Goal: Task Accomplishment & Management: Manage account settings

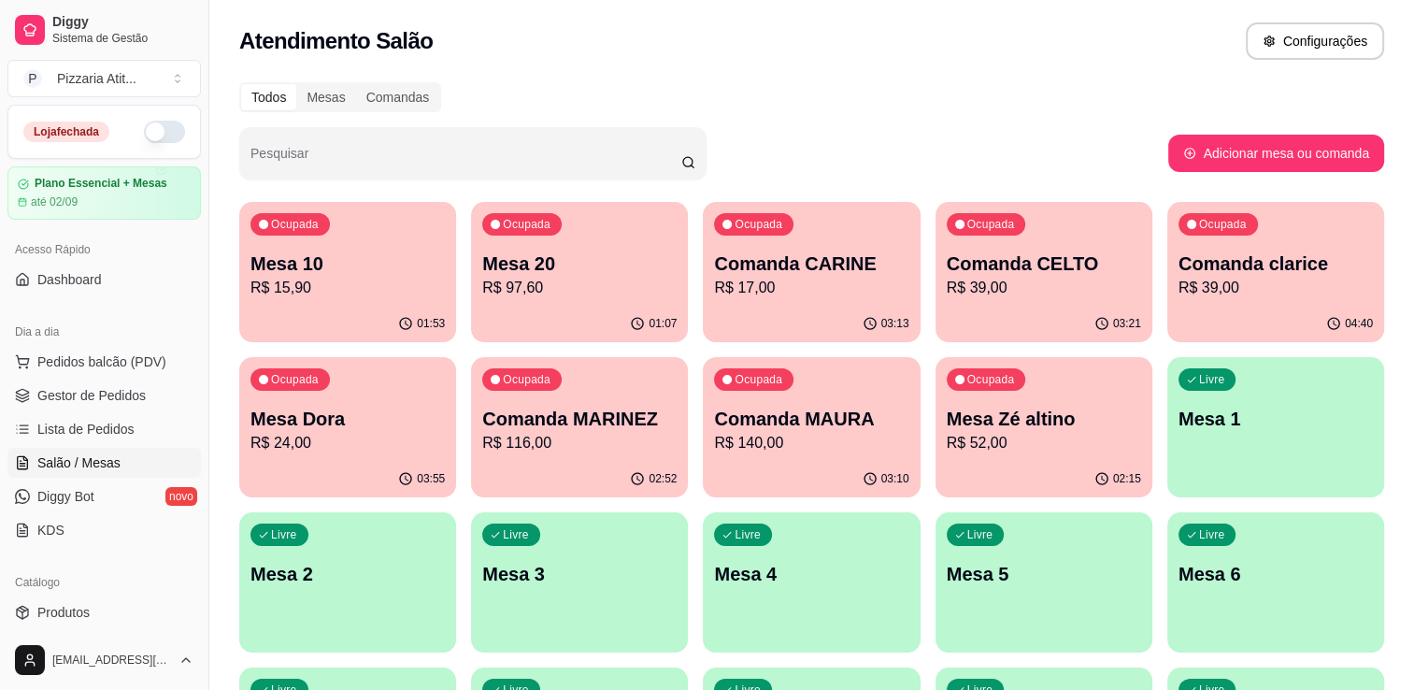
click at [746, 278] on p "R$ 17,00" at bounding box center [811, 288] width 194 height 22
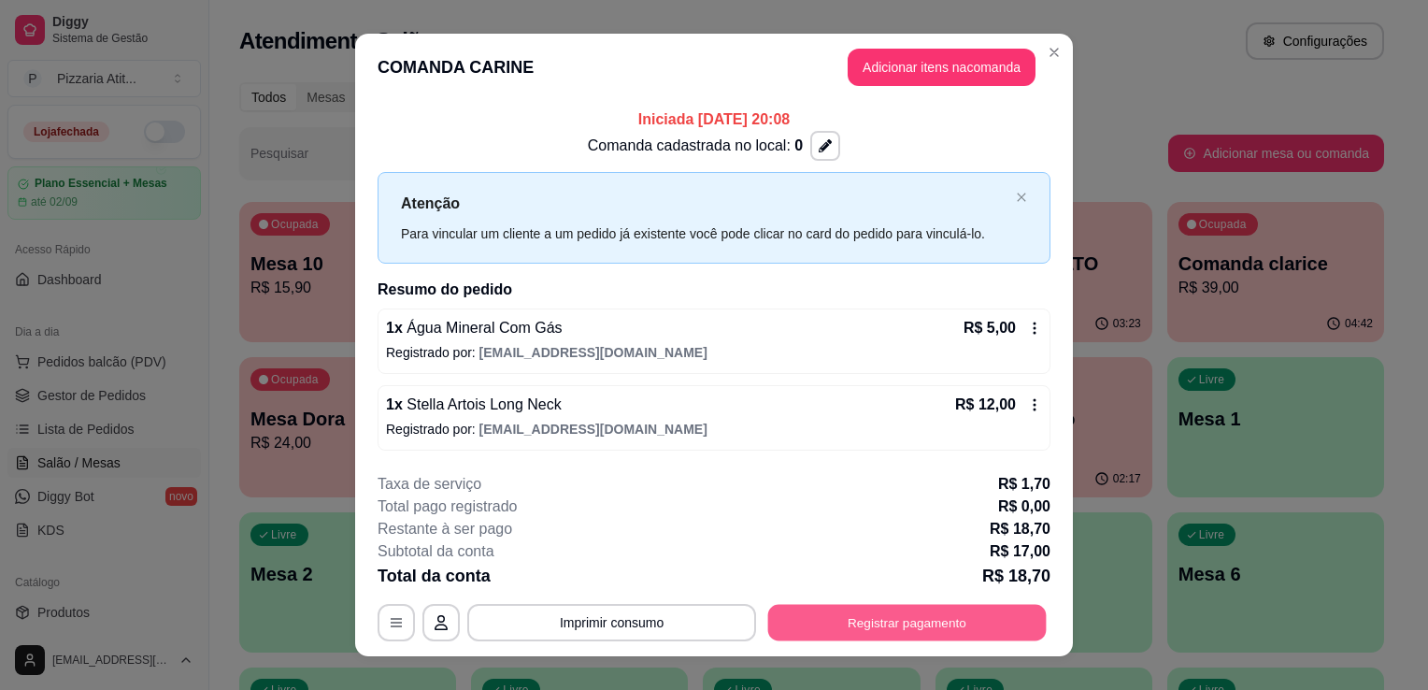
click at [888, 626] on button "Registrar pagamento" at bounding box center [907, 622] width 278 height 36
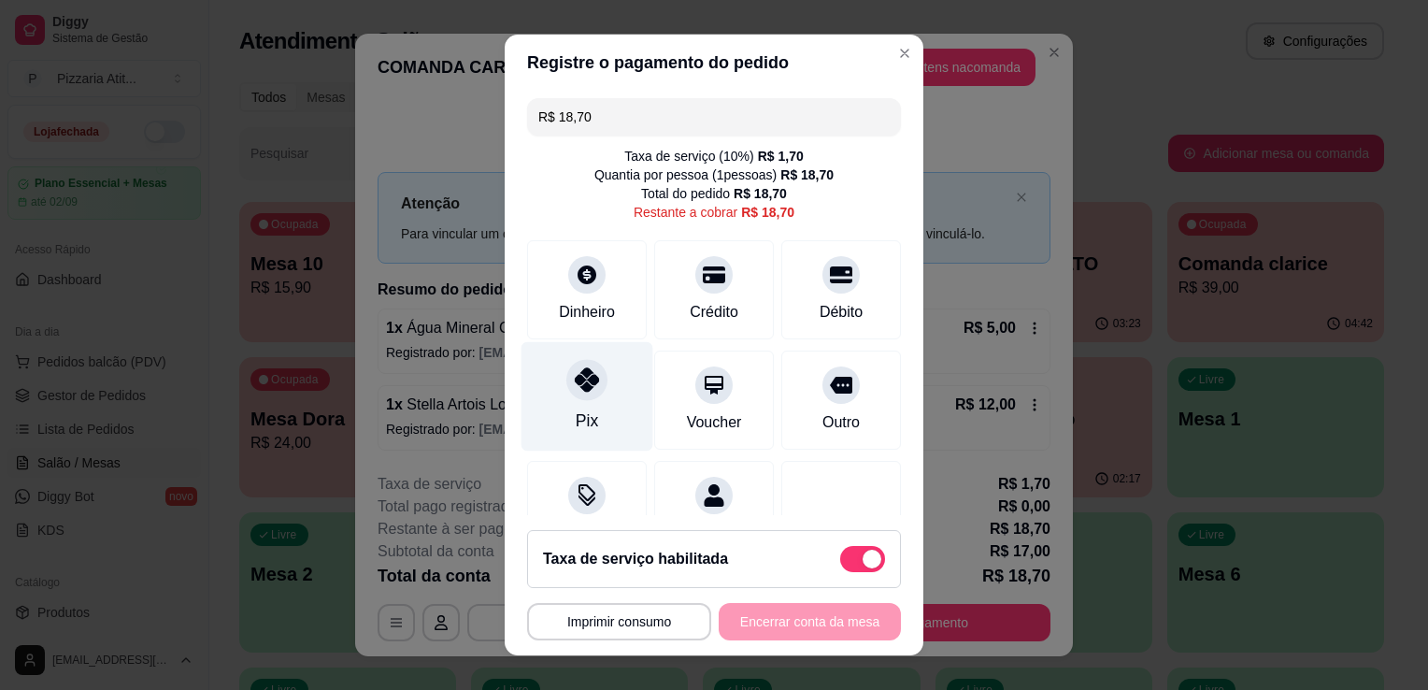
click at [582, 428] on div "Pix" at bounding box center [587, 420] width 22 height 24
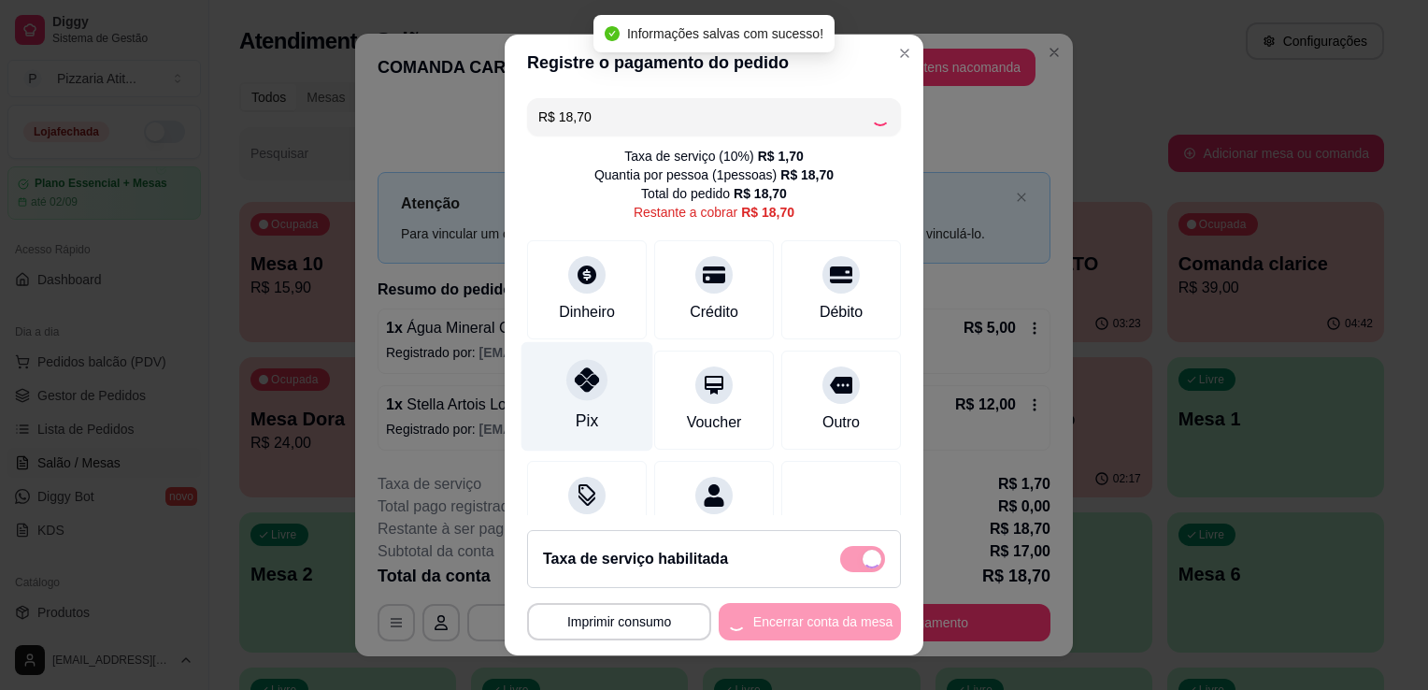
type input "R$ 0,00"
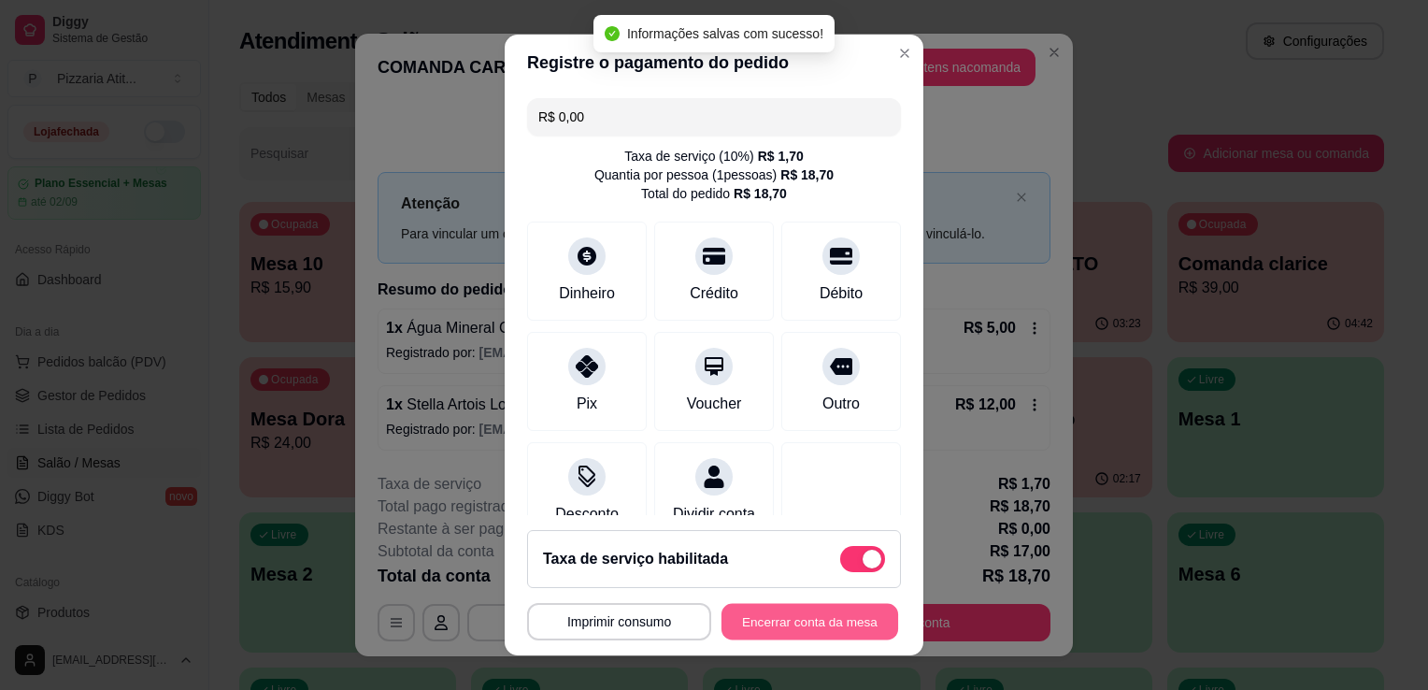
click at [790, 610] on button "Encerrar conta da mesa" at bounding box center [809, 622] width 177 height 36
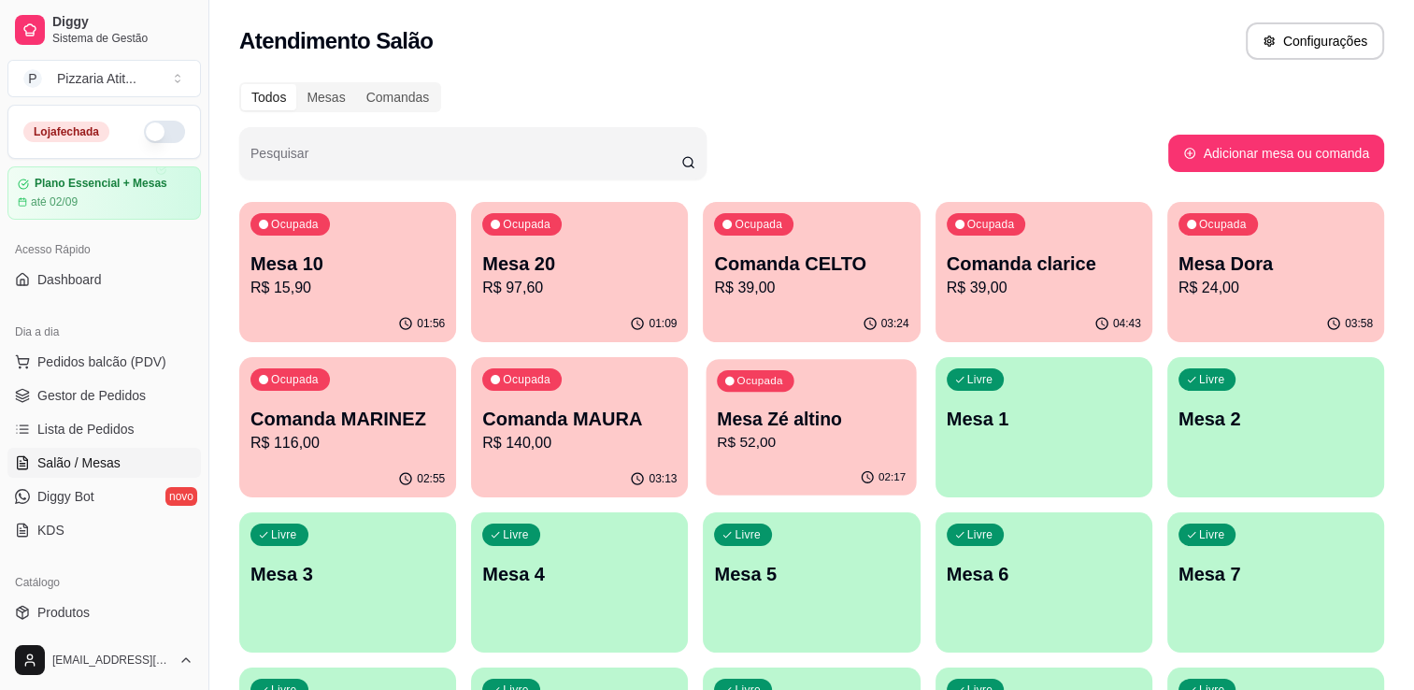
click at [803, 448] on p "R$ 52,00" at bounding box center [812, 442] width 189 height 21
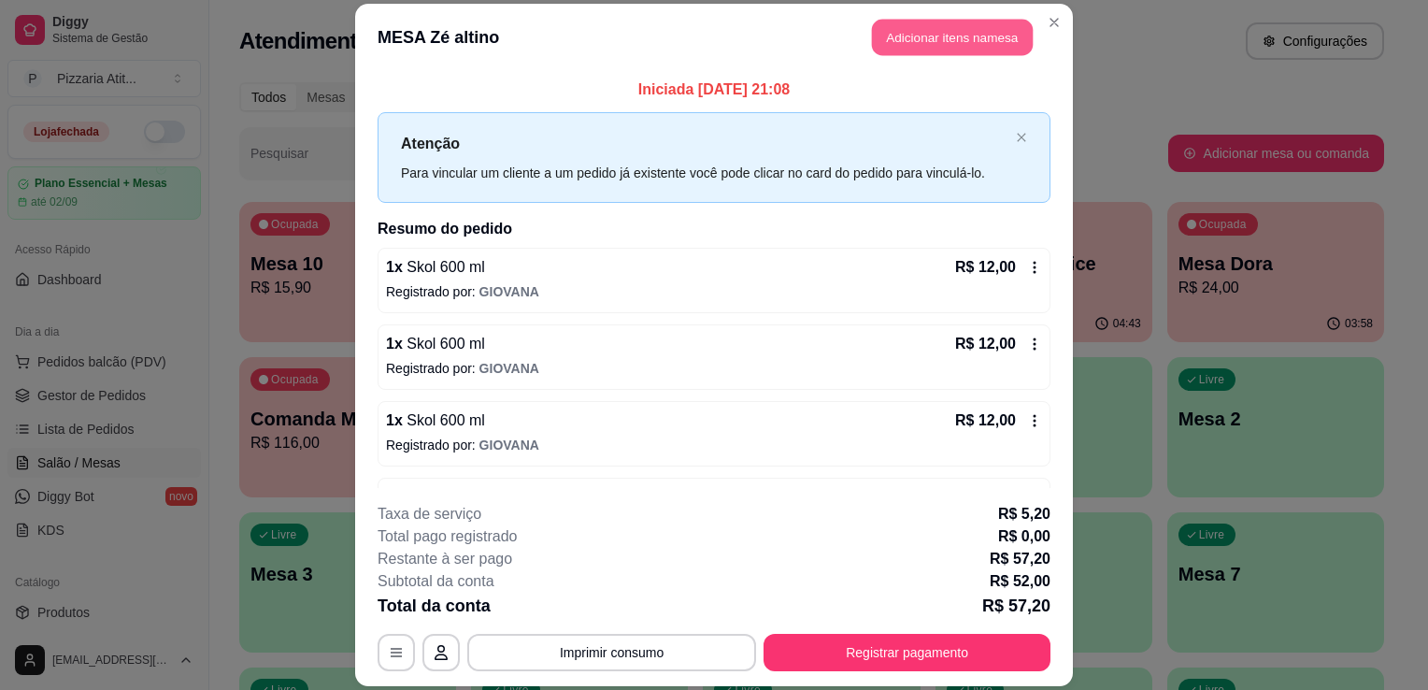
click at [919, 22] on button "Adicionar itens na mesa" at bounding box center [952, 37] width 161 height 36
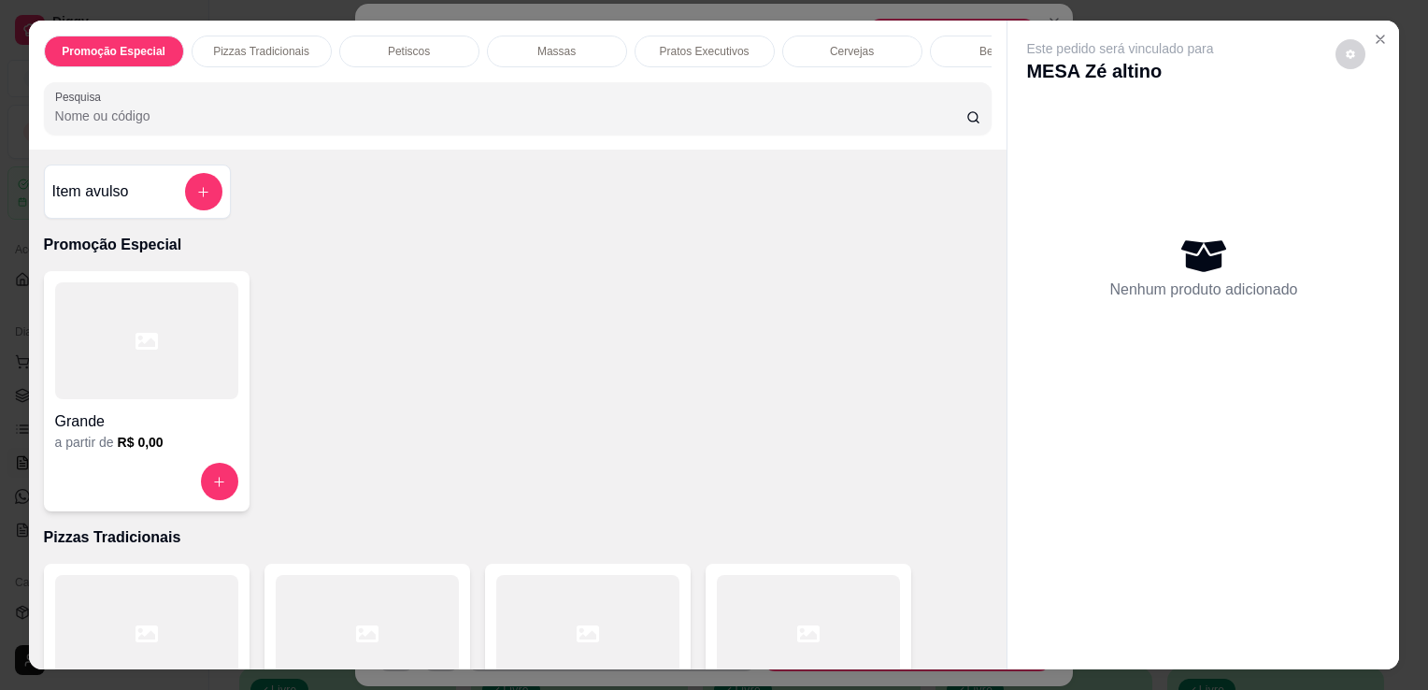
click at [696, 125] on input "Pesquisa" at bounding box center [510, 116] width 911 height 19
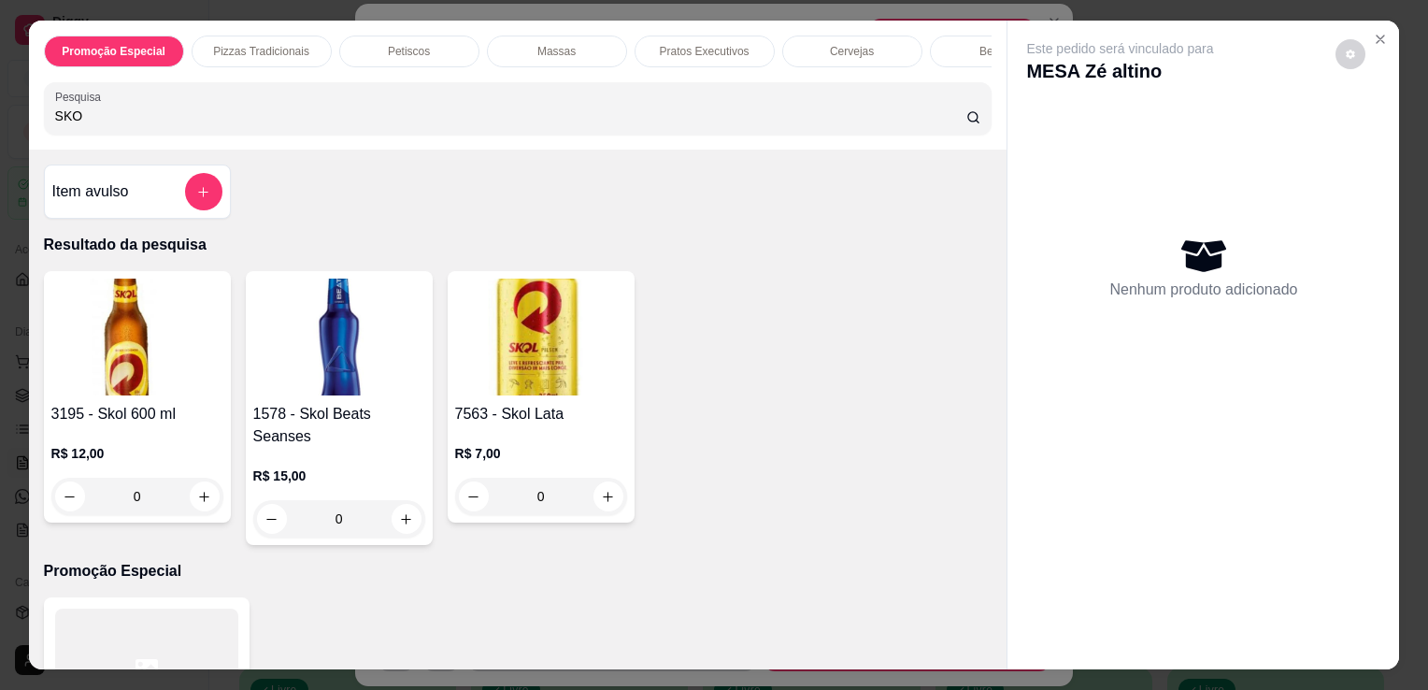
type input "SKO"
click at [144, 425] on h4 "3195 - Skol 600 ml" at bounding box center [137, 414] width 172 height 22
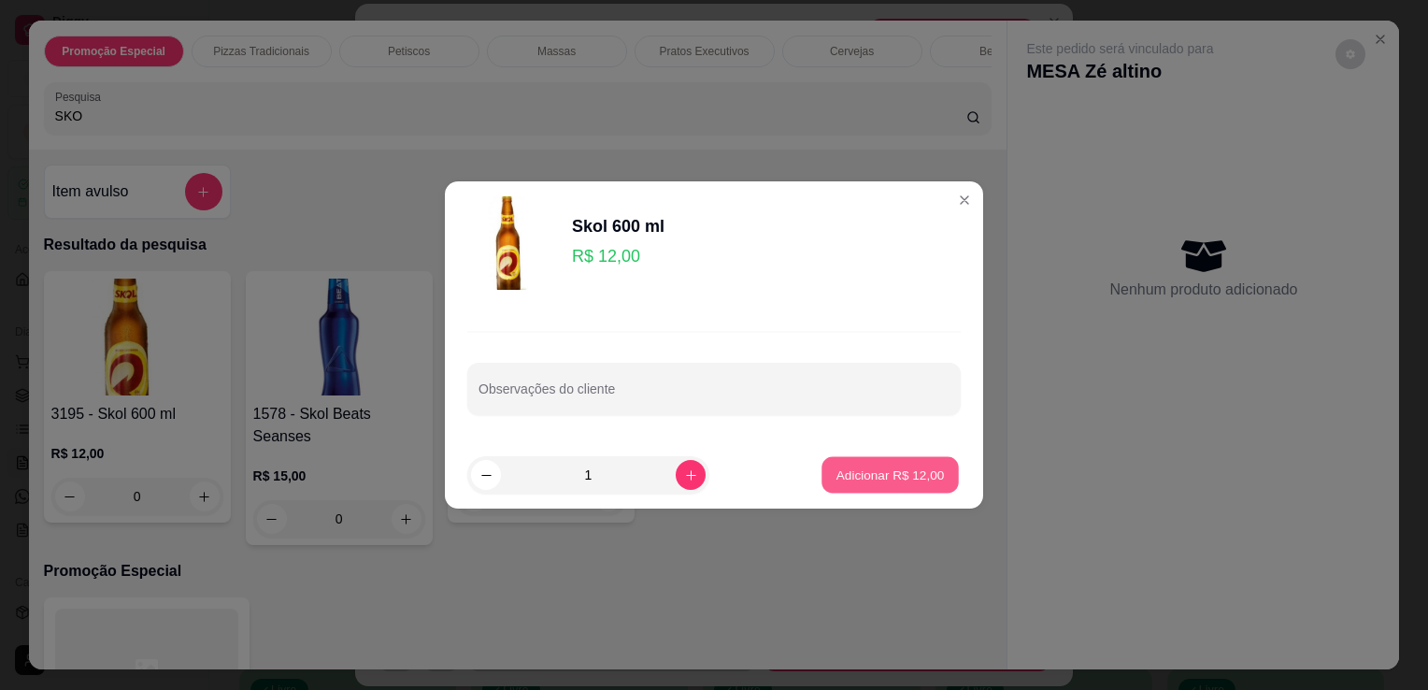
click at [889, 469] on p "Adicionar R$ 12,00" at bounding box center [890, 474] width 108 height 18
type input "1"
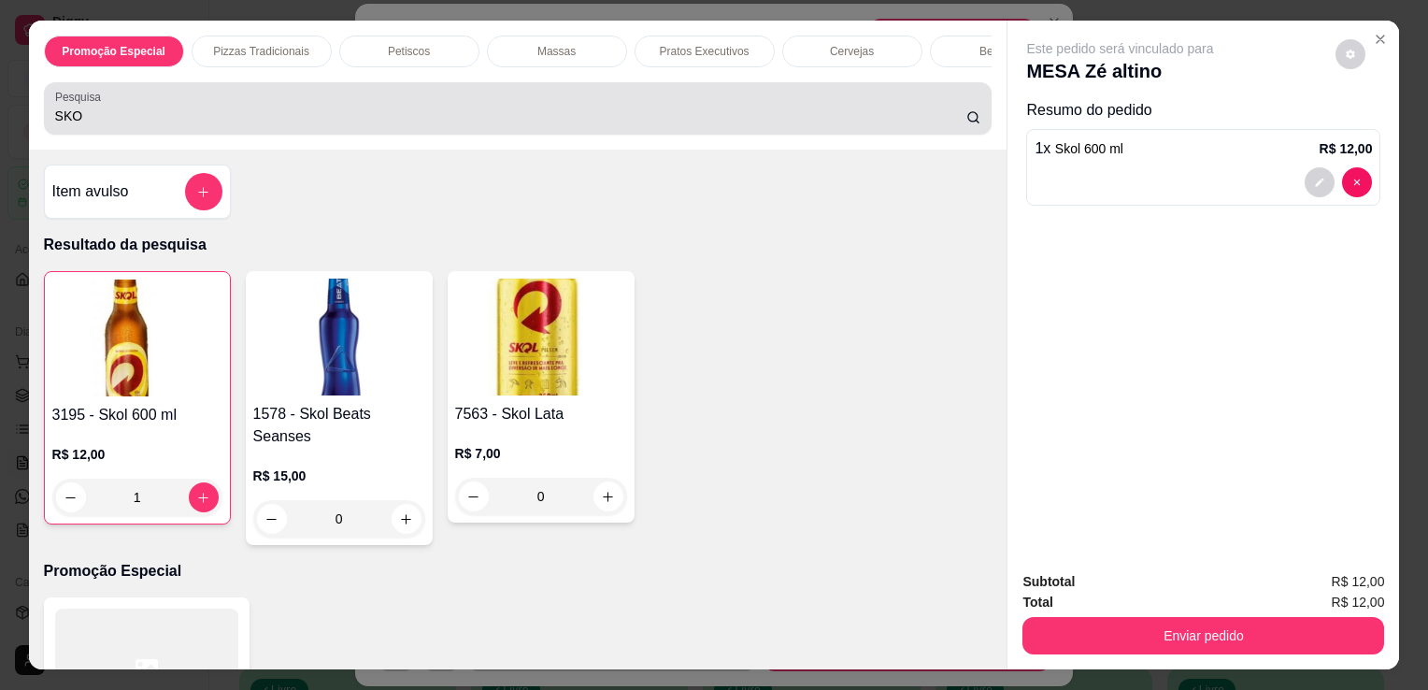
click at [684, 93] on div "Pesquisa SKO" at bounding box center [518, 108] width 948 height 52
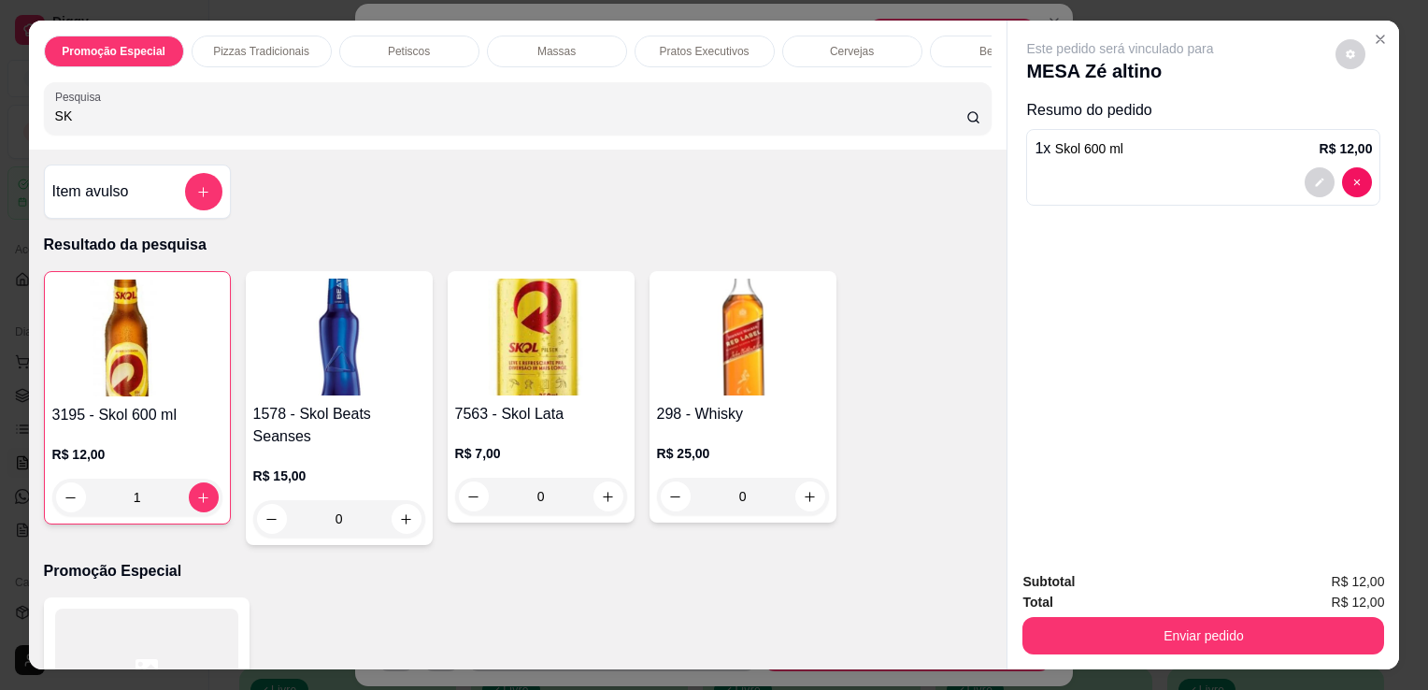
type input "S"
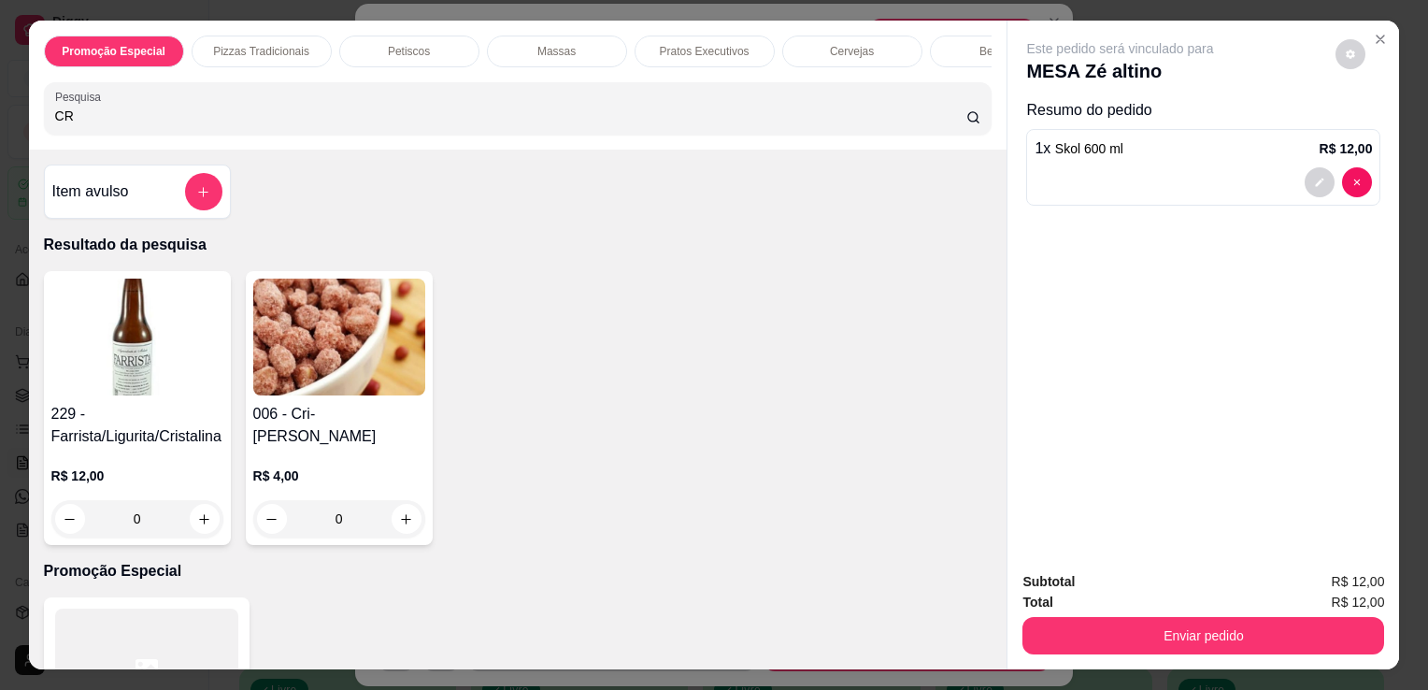
type input "CR"
click at [370, 406] on div "006 - Cri-Cri Amendoim Doce R$ 4,00 0" at bounding box center [339, 408] width 187 height 274
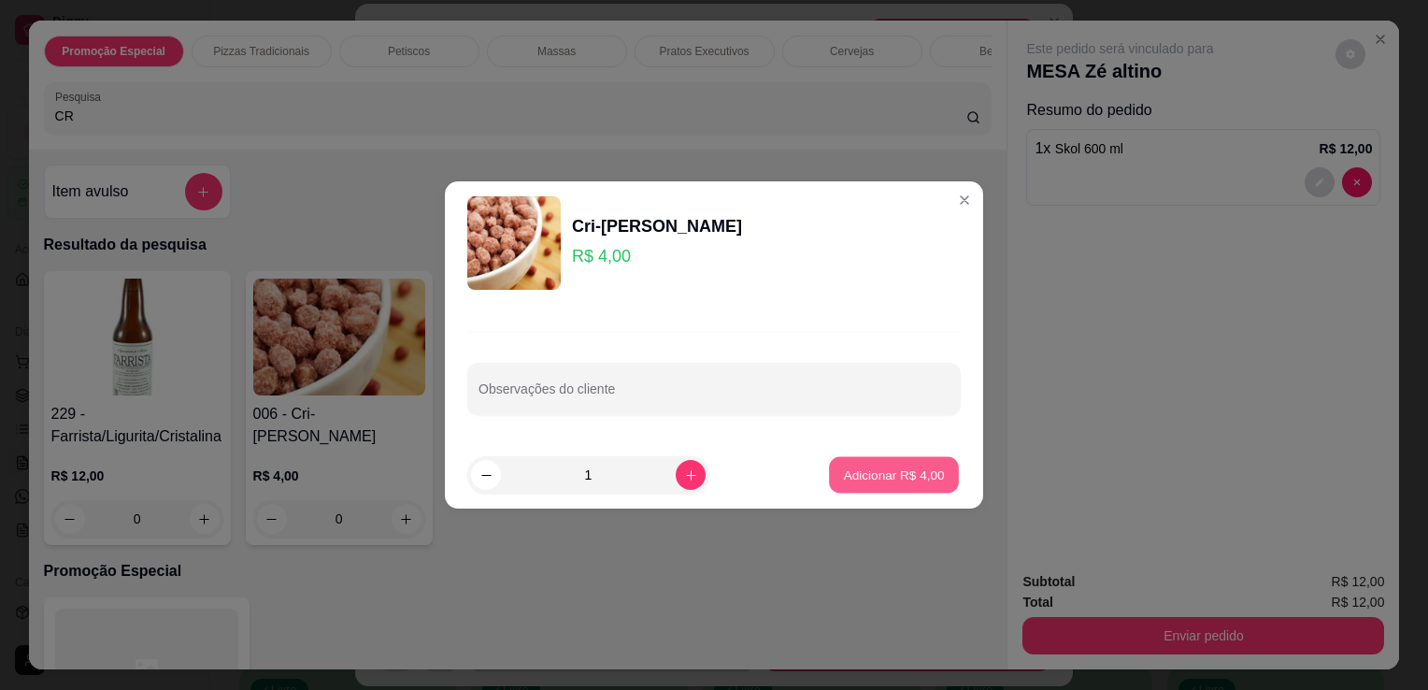
click at [878, 477] on p "Adicionar R$ 4,00" at bounding box center [893, 474] width 101 height 18
type input "1"
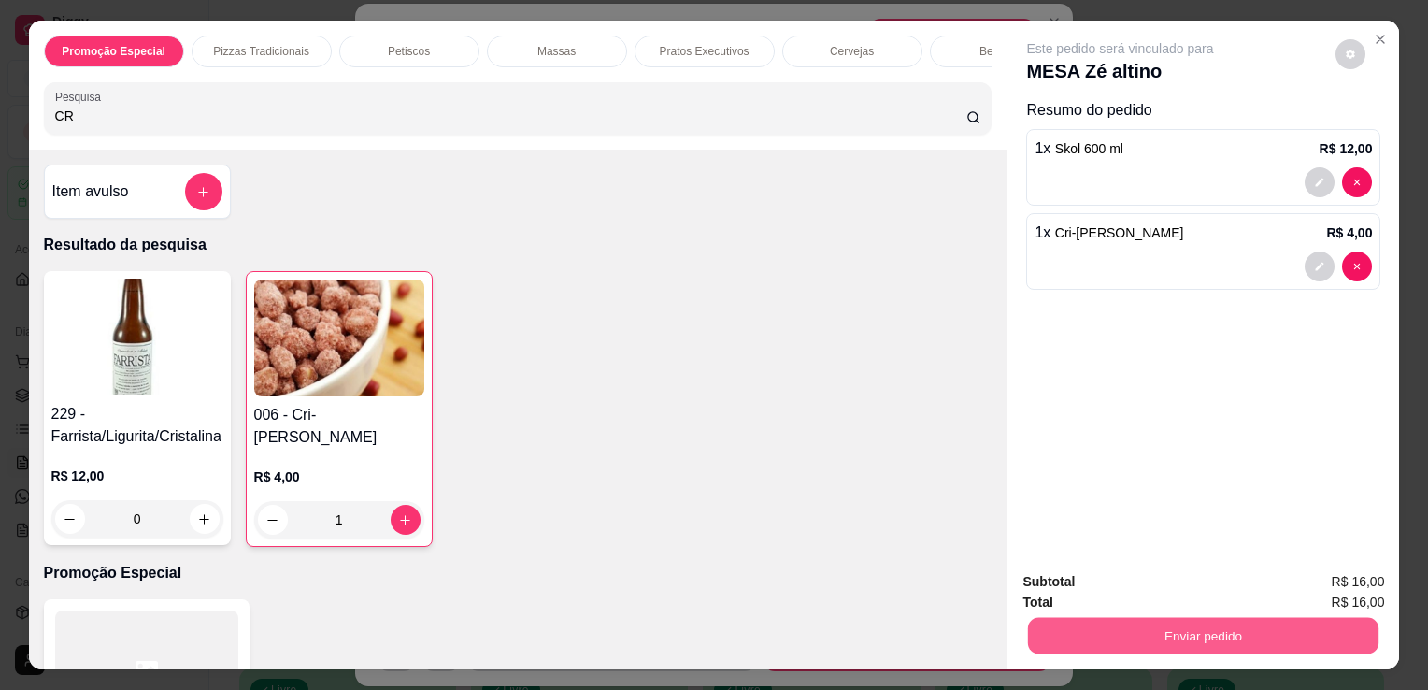
click at [1106, 617] on button "Enviar pedido" at bounding box center [1203, 635] width 350 height 36
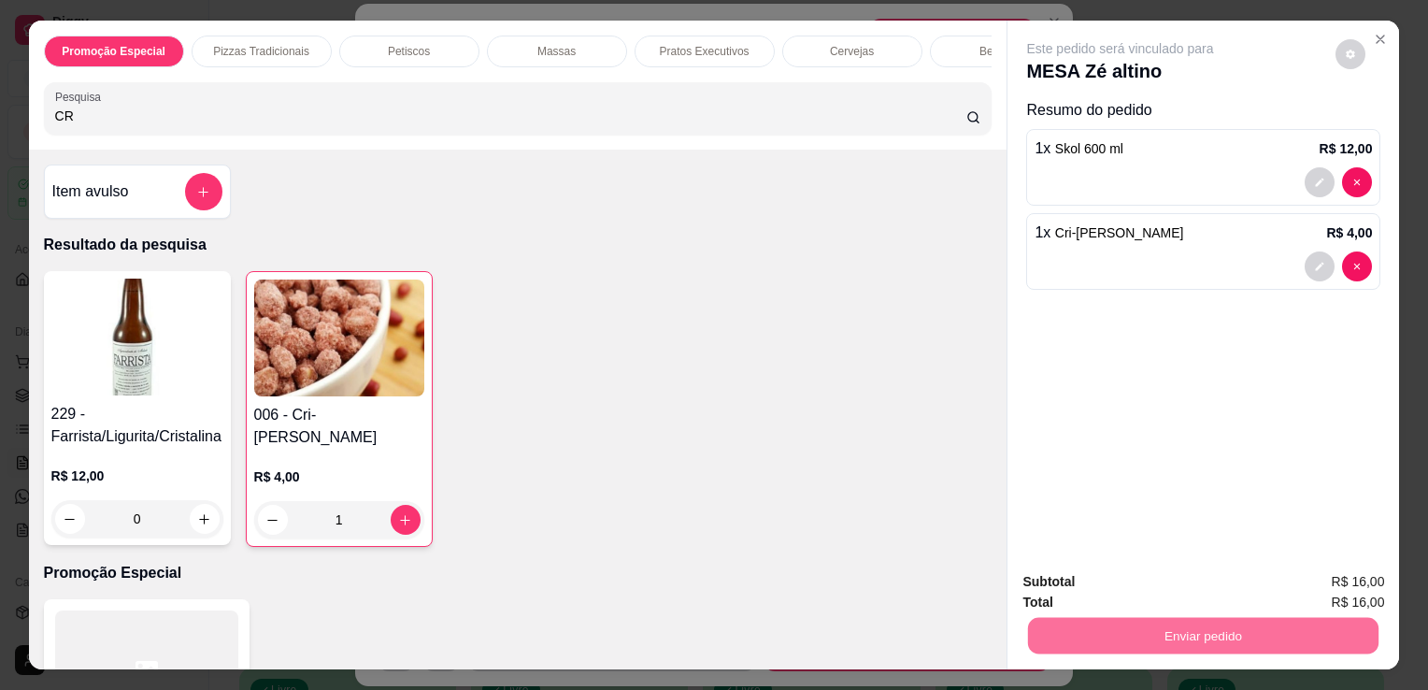
click at [1129, 568] on button "Não registrar e enviar pedido" at bounding box center [1142, 582] width 189 height 35
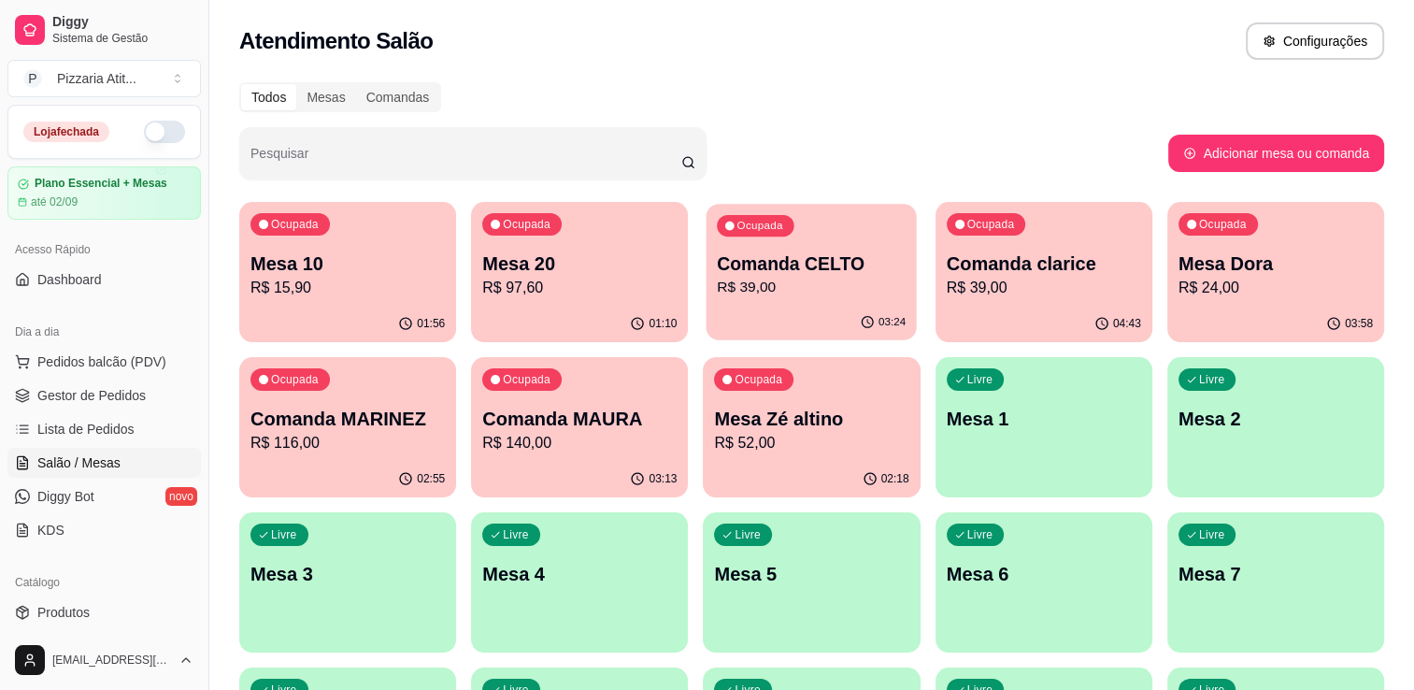
click at [822, 271] on p "Comanda CELTO" at bounding box center [812, 263] width 189 height 25
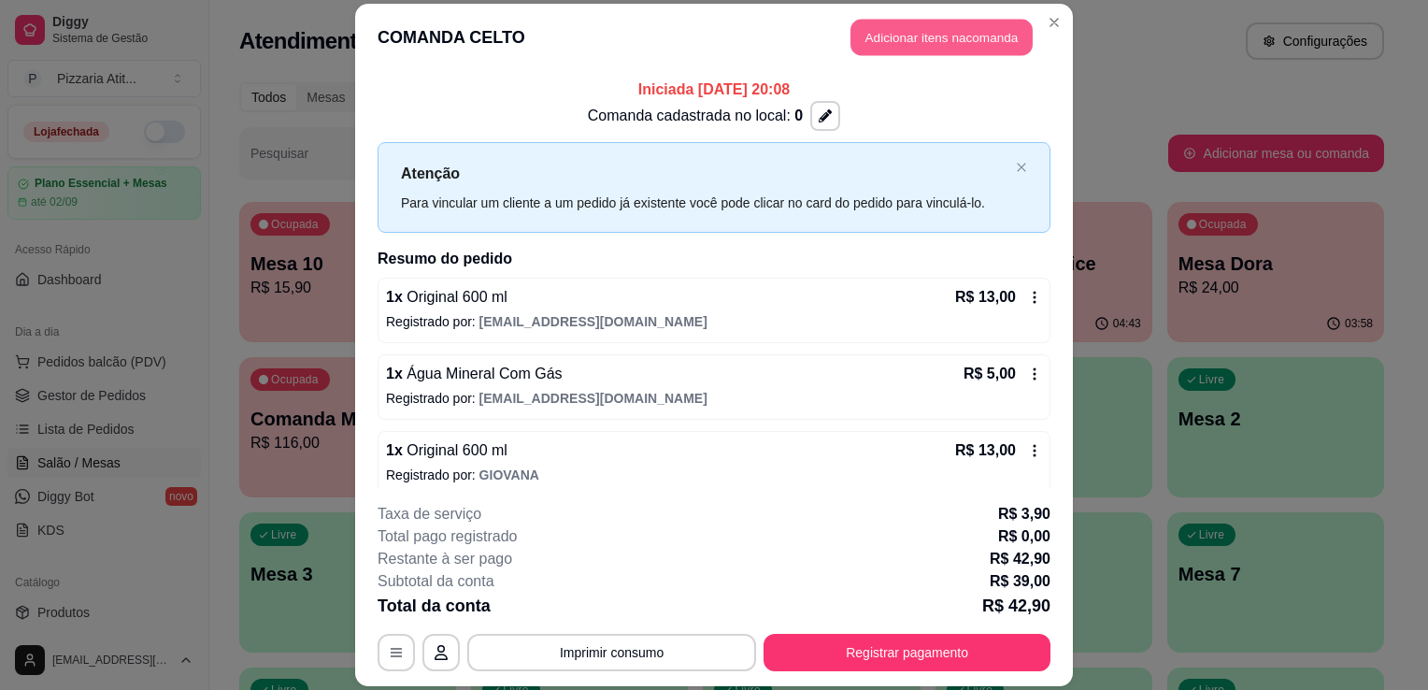
click at [949, 38] on button "Adicionar itens na comanda" at bounding box center [941, 37] width 182 height 36
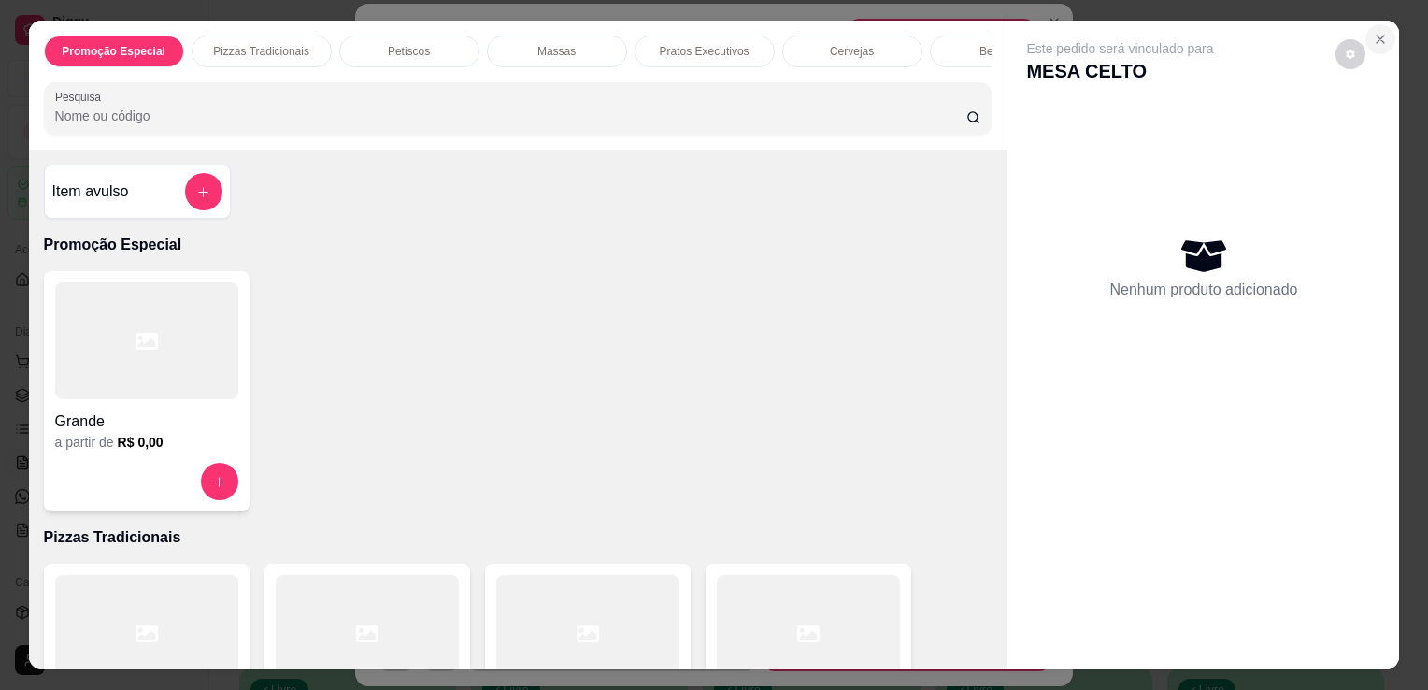
click at [1373, 32] on icon "Close" at bounding box center [1380, 39] width 15 height 15
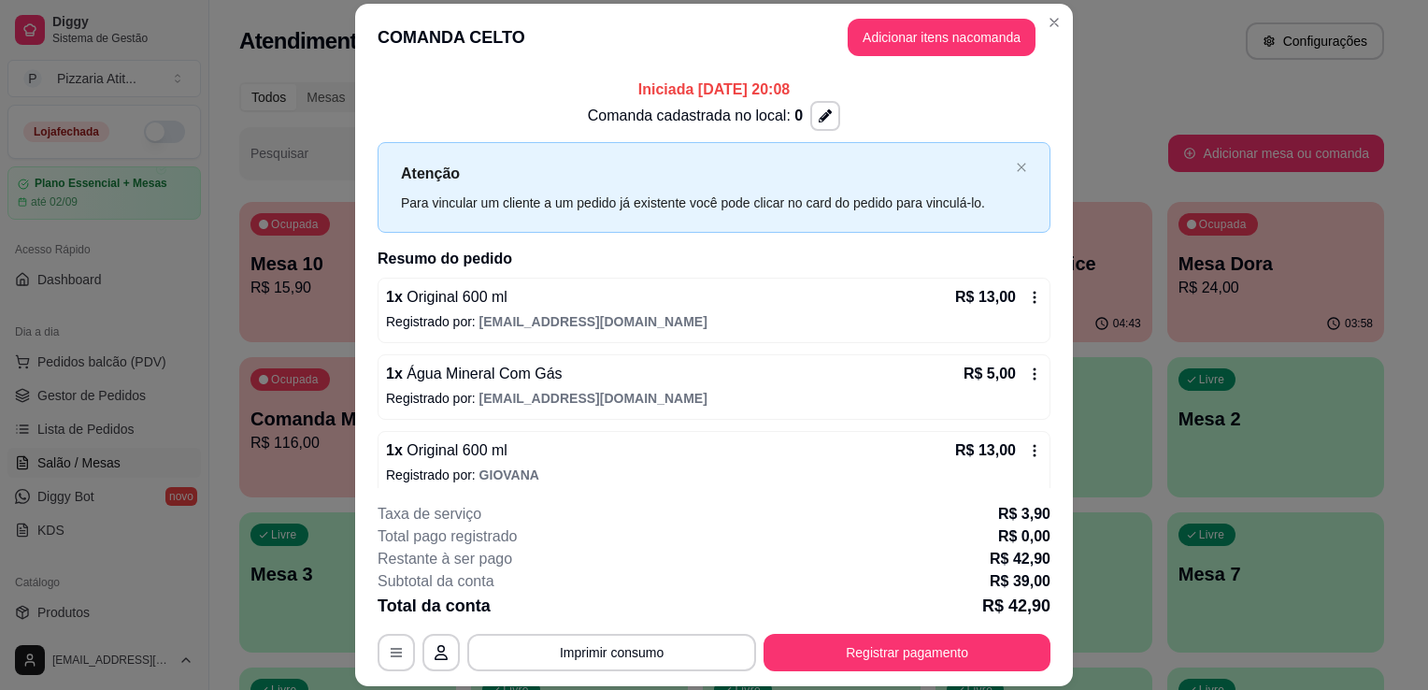
click at [1055, 8] on header "COMANDA CELTO Adicionar itens na comanda" at bounding box center [714, 37] width 718 height 67
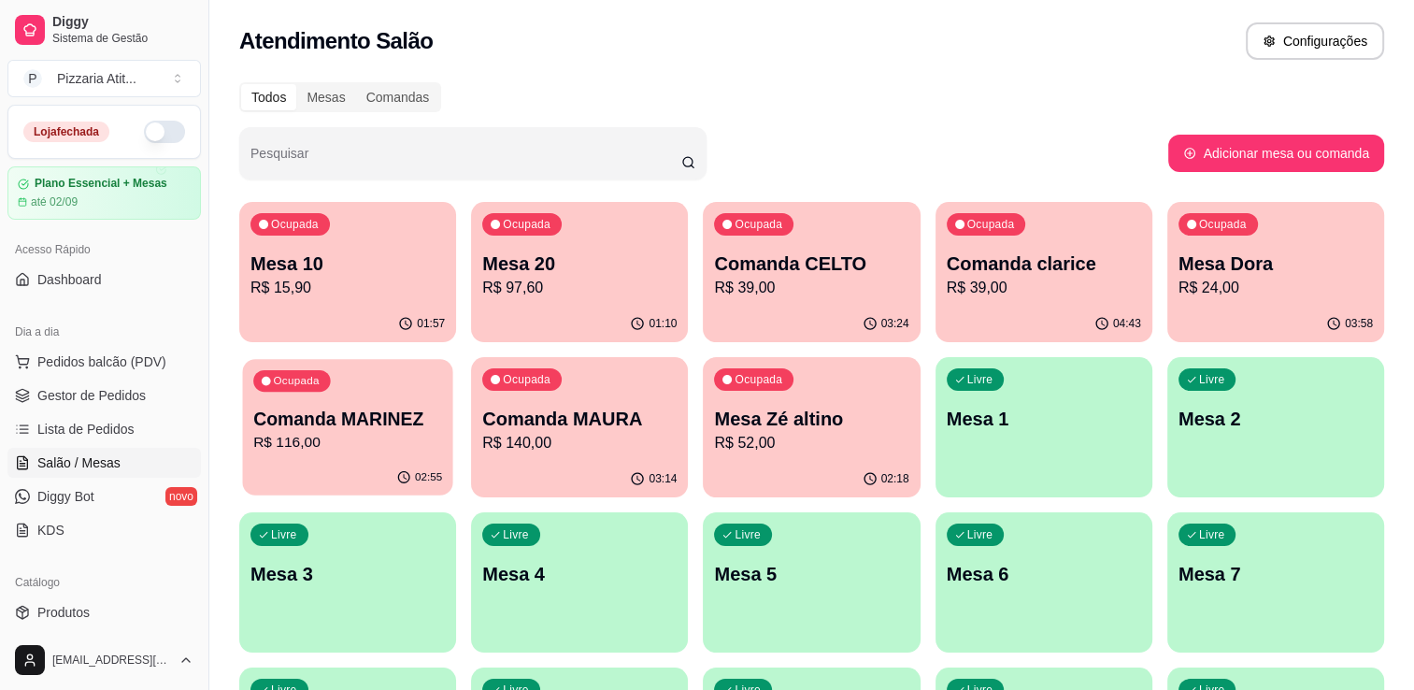
click at [416, 418] on p "Comanda MARINEZ" at bounding box center [347, 418] width 189 height 25
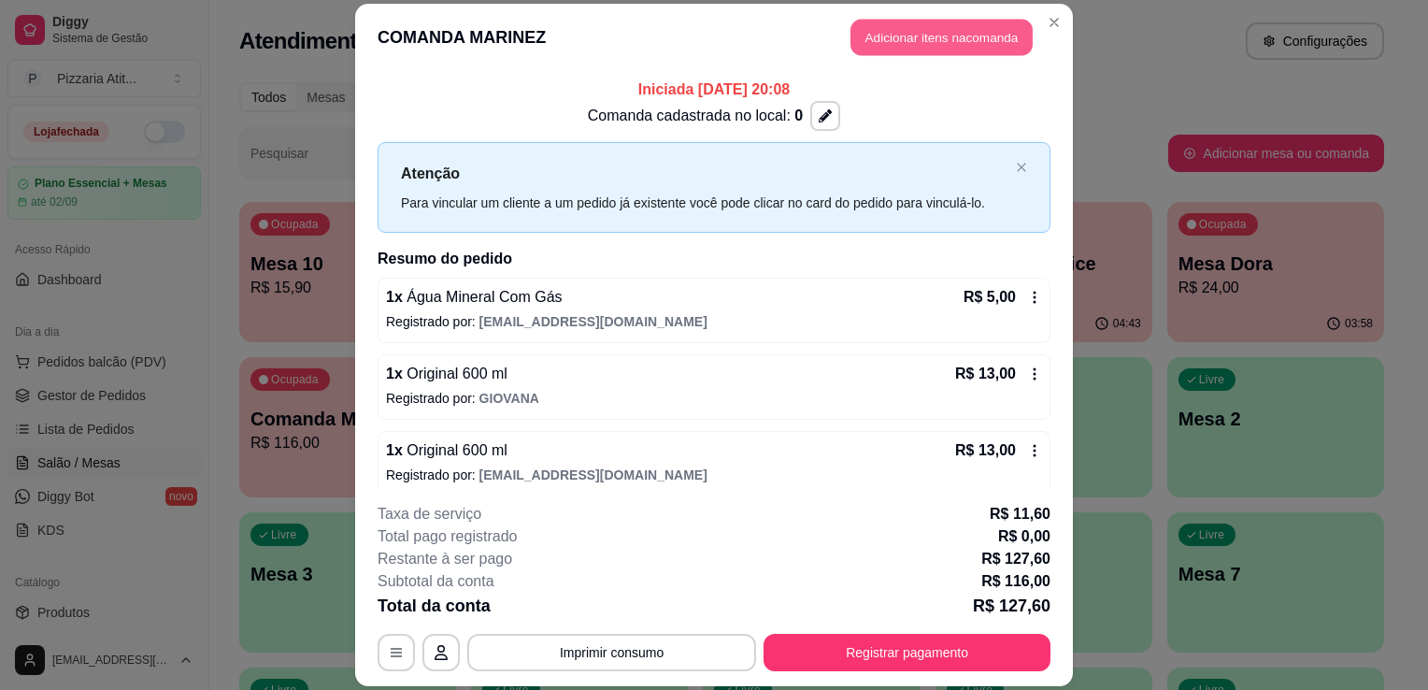
click at [929, 50] on button "Adicionar itens na comanda" at bounding box center [941, 37] width 182 height 36
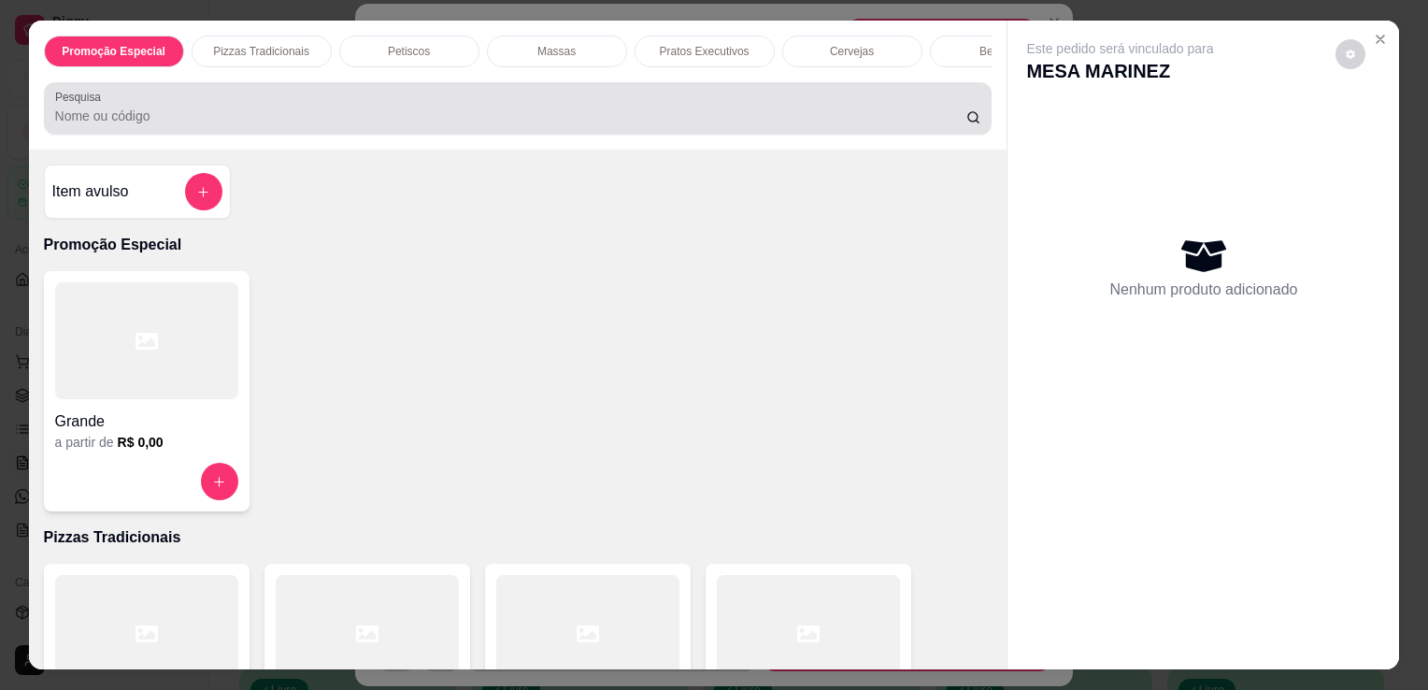
click at [750, 98] on div at bounding box center [518, 108] width 926 height 37
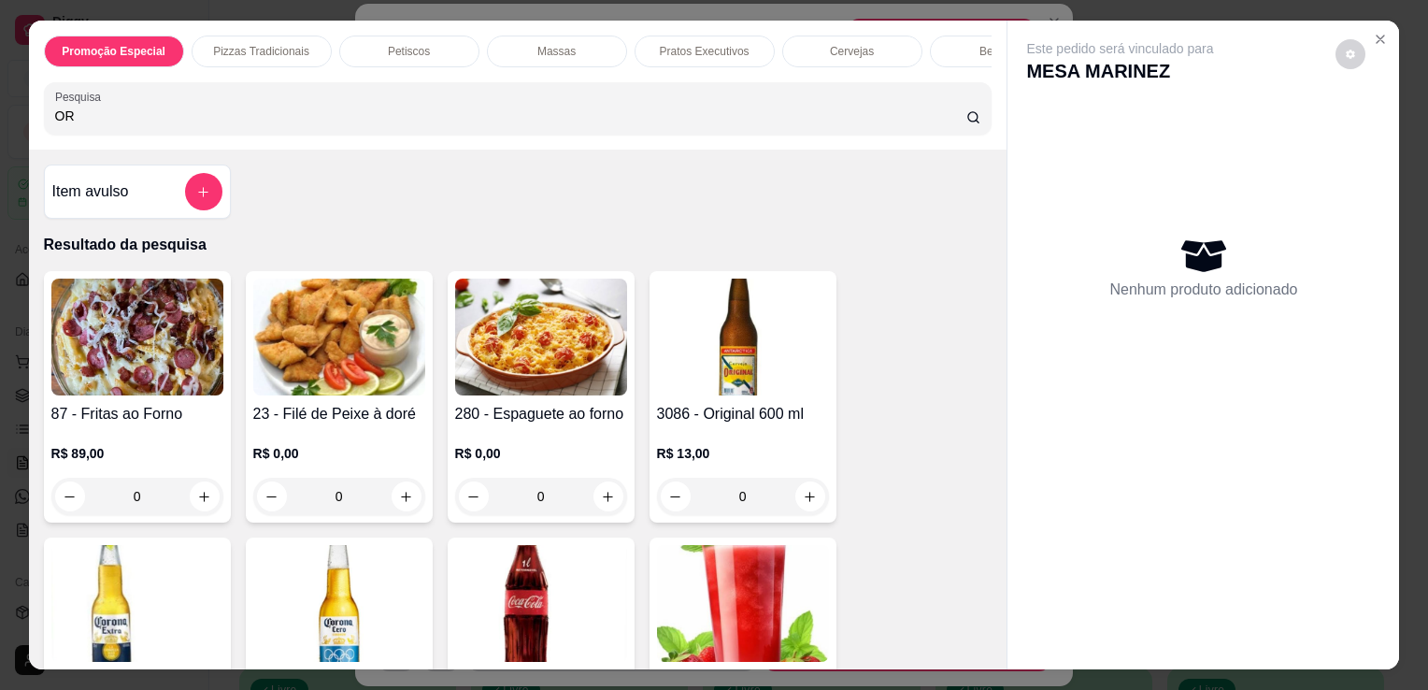
type input "OR"
click at [732, 370] on img at bounding box center [743, 336] width 172 height 117
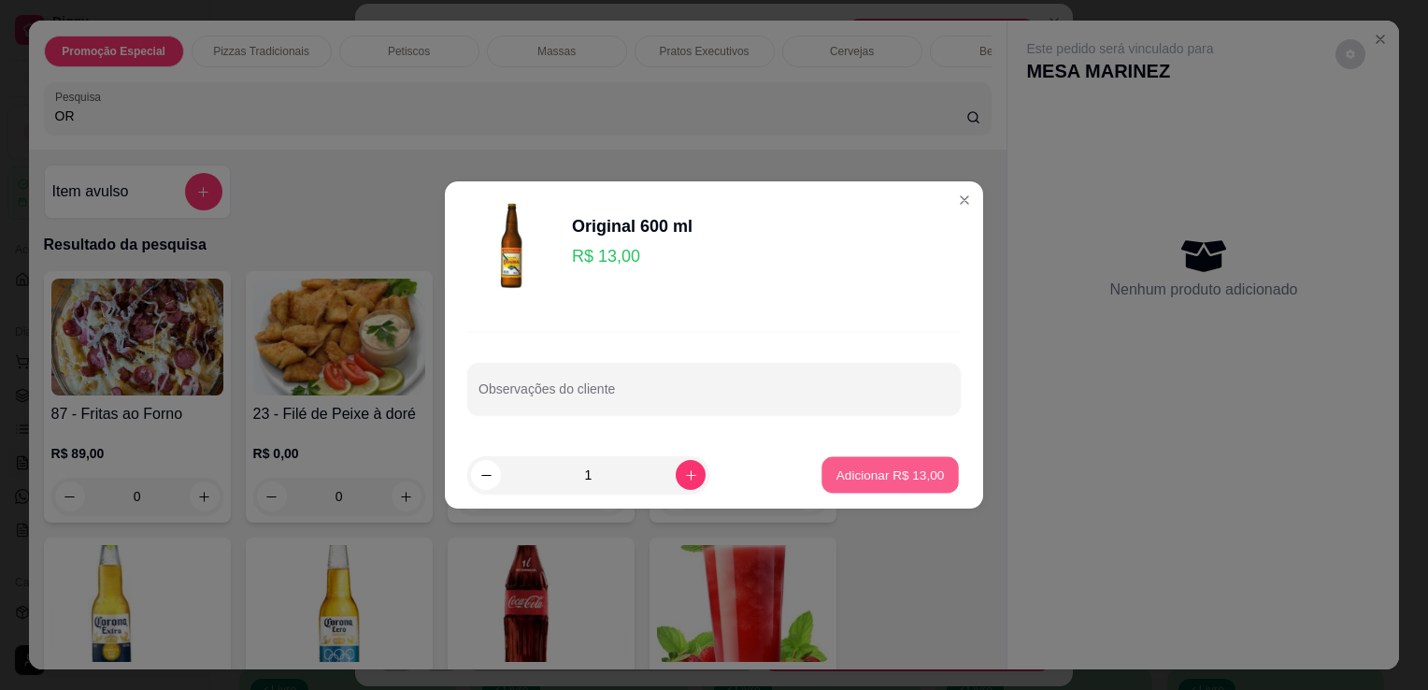
click at [921, 475] on p "Adicionar R$ 13,00" at bounding box center [890, 474] width 108 height 18
type input "1"
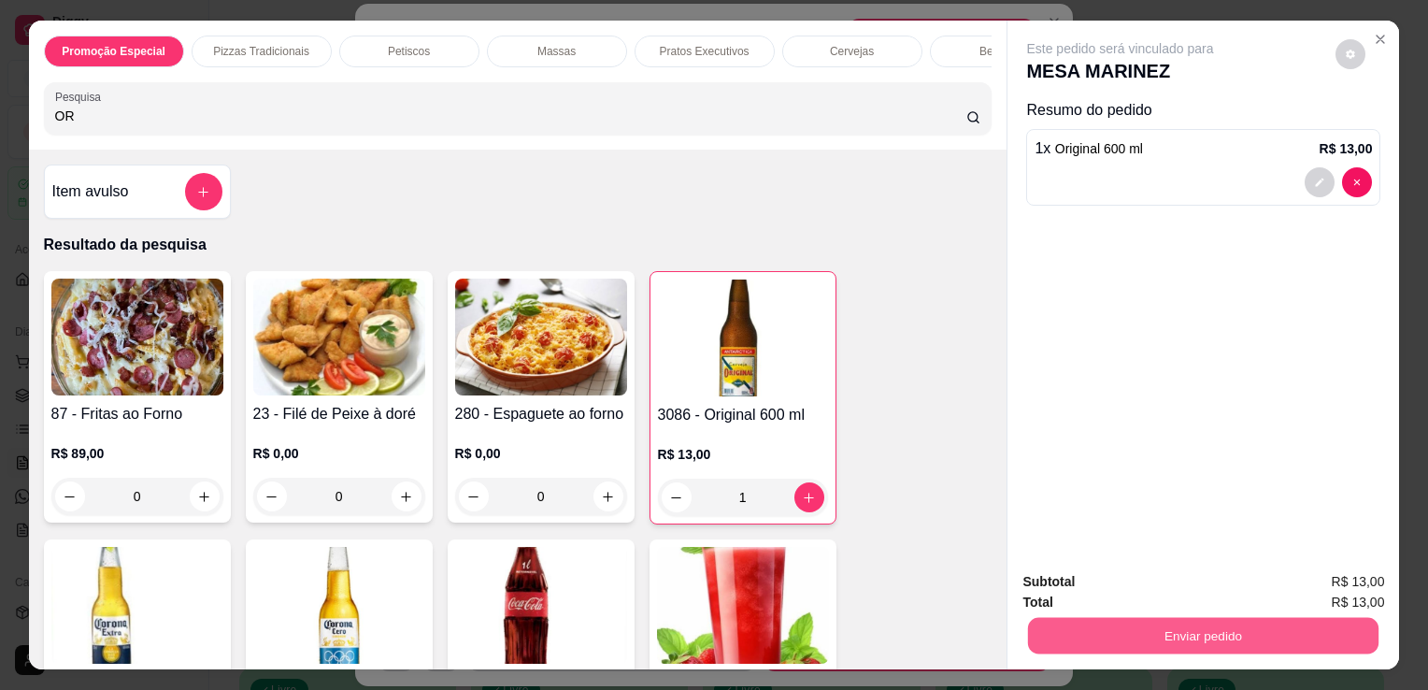
click at [1176, 631] on button "Enviar pedido" at bounding box center [1203, 635] width 350 height 36
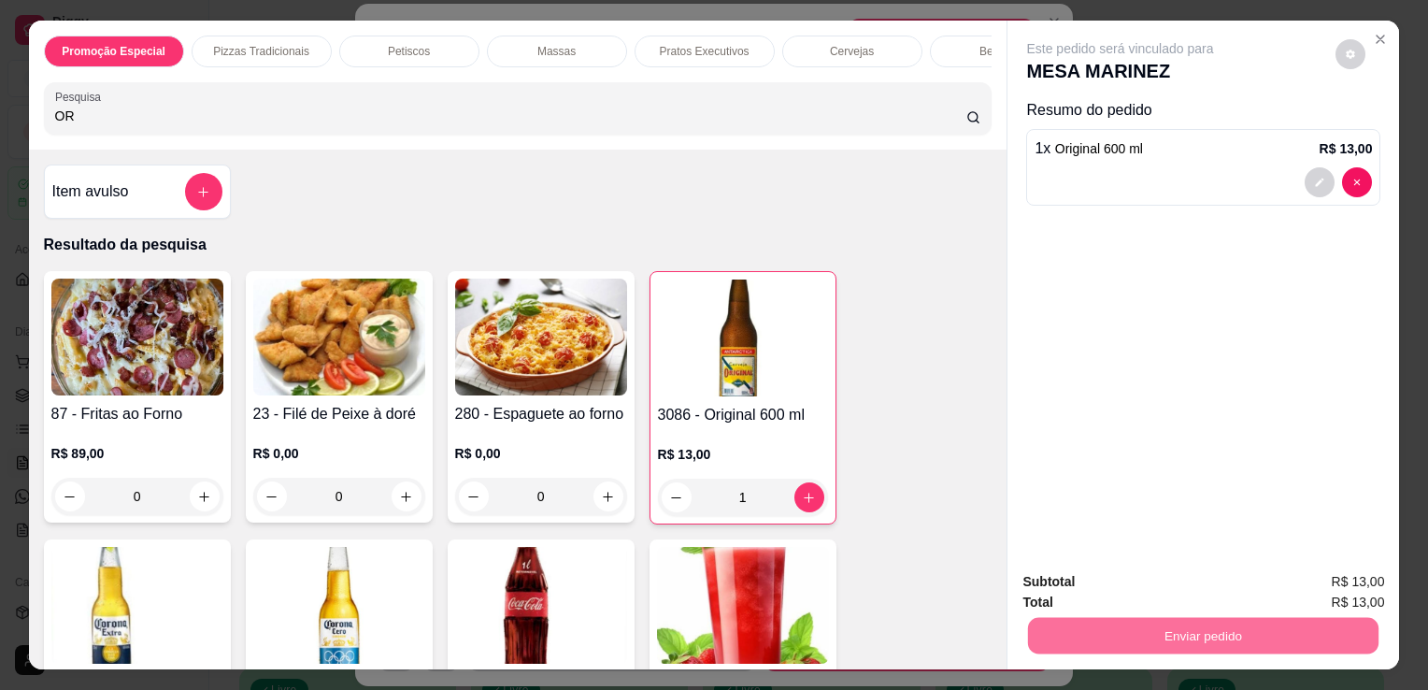
click at [1181, 592] on button "Não registrar e enviar pedido" at bounding box center [1142, 582] width 189 height 35
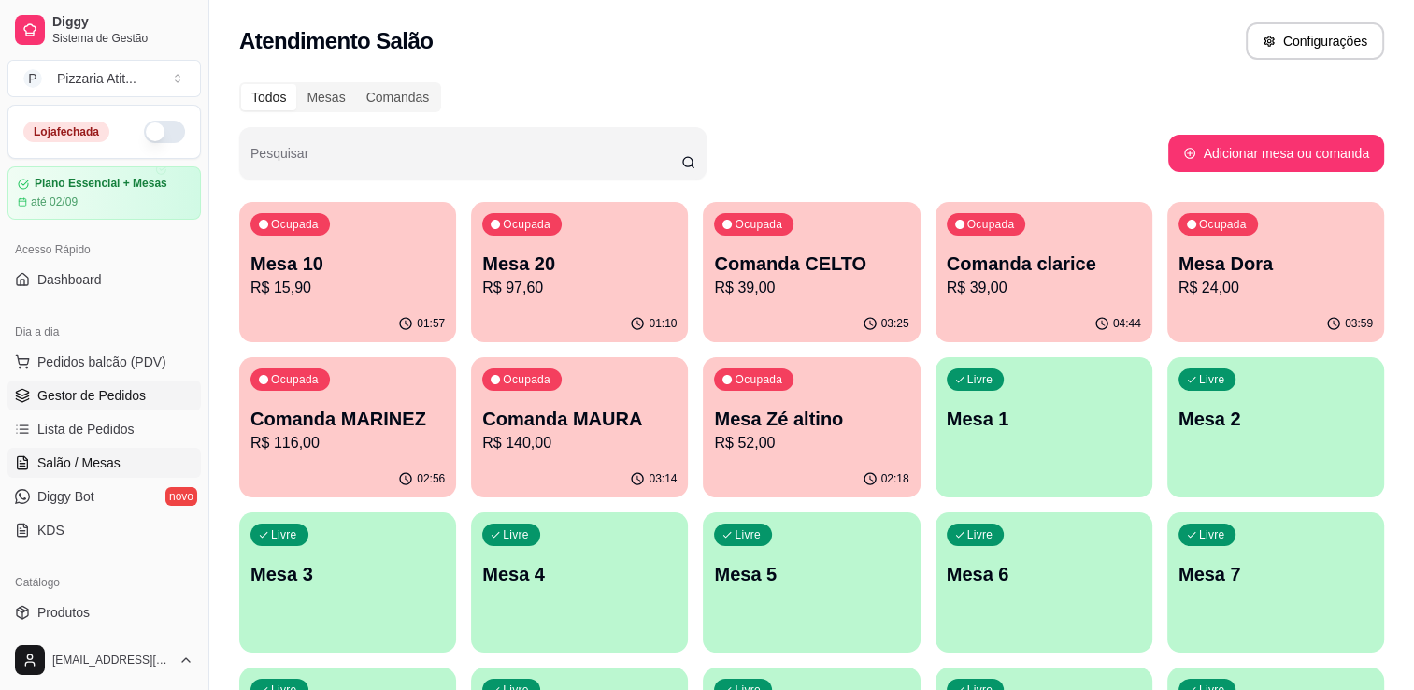
click at [112, 387] on span "Gestor de Pedidos" at bounding box center [91, 395] width 108 height 19
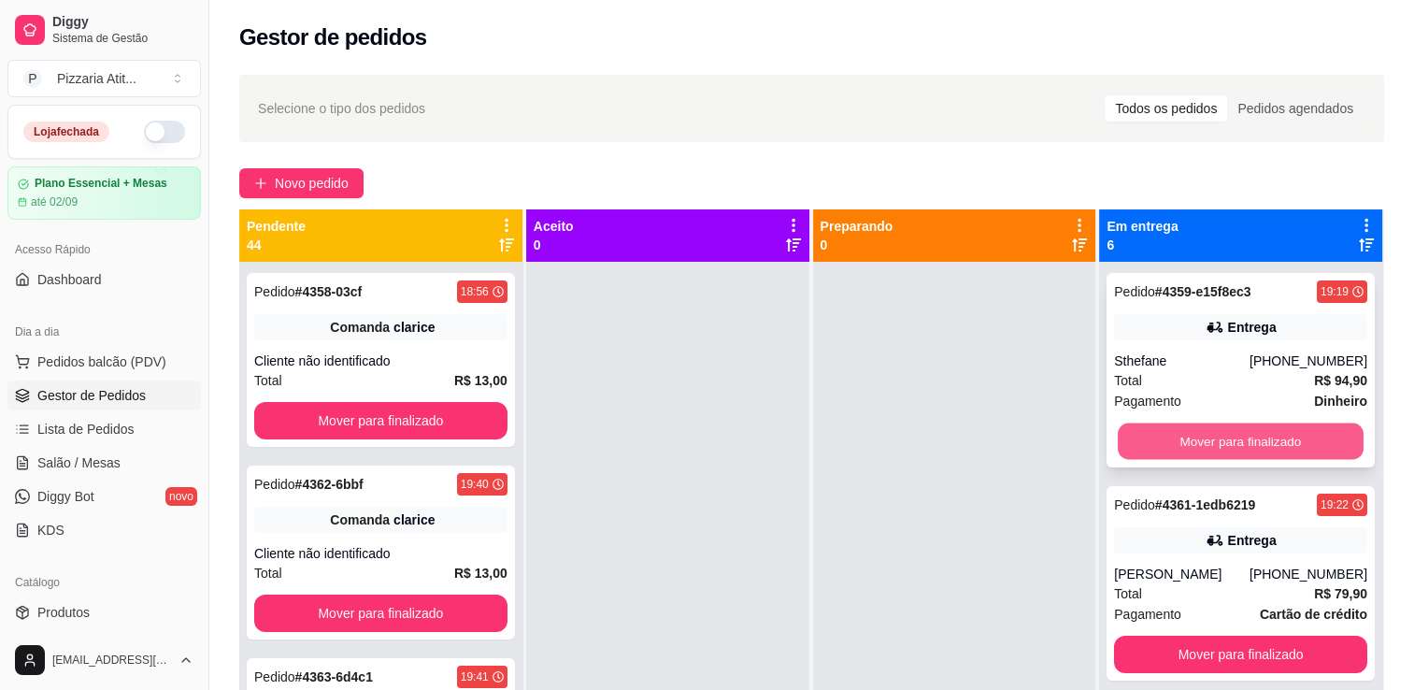
click at [1204, 436] on button "Mover para finalizado" at bounding box center [1241, 441] width 246 height 36
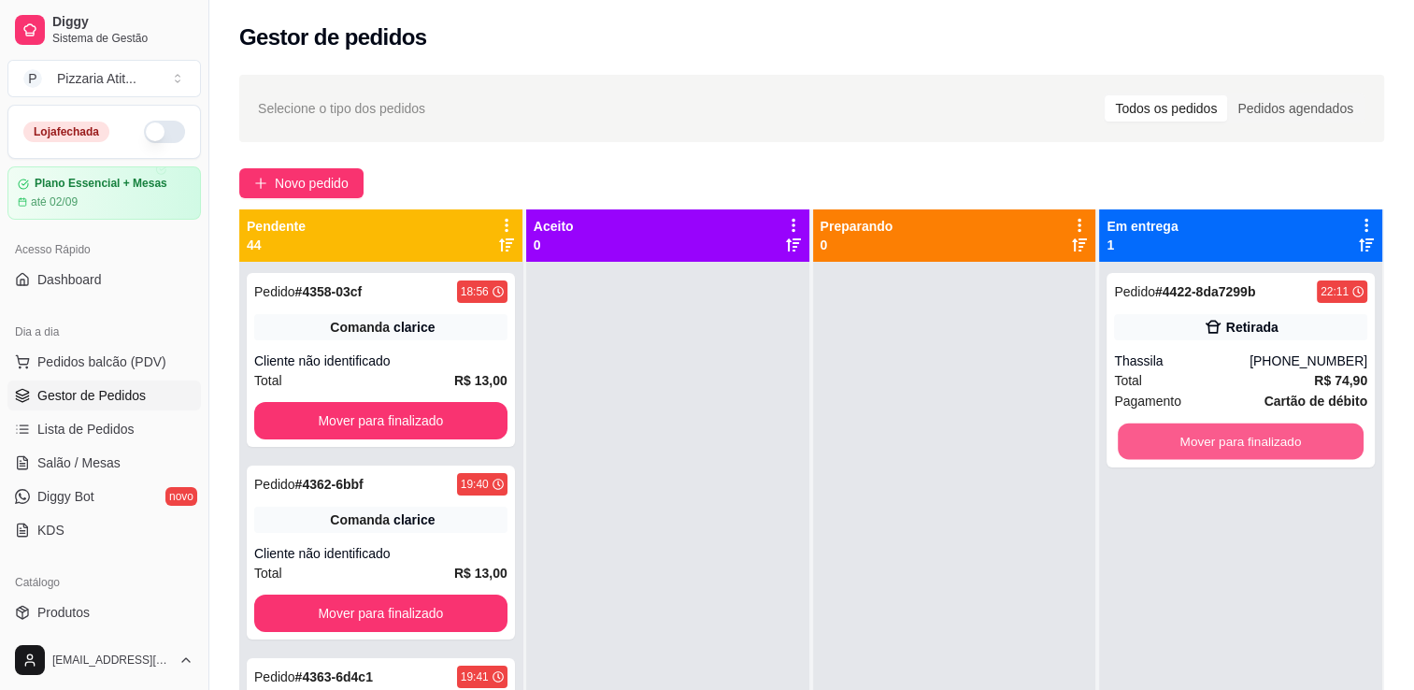
click at [1204, 436] on button "Mover para finalizado" at bounding box center [1241, 441] width 246 height 36
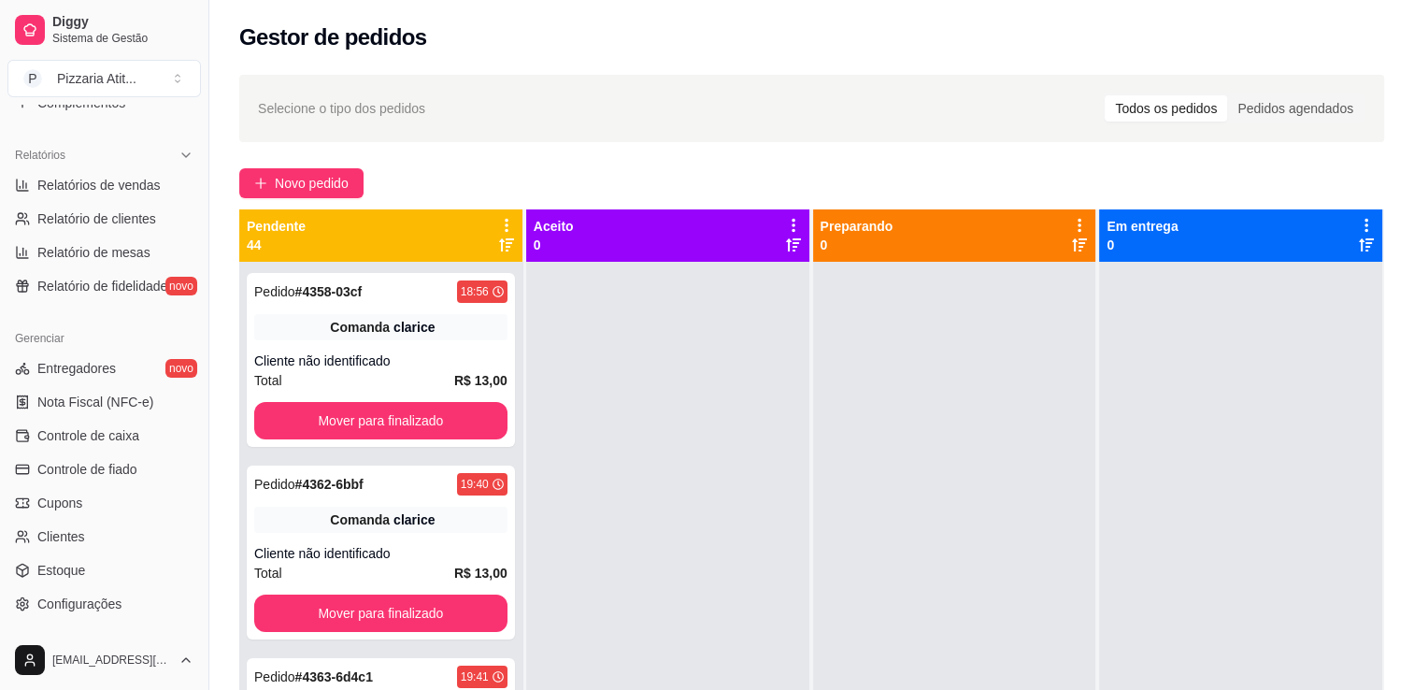
scroll to position [602, 0]
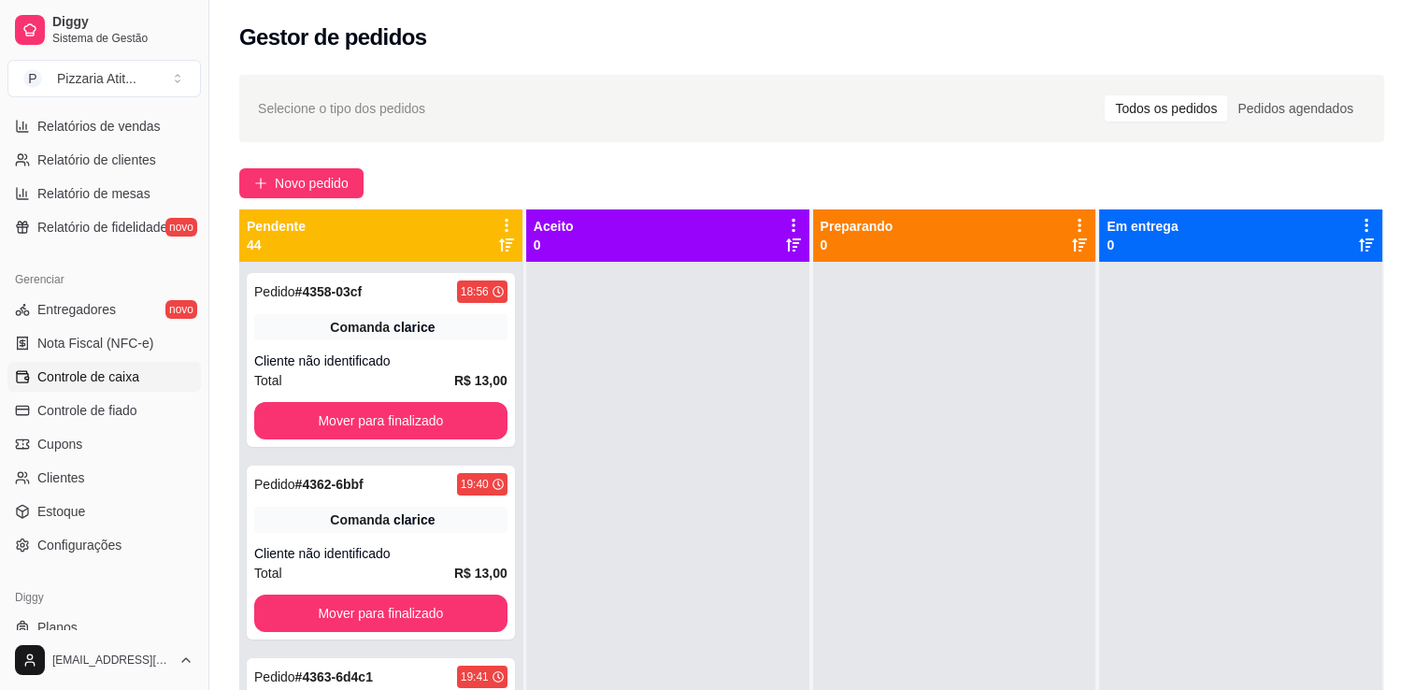
click at [123, 379] on span "Controle de caixa" at bounding box center [88, 376] width 102 height 19
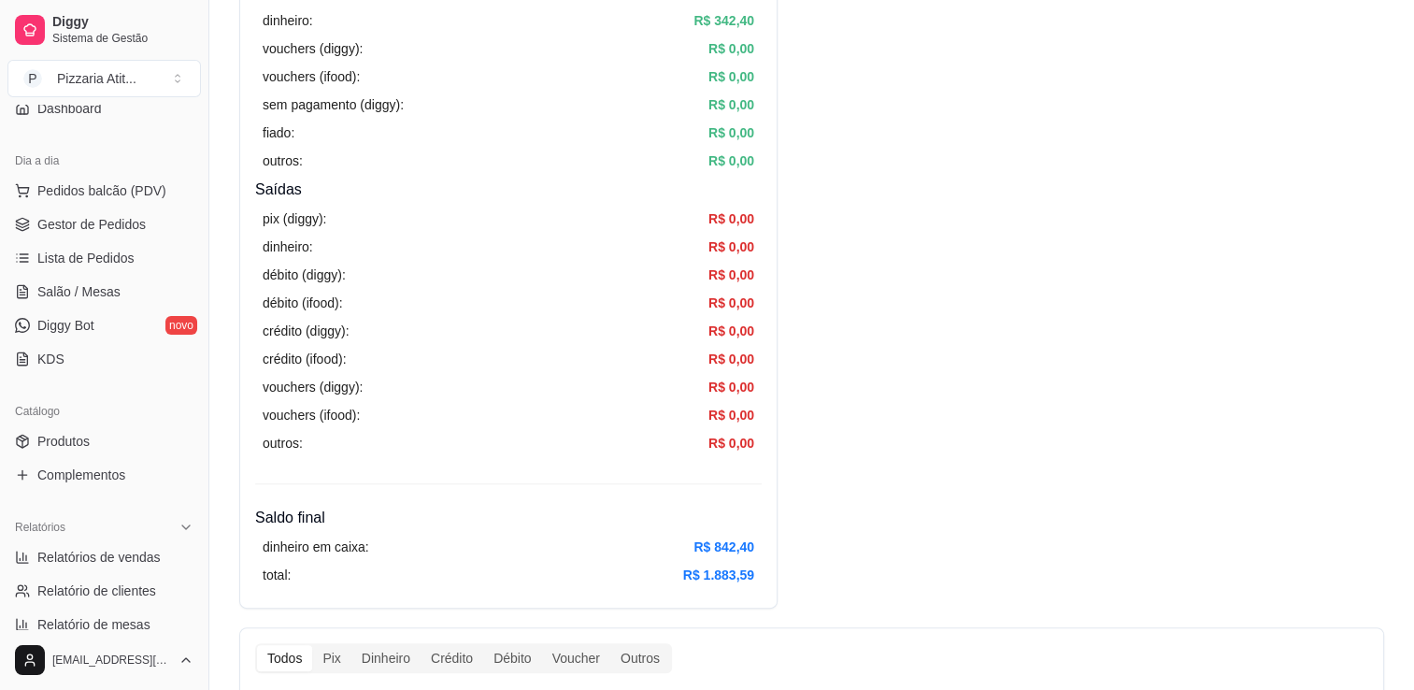
scroll to position [156, 0]
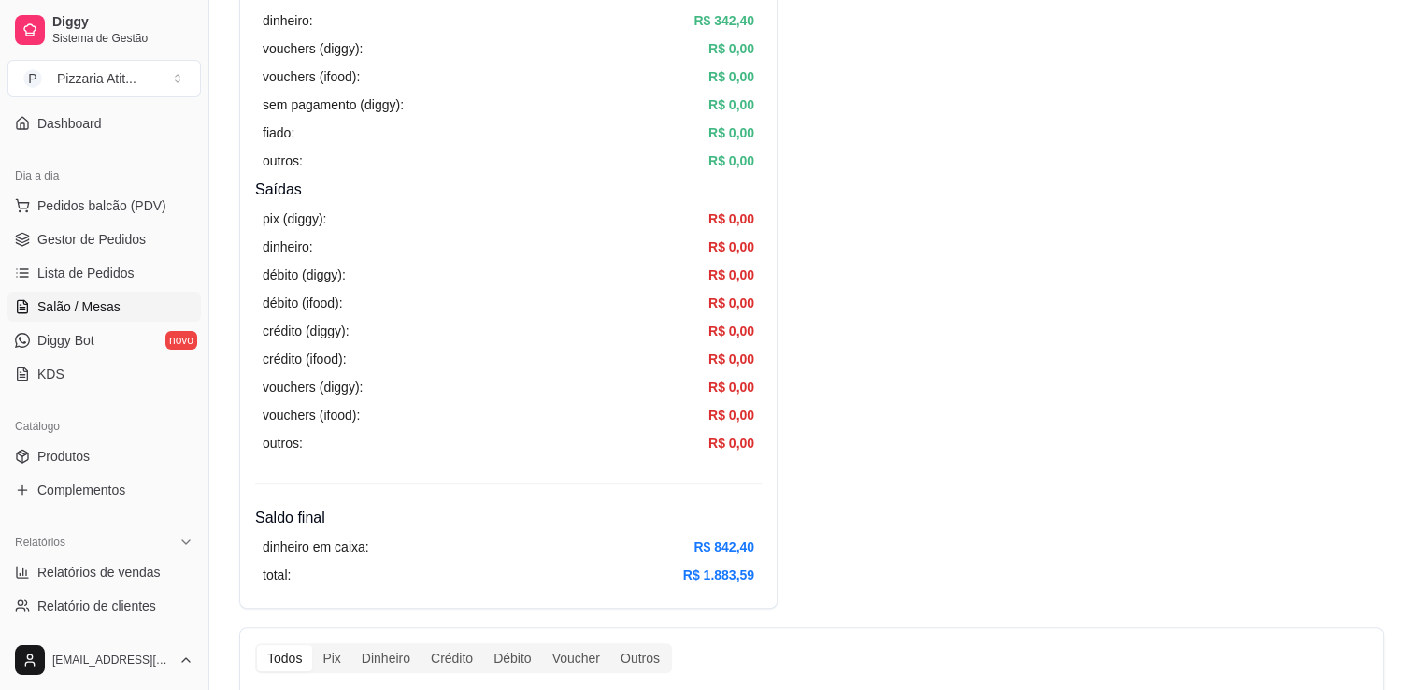
click at [117, 302] on link "Salão / Mesas" at bounding box center [103, 307] width 193 height 30
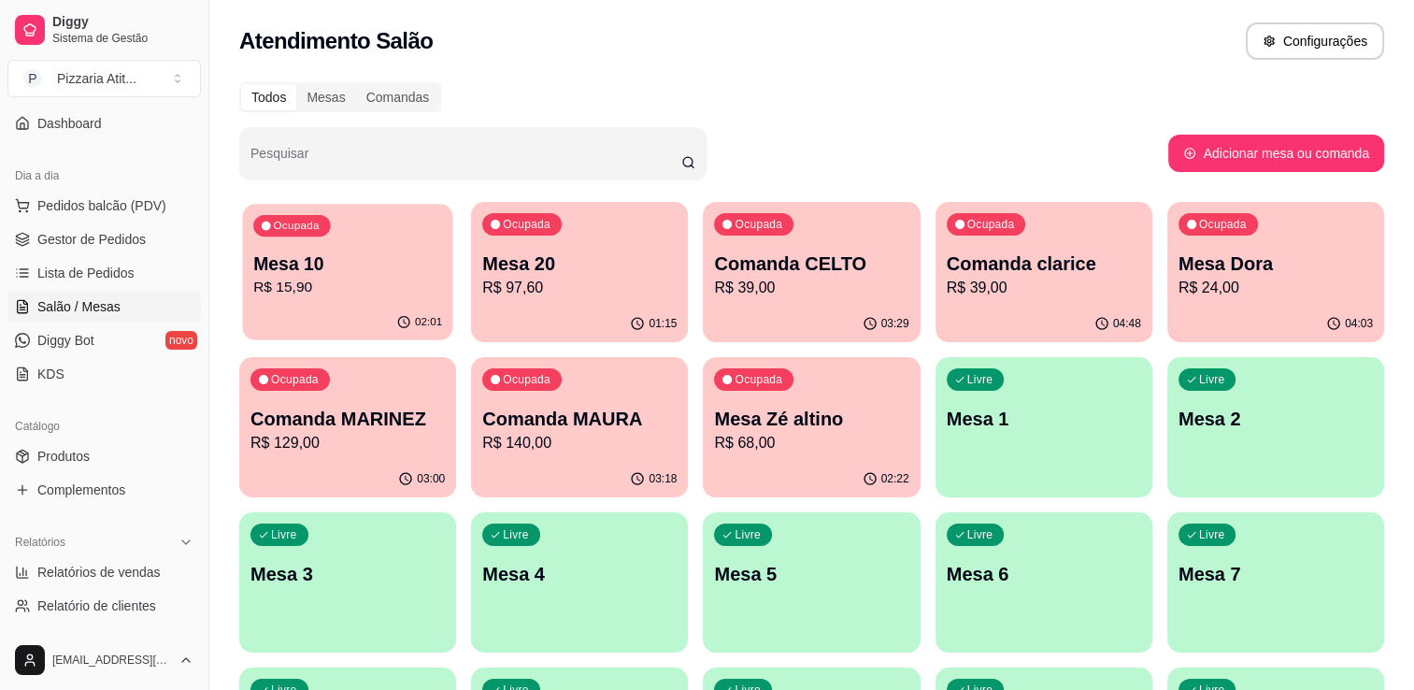
click at [407, 267] on p "Mesa 10" at bounding box center [347, 263] width 189 height 25
click at [325, 323] on div "02:01" at bounding box center [347, 323] width 210 height 36
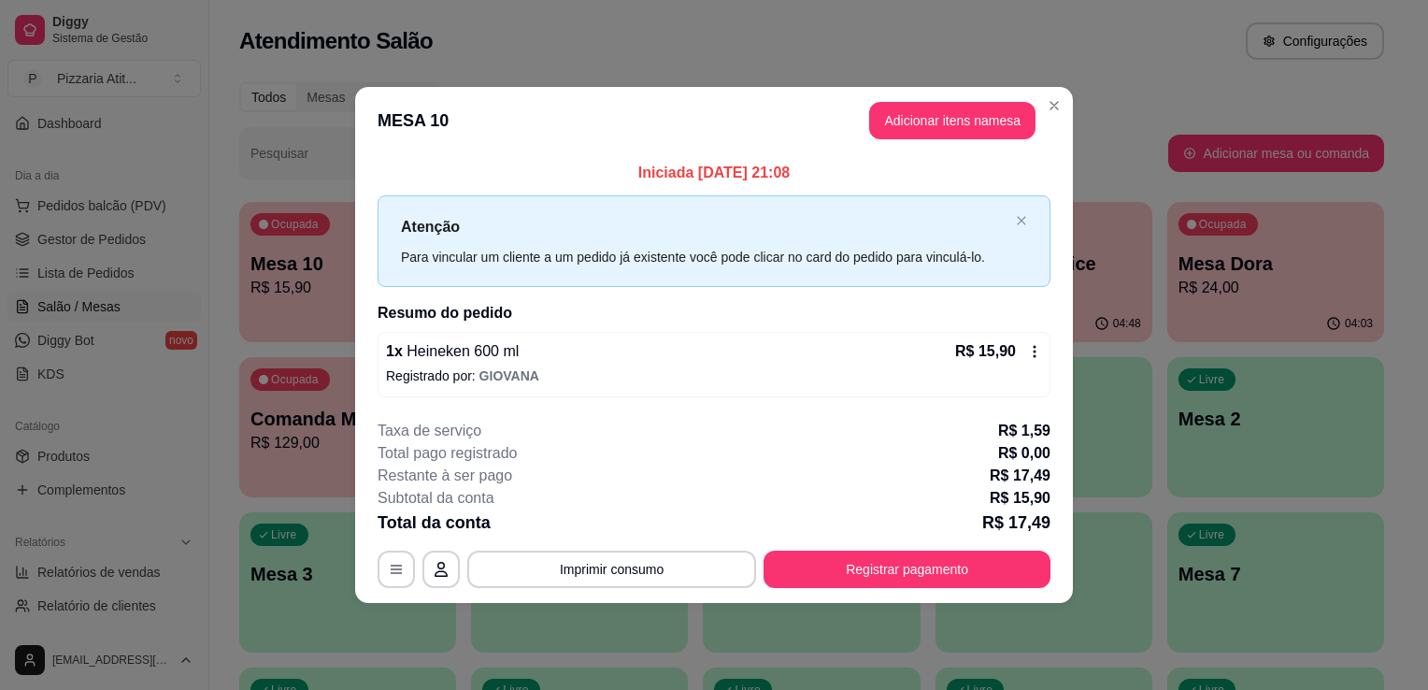
click at [722, 368] on p "Registrado por: [PERSON_NAME]" at bounding box center [714, 375] width 656 height 19
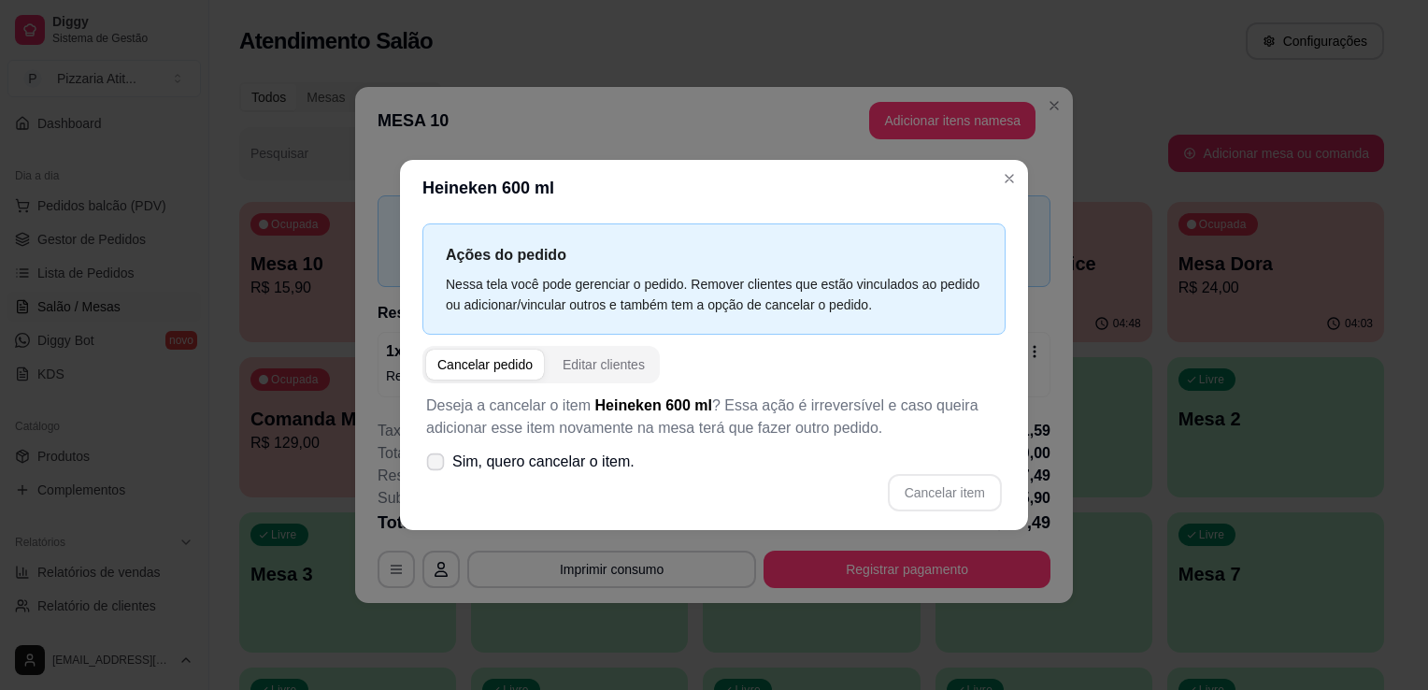
click at [438, 458] on icon at bounding box center [435, 461] width 14 height 10
click at [437, 465] on input "Sim, quero cancelar o item." at bounding box center [431, 471] width 12 height 12
checkbox input "true"
click at [990, 492] on button "Cancelar item" at bounding box center [944, 493] width 111 height 36
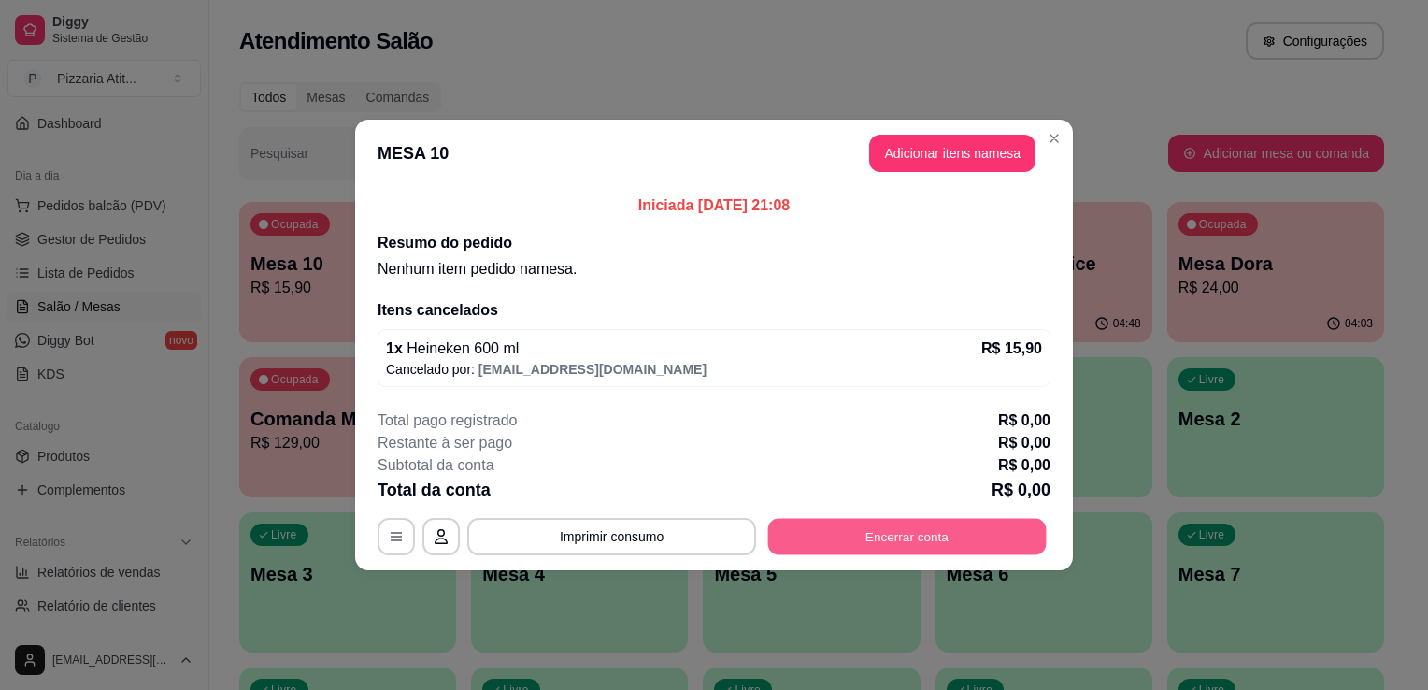
click at [890, 536] on button "Encerrar conta" at bounding box center [907, 537] width 278 height 36
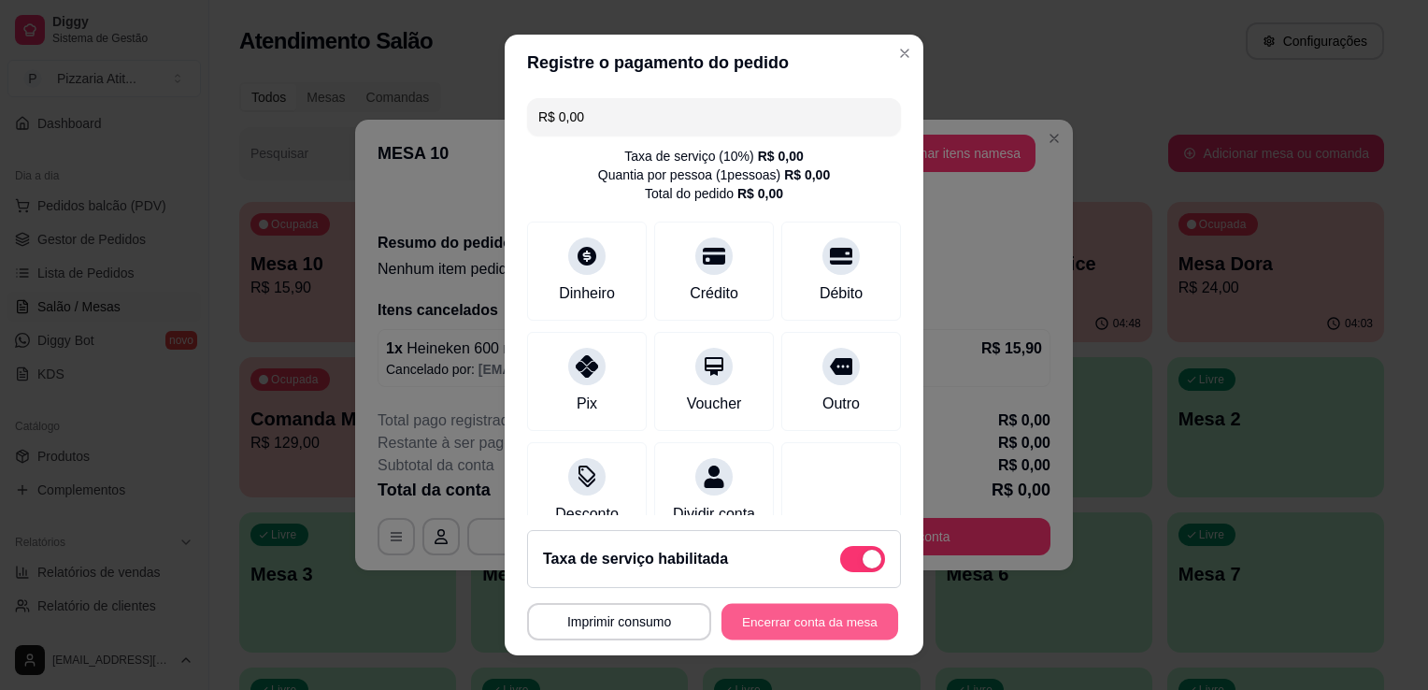
click at [762, 618] on button "Encerrar conta da mesa" at bounding box center [809, 622] width 177 height 36
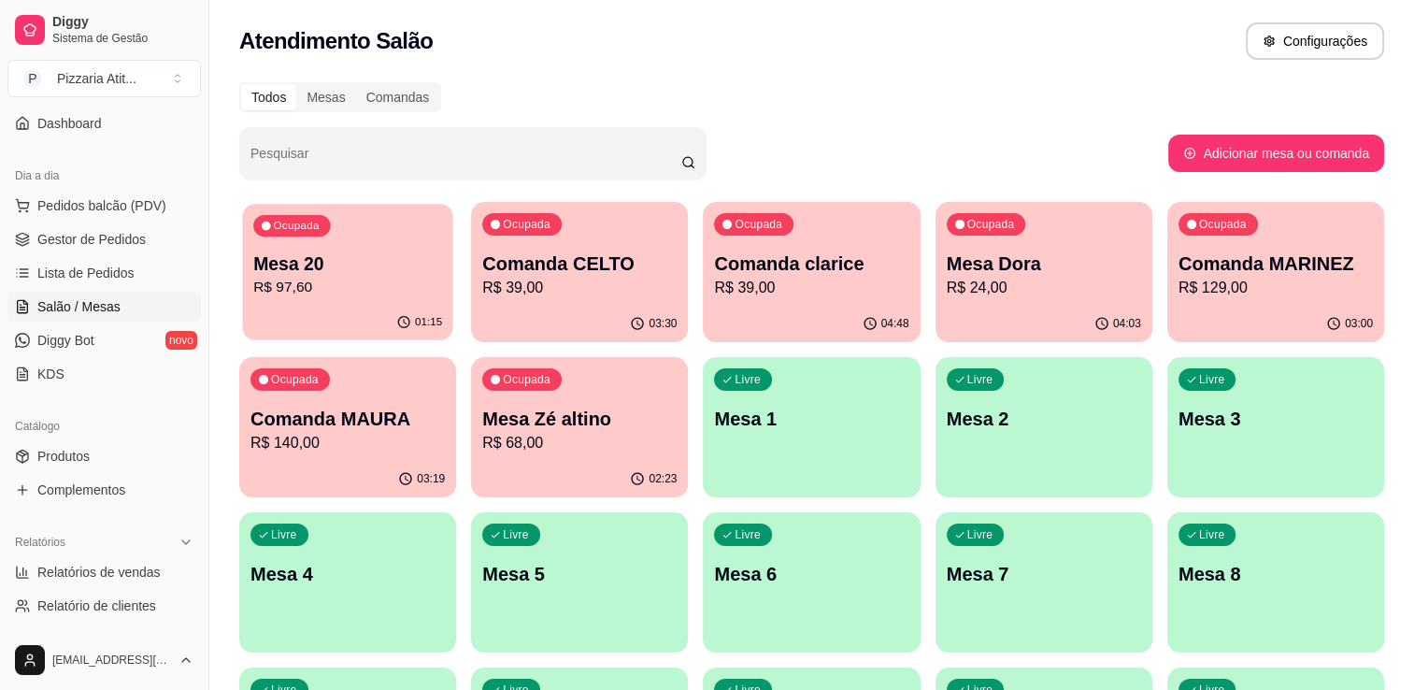
click at [360, 248] on div "Ocupada Mesa 20 R$ 97,60" at bounding box center [347, 254] width 210 height 101
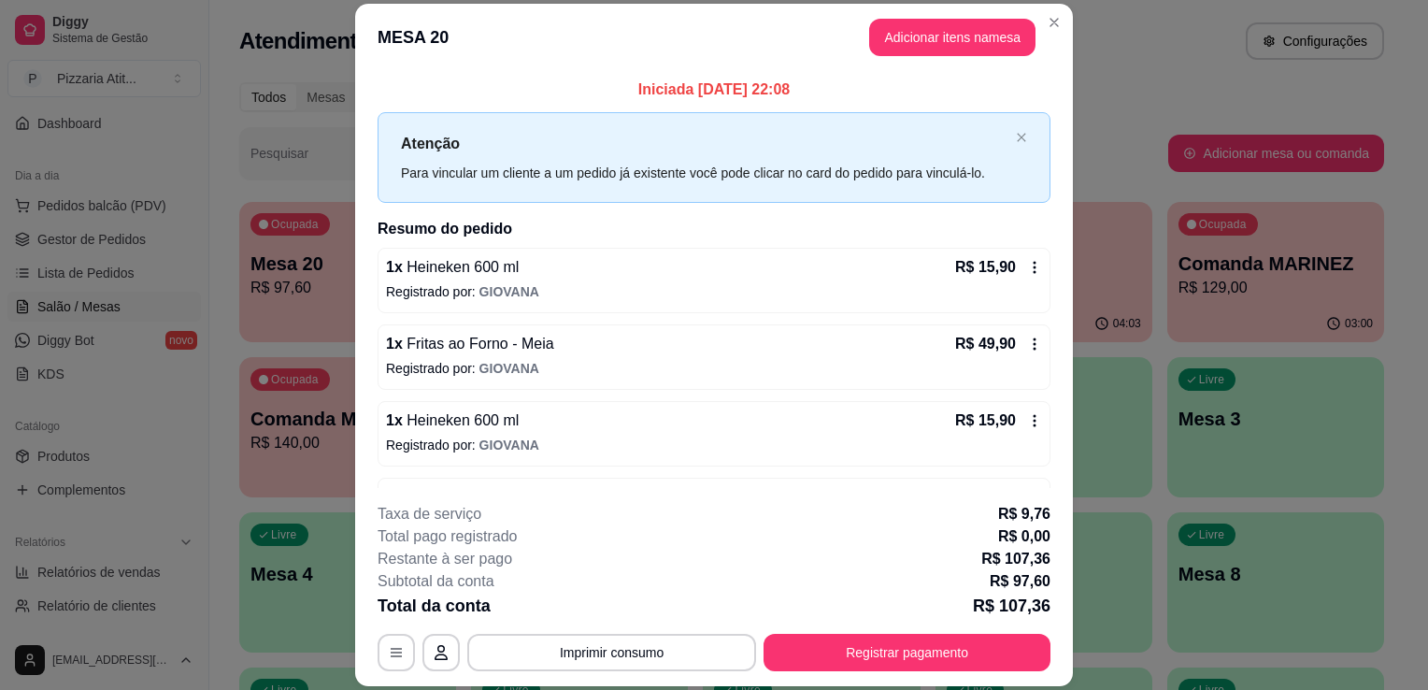
click at [360, 248] on div "Iniciada [DATE] 22:08 Atenção Para vincular um cliente a um pedido já existente…" at bounding box center [714, 280] width 718 height 418
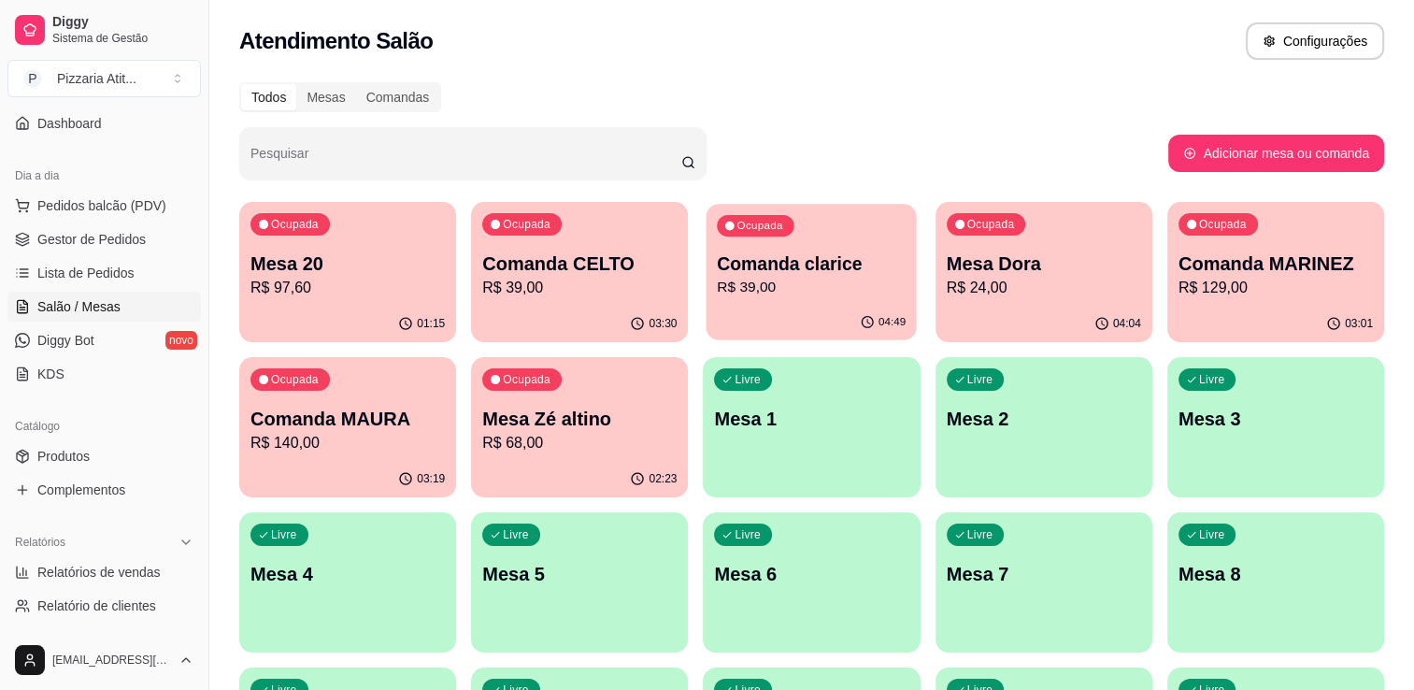
click at [818, 264] on p "Comanda clarice" at bounding box center [812, 263] width 189 height 25
click at [1024, 317] on div "04:04" at bounding box center [1043, 324] width 217 height 36
click at [1242, 278] on p "R$ 129,00" at bounding box center [1275, 287] width 189 height 21
click at [1039, 279] on p "R$ 24,00" at bounding box center [1043, 287] width 189 height 21
click at [823, 279] on p "R$ 39,00" at bounding box center [812, 287] width 189 height 21
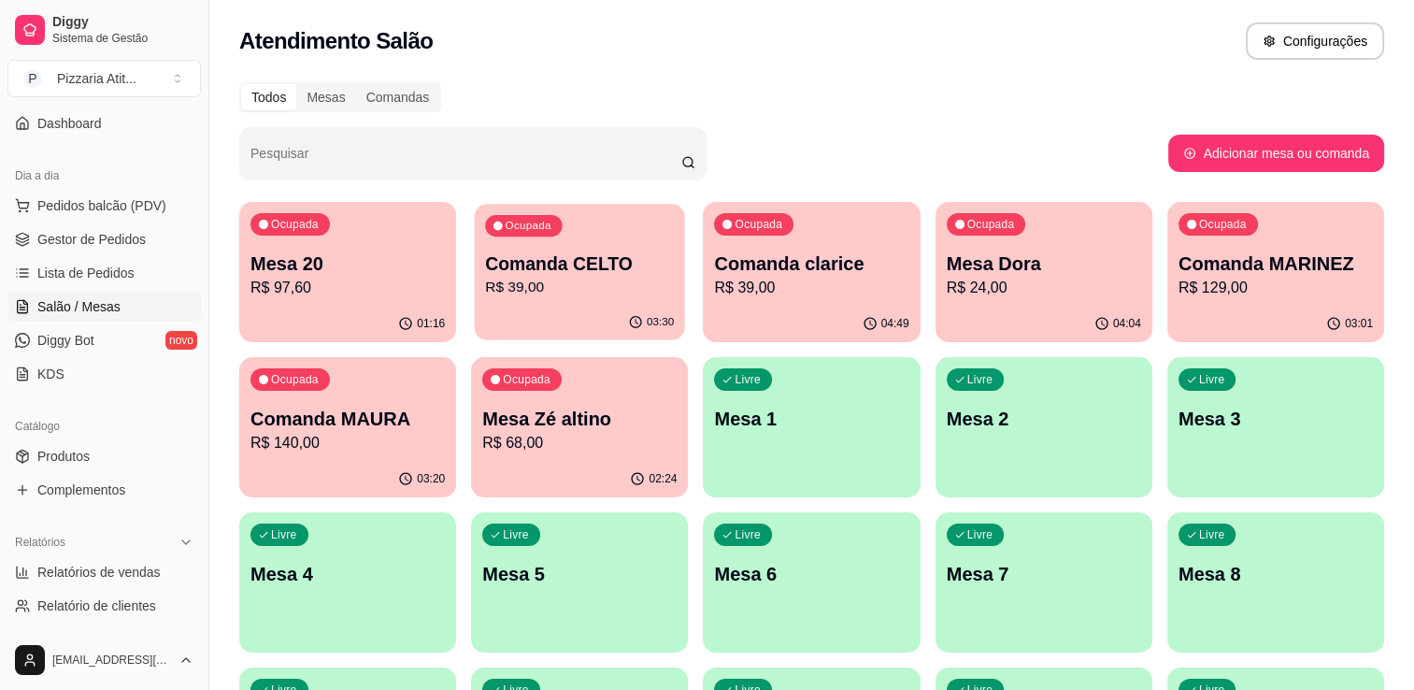
click at [596, 283] on p "R$ 39,00" at bounding box center [579, 287] width 189 height 21
click at [359, 272] on p "Mesa 20" at bounding box center [347, 263] width 189 height 25
click at [366, 383] on div "Ocupada Comanda MAURA R$ 140,00" at bounding box center [347, 409] width 210 height 101
click at [636, 406] on p "Mesa Zé altino" at bounding box center [579, 419] width 194 height 26
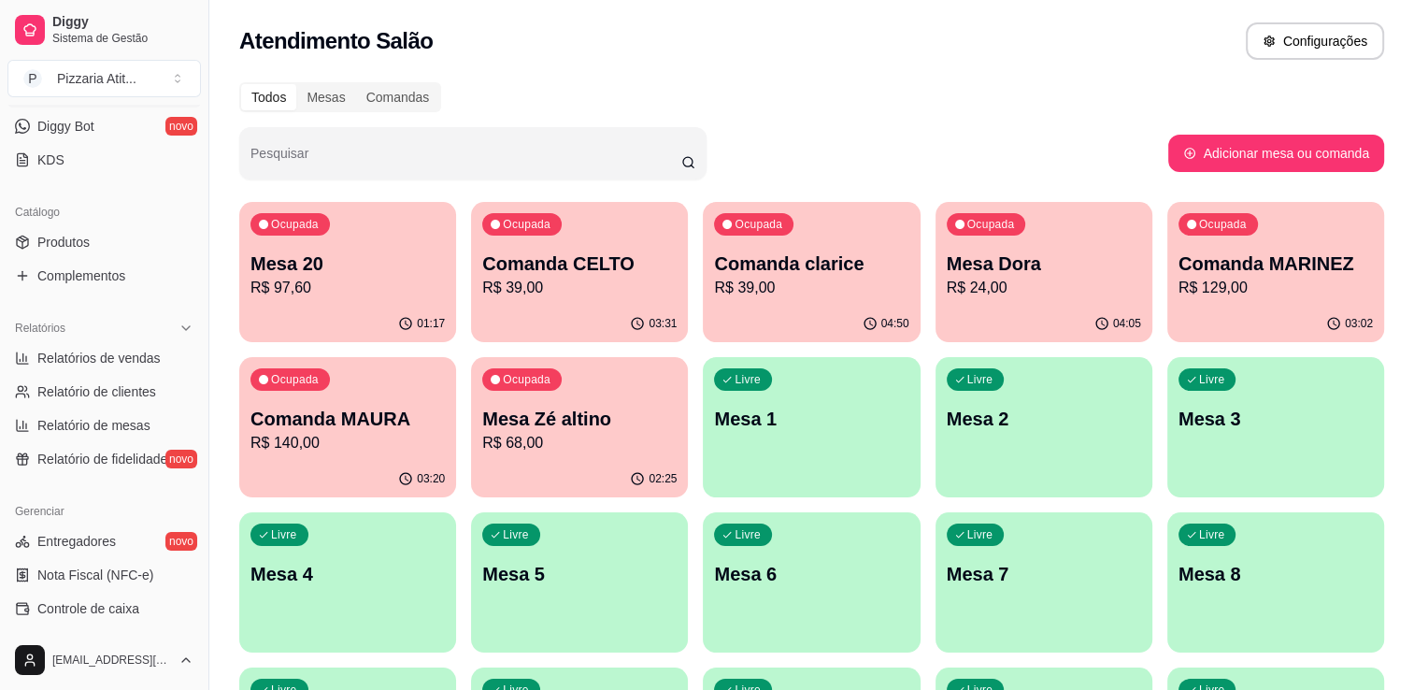
scroll to position [480, 0]
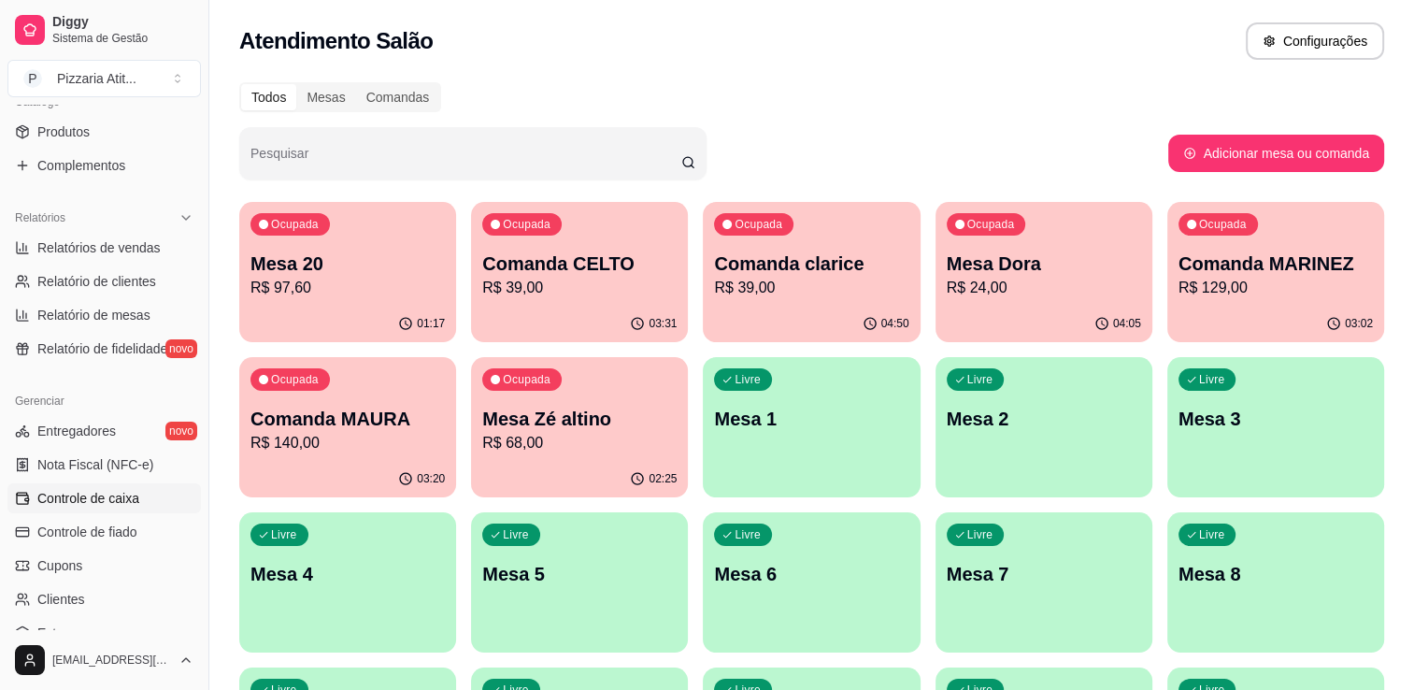
click at [160, 486] on link "Controle de caixa" at bounding box center [103, 498] width 193 height 30
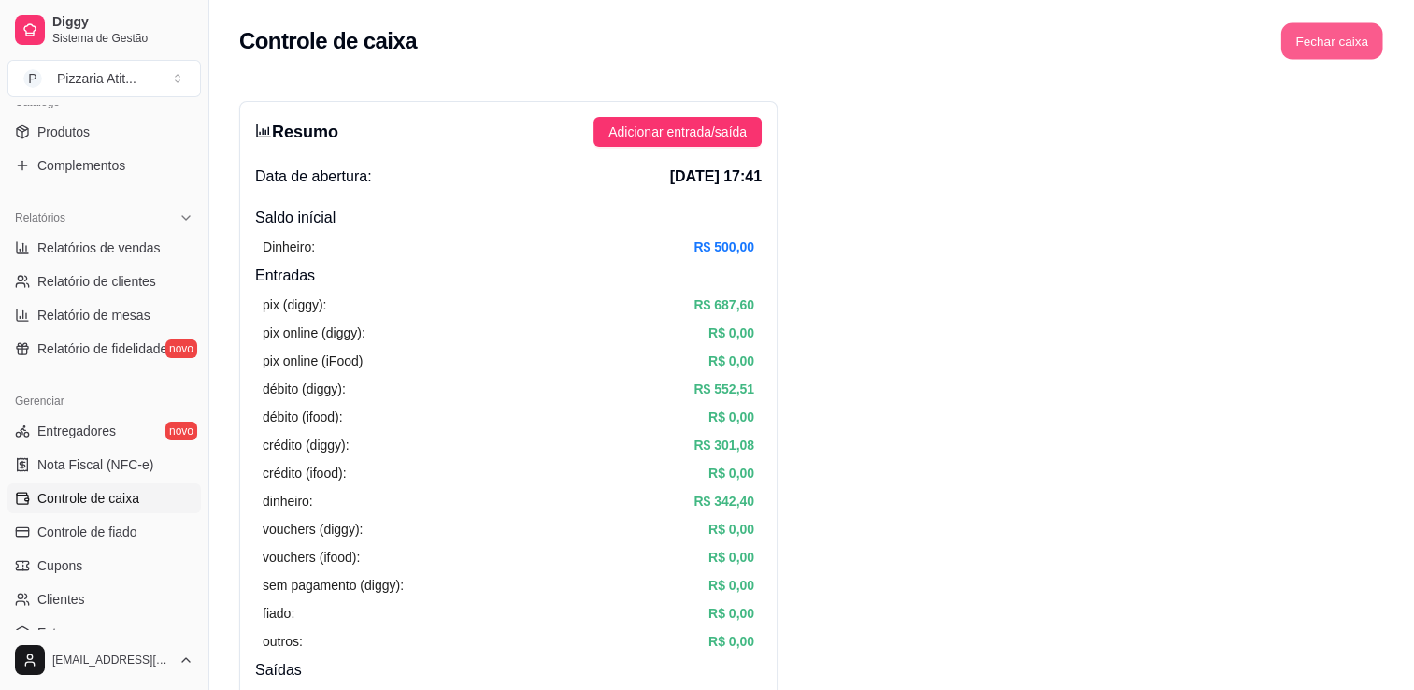
click at [1367, 38] on button "Fechar caixa" at bounding box center [1332, 41] width 102 height 36
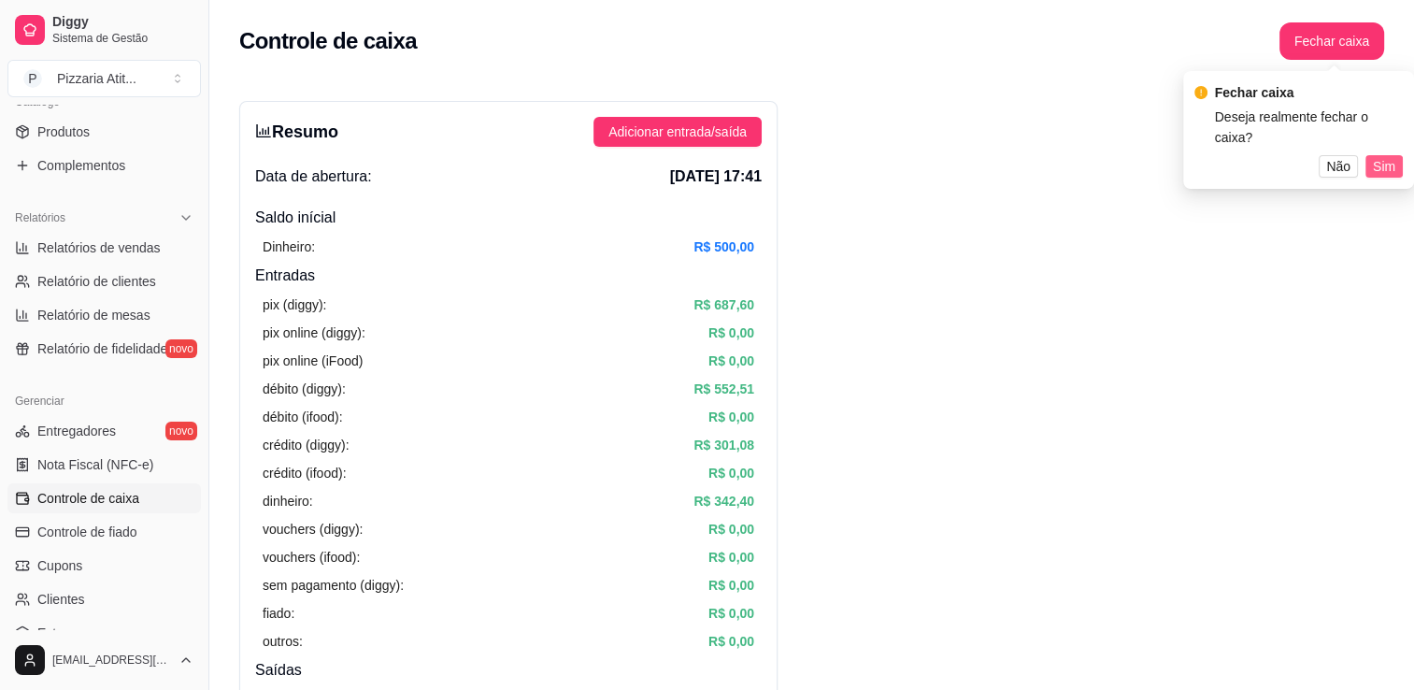
click at [1376, 167] on span "Sim" at bounding box center [1384, 166] width 22 height 21
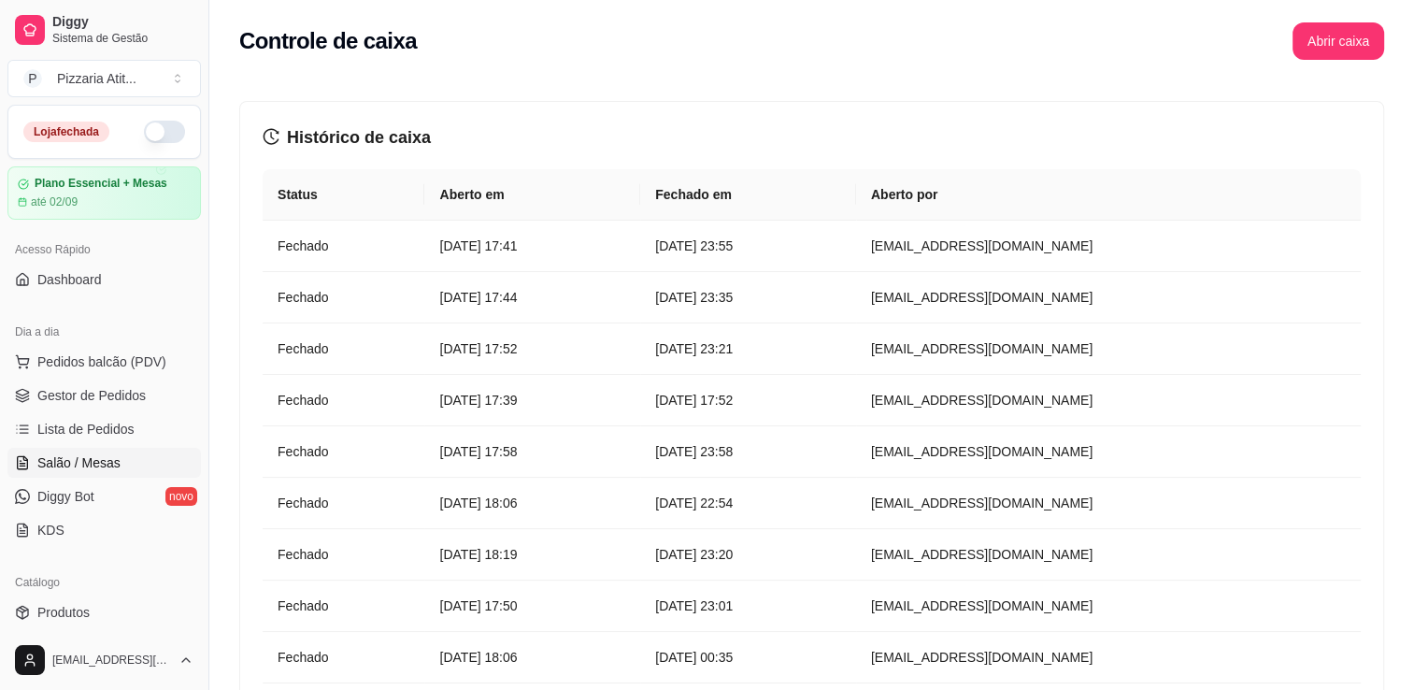
click at [107, 449] on link "Salão / Mesas" at bounding box center [103, 463] width 193 height 30
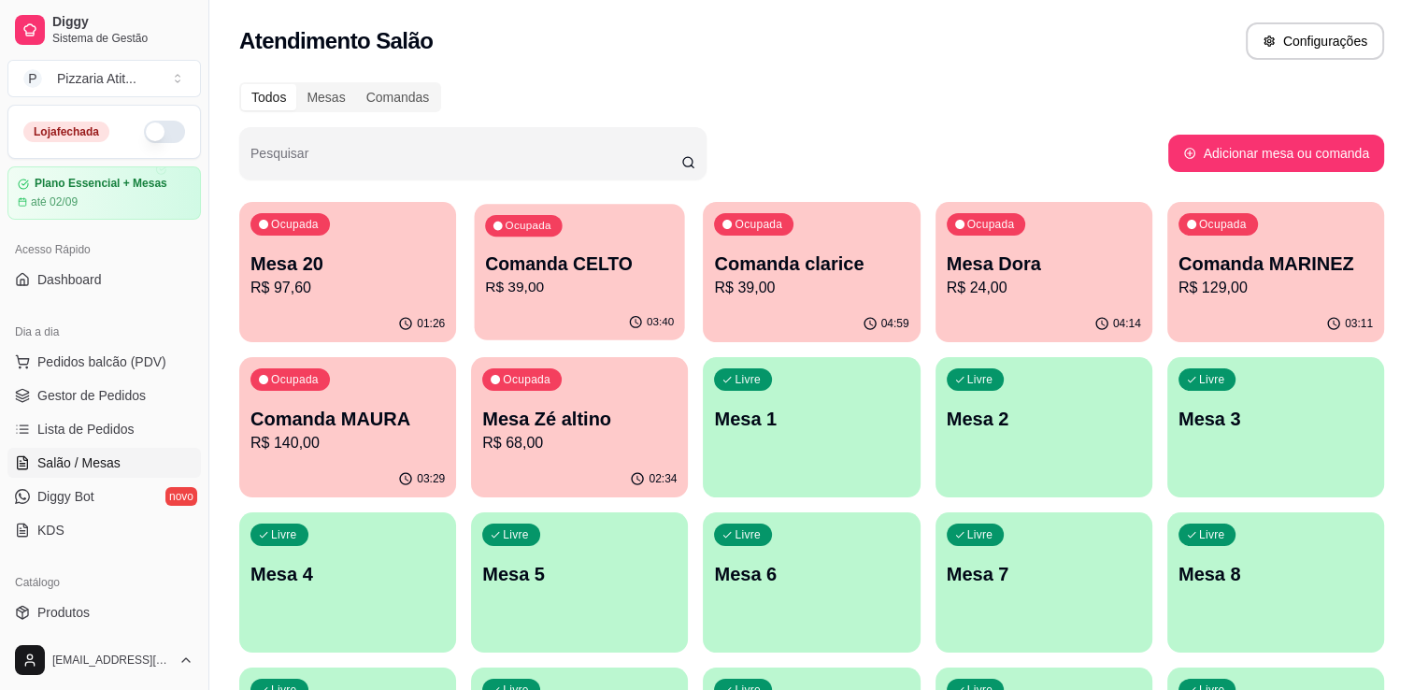
click at [658, 247] on div "Ocupada Comanda CELTO R$ 39,00" at bounding box center [580, 254] width 210 height 101
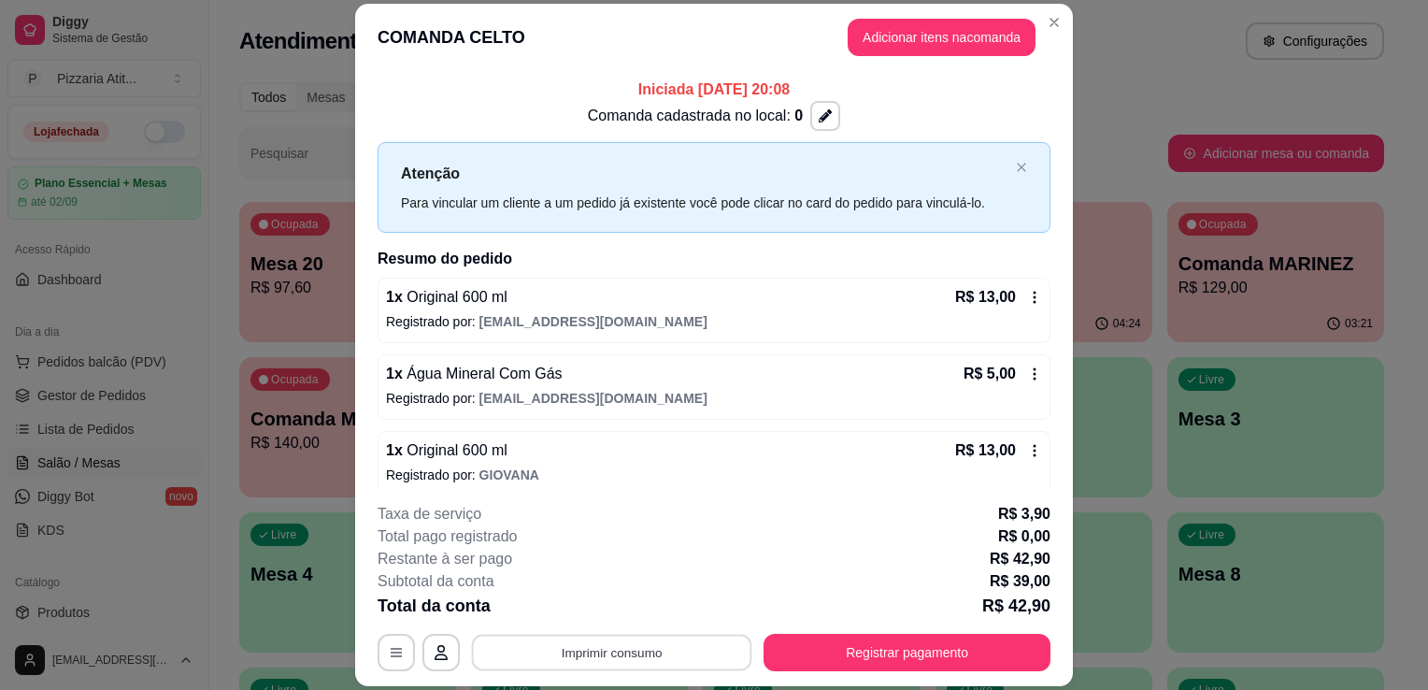
click at [606, 651] on button "Imprimir consumo" at bounding box center [612, 652] width 280 height 36
click at [621, 602] on button "IMPRESSORA" at bounding box center [610, 610] width 135 height 30
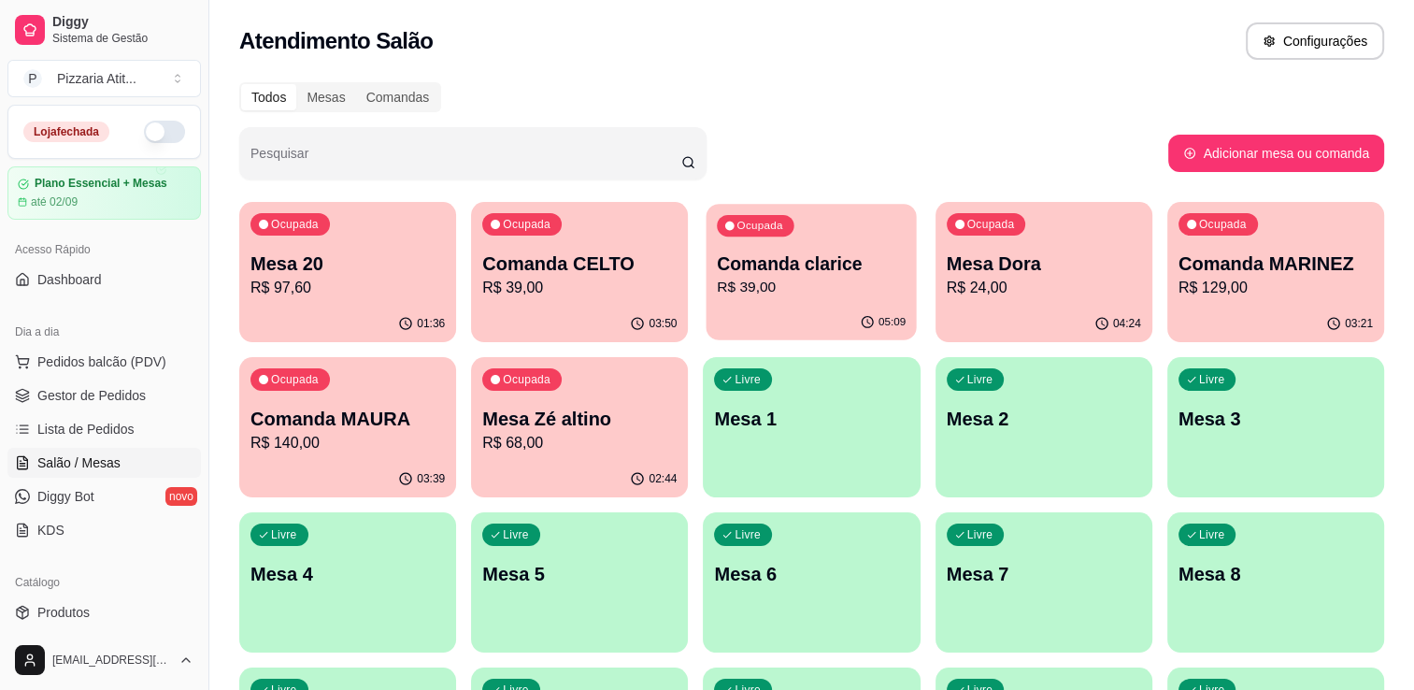
click at [836, 239] on div "Ocupada Comanda clarice R$ 39,00" at bounding box center [811, 254] width 210 height 101
click at [1058, 236] on div "Ocupada Mesa Dora R$ 24,00" at bounding box center [1043, 254] width 210 height 101
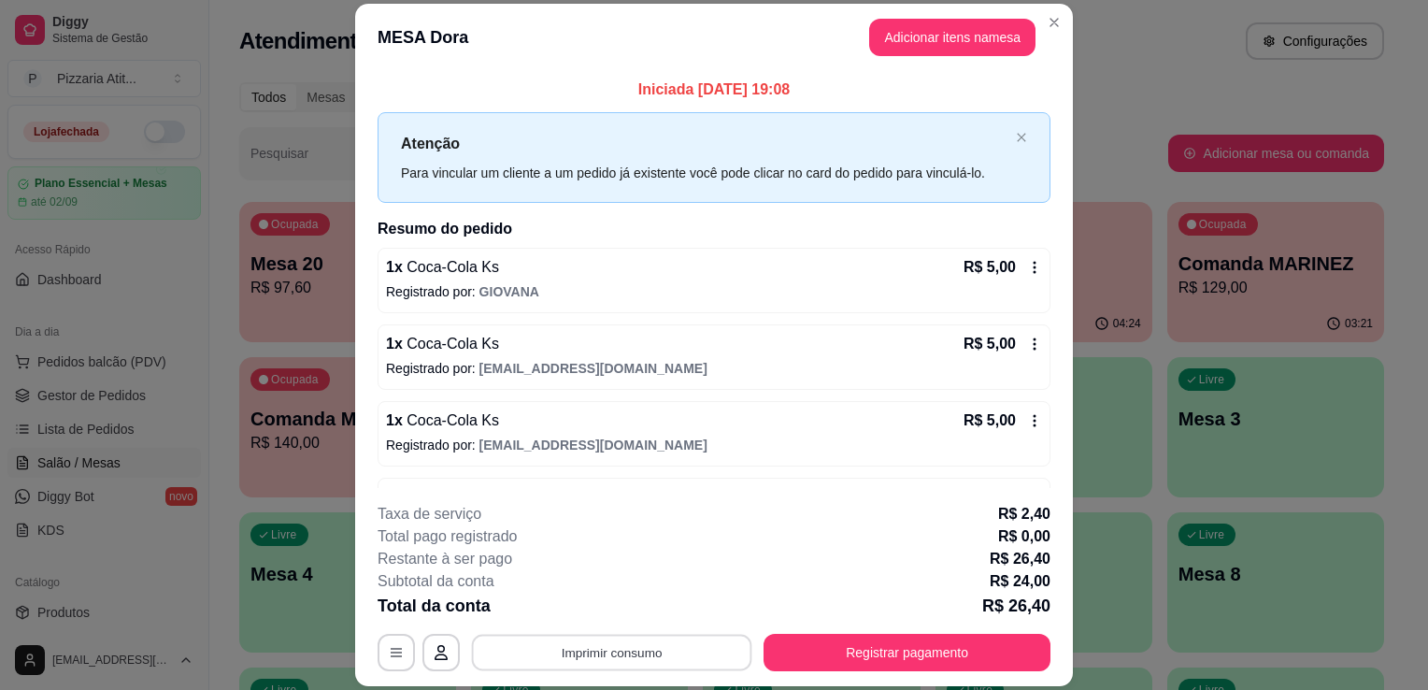
click at [692, 644] on button "Imprimir consumo" at bounding box center [612, 652] width 280 height 36
click at [632, 608] on button "IMPRESSORA" at bounding box center [610, 609] width 131 height 29
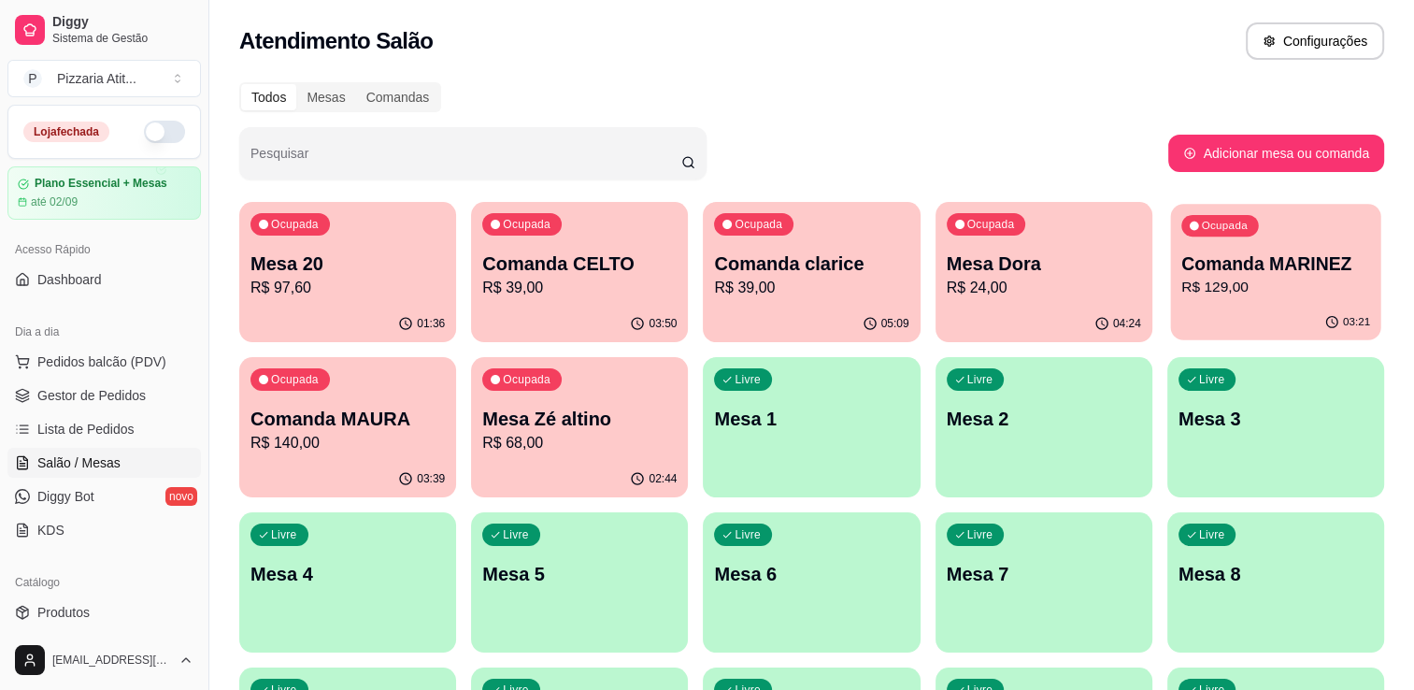
click at [1268, 292] on p "R$ 129,00" at bounding box center [1275, 287] width 189 height 21
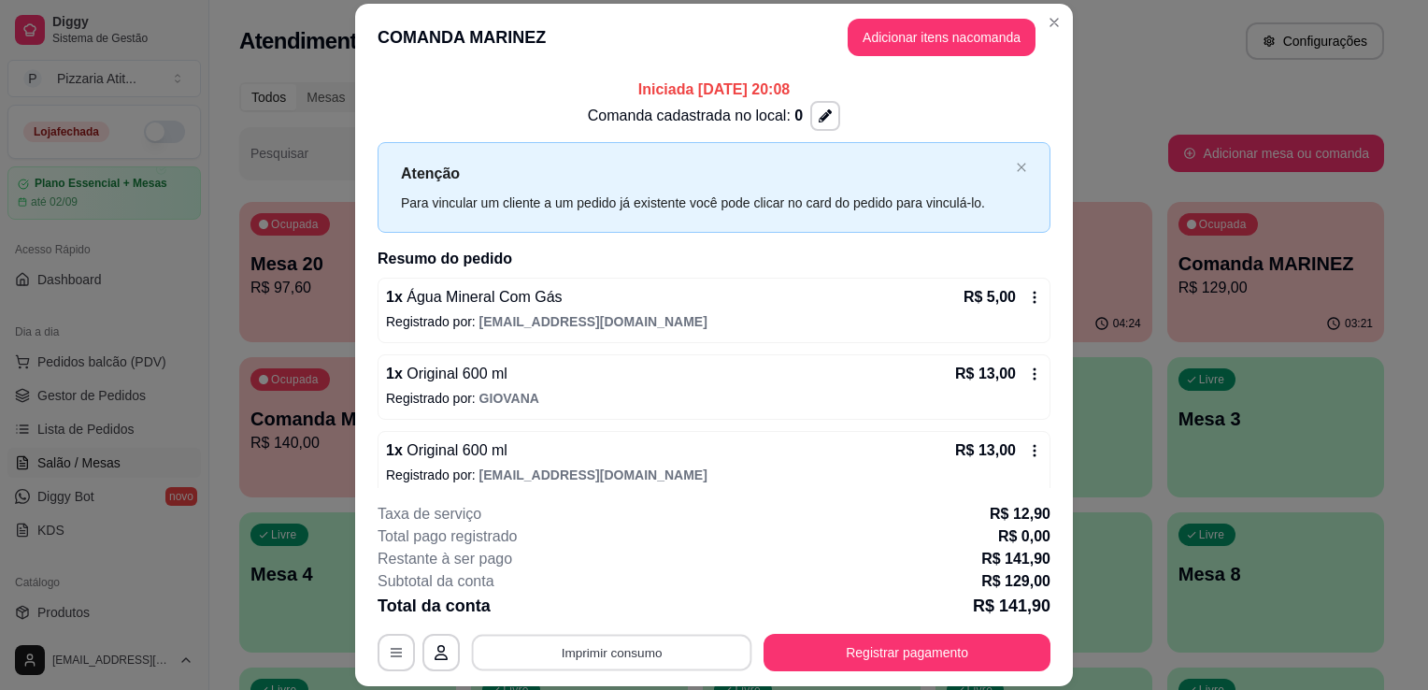
click at [714, 649] on button "Imprimir consumo" at bounding box center [612, 652] width 280 height 36
click at [643, 605] on button "IMPRESSORA" at bounding box center [610, 609] width 131 height 29
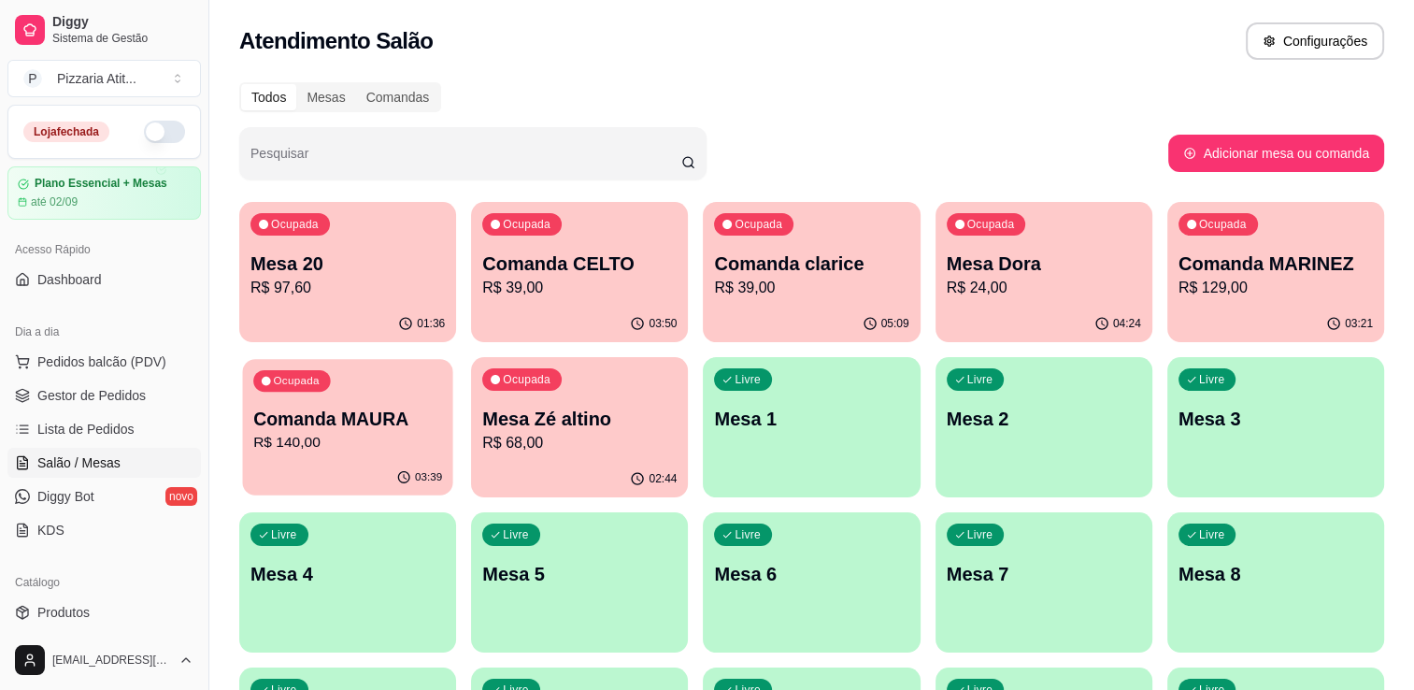
click at [358, 434] on p "R$ 140,00" at bounding box center [347, 442] width 189 height 21
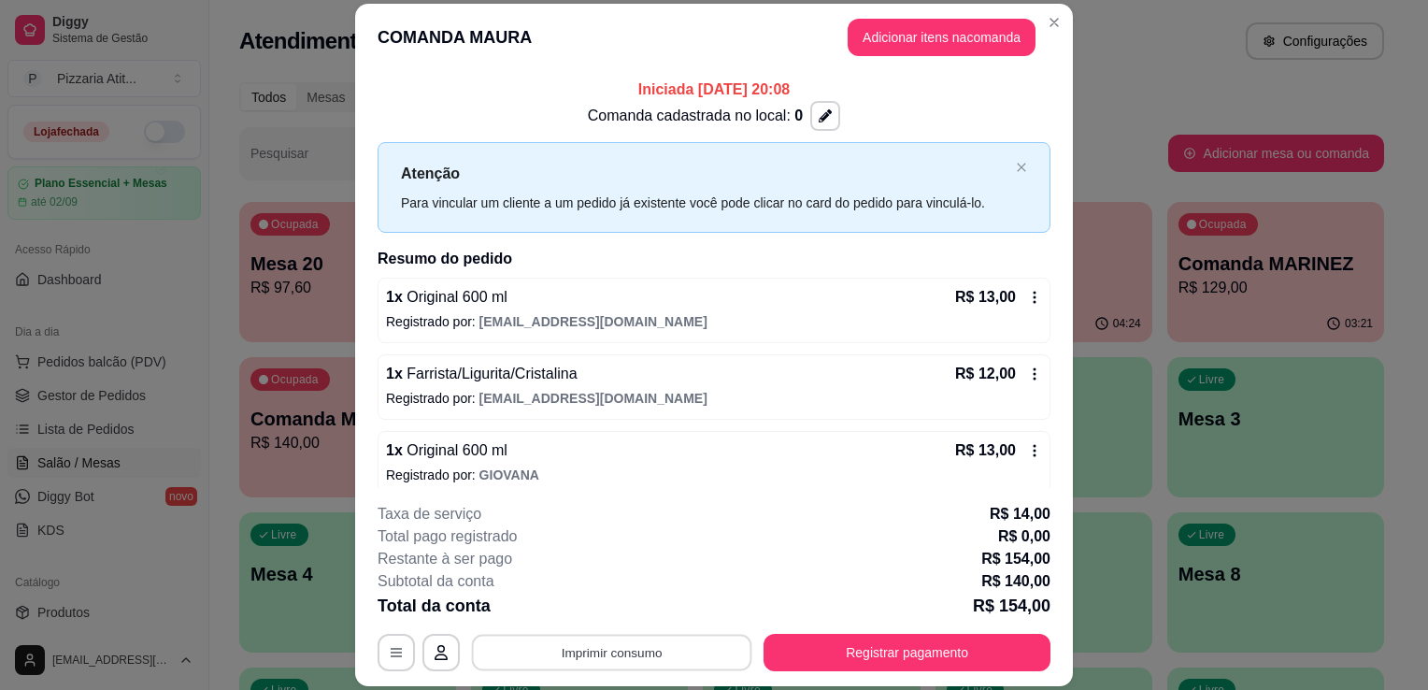
click at [578, 640] on button "Imprimir consumo" at bounding box center [612, 652] width 280 height 36
click at [584, 615] on button "IMPRESSORA" at bounding box center [610, 609] width 131 height 29
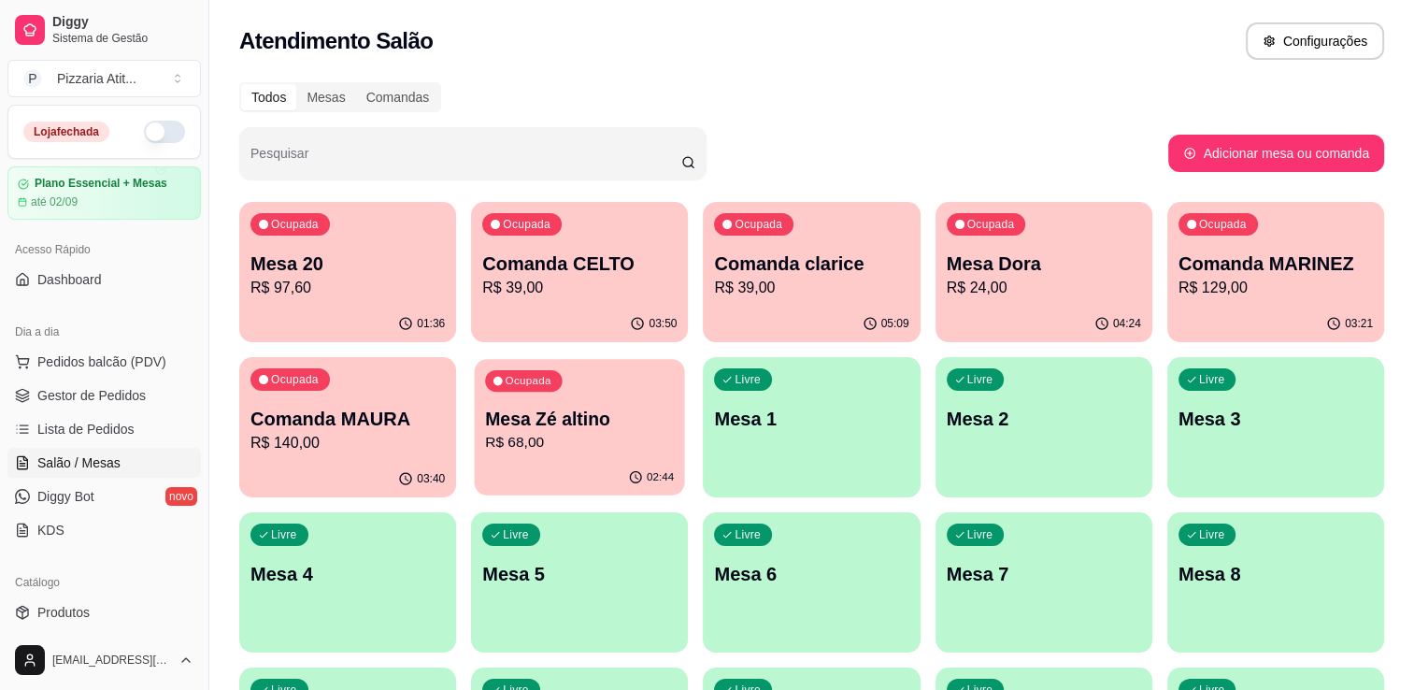
click at [606, 443] on p "R$ 68,00" at bounding box center [579, 442] width 189 height 21
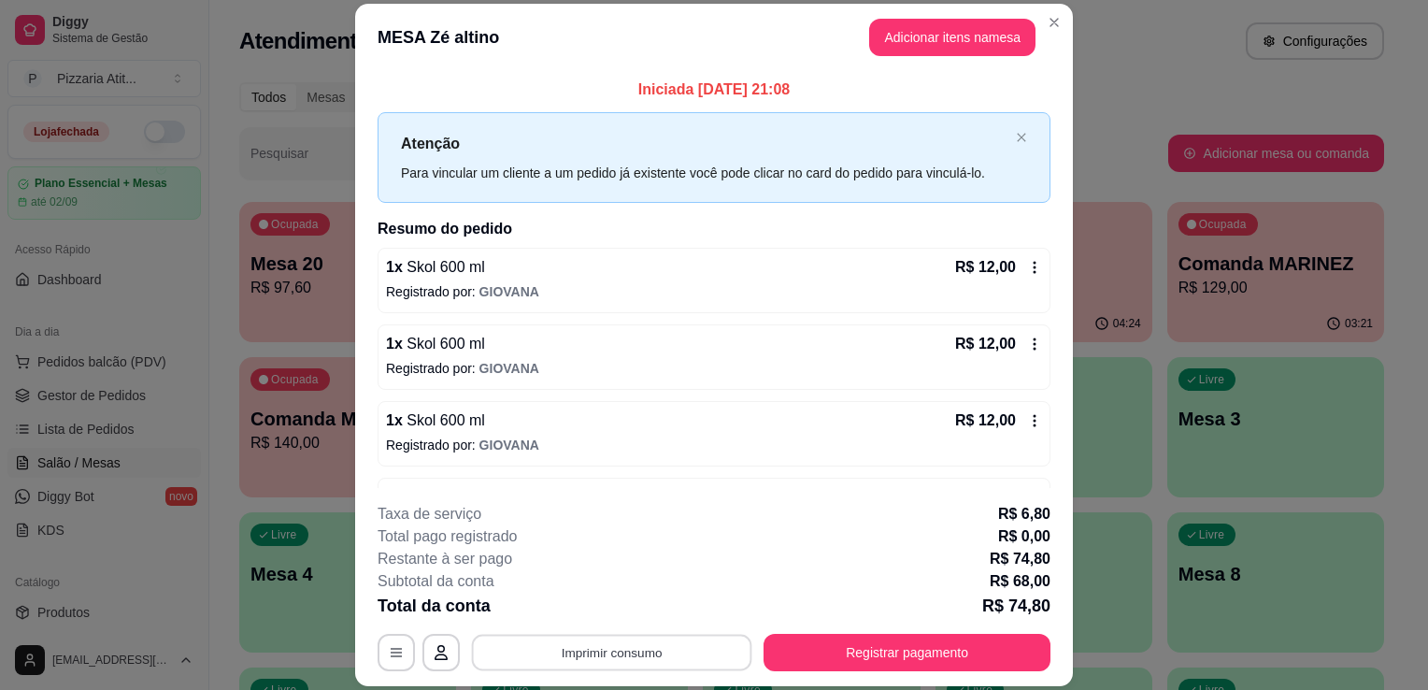
click at [650, 659] on button "Imprimir consumo" at bounding box center [612, 652] width 280 height 36
click at [643, 600] on button "IMPRESSORA" at bounding box center [610, 609] width 131 height 29
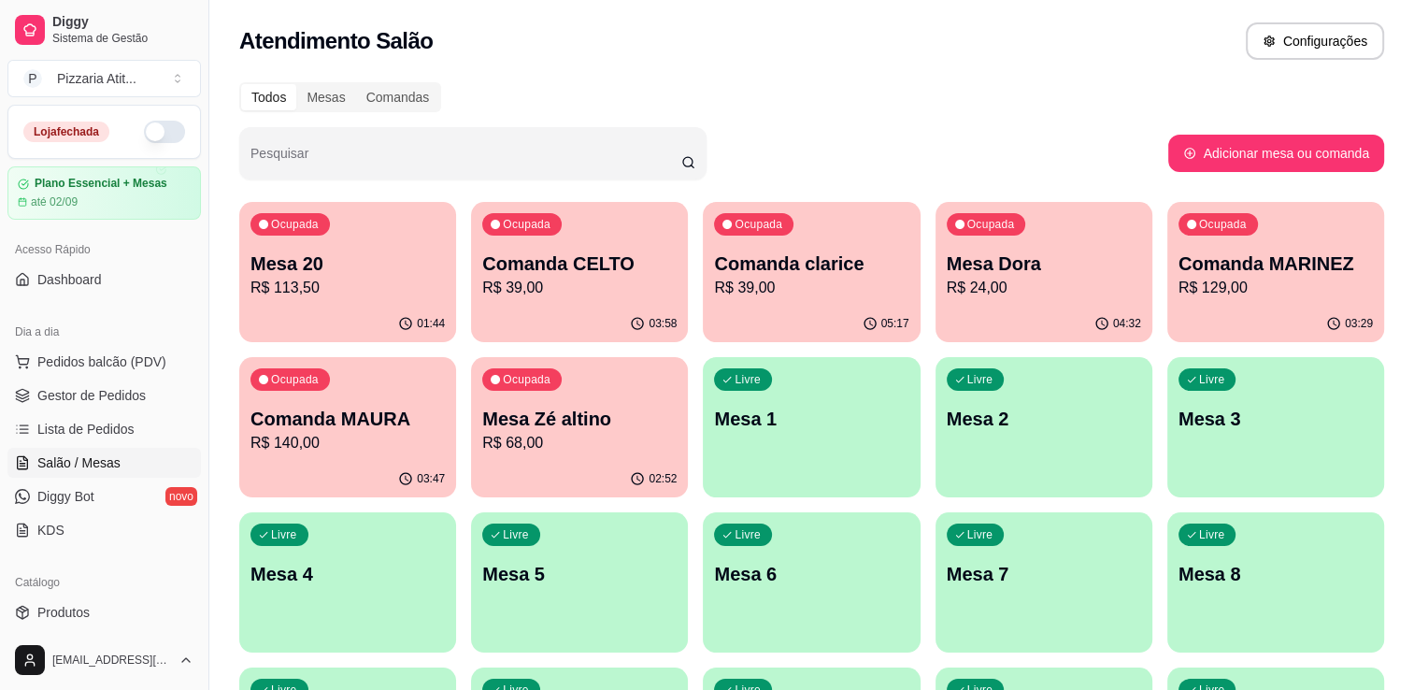
click at [424, 210] on div "Ocupada Mesa 20 R$ 113,50" at bounding box center [347, 254] width 217 height 104
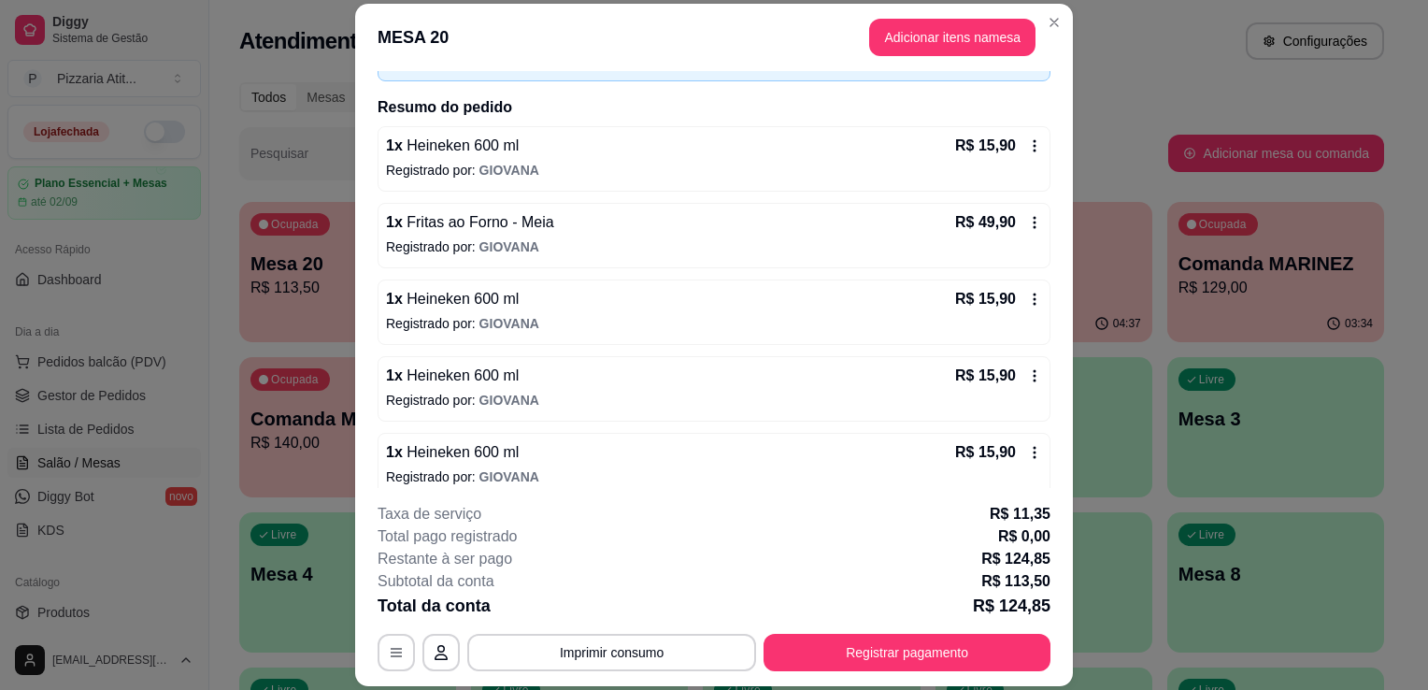
scroll to position [135, 0]
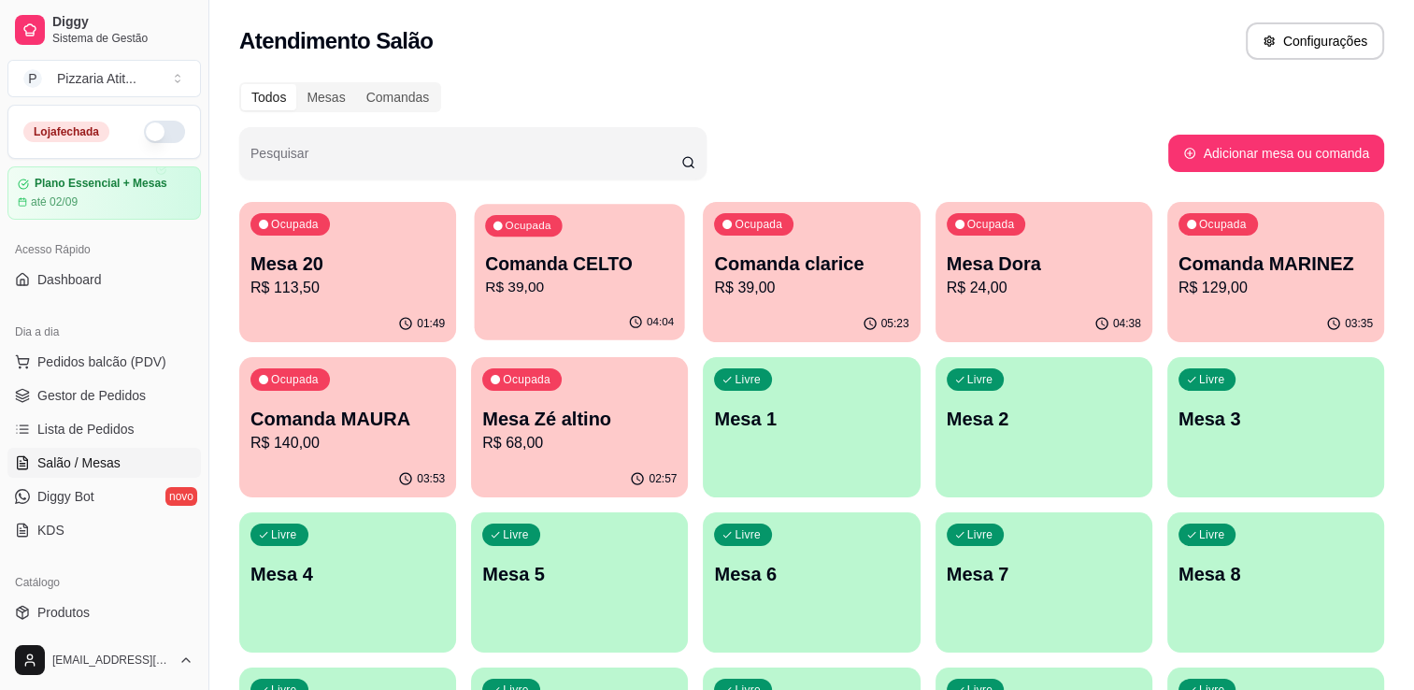
click at [556, 264] on p "Comanda CELTO" at bounding box center [579, 263] width 189 height 25
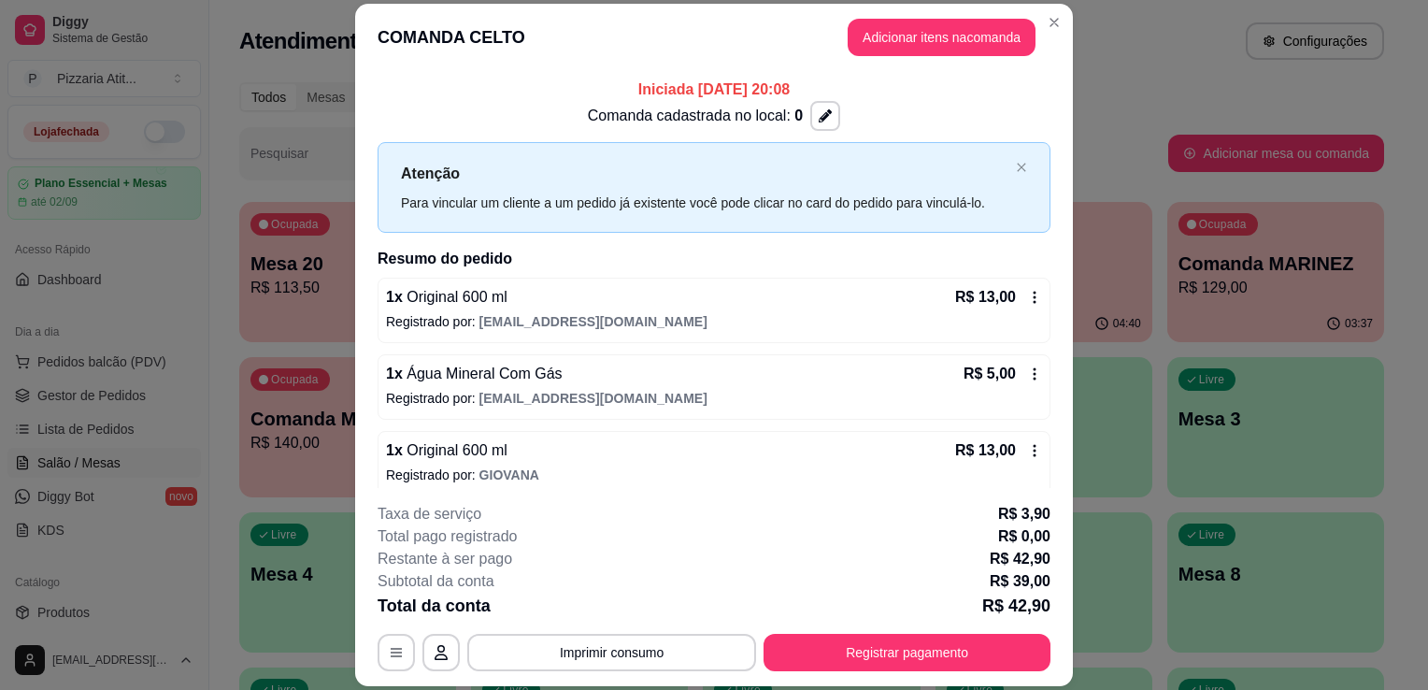
click at [1050, 15] on div "**********" at bounding box center [714, 345] width 1428 height 690
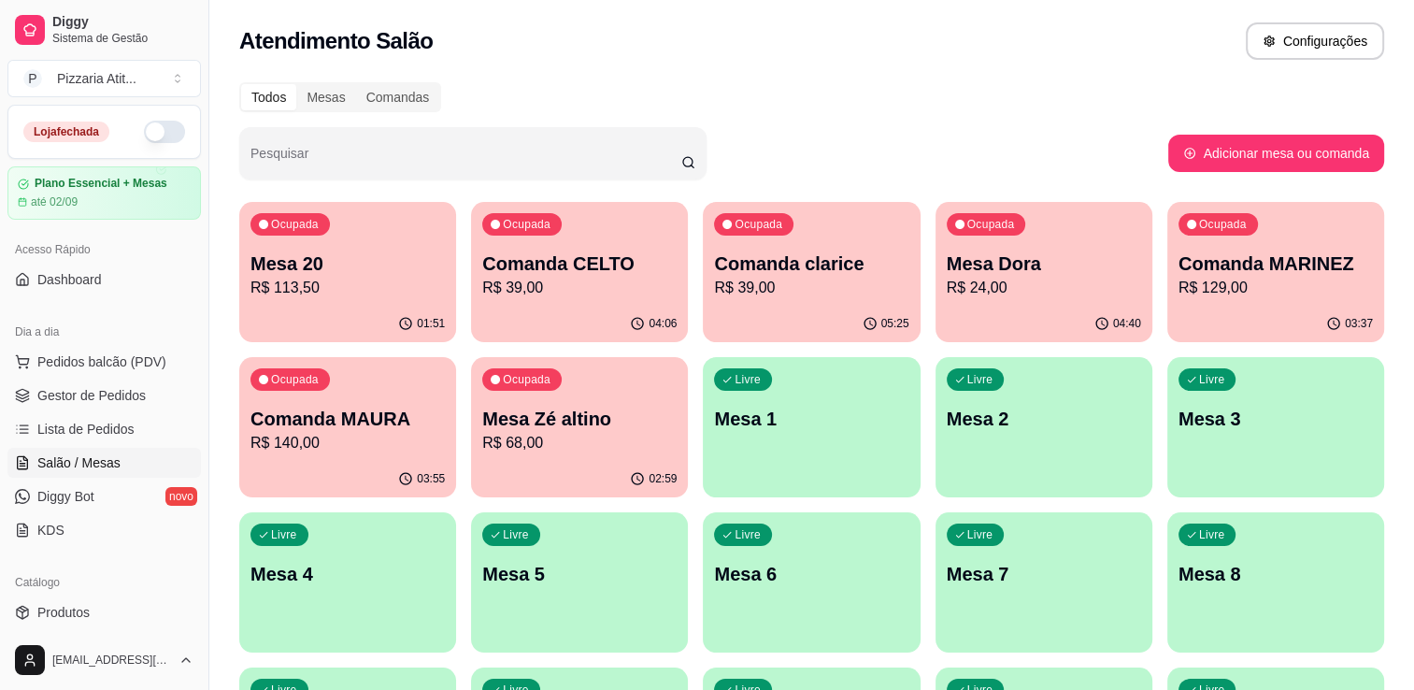
click at [593, 307] on div "04:06" at bounding box center [579, 324] width 217 height 36
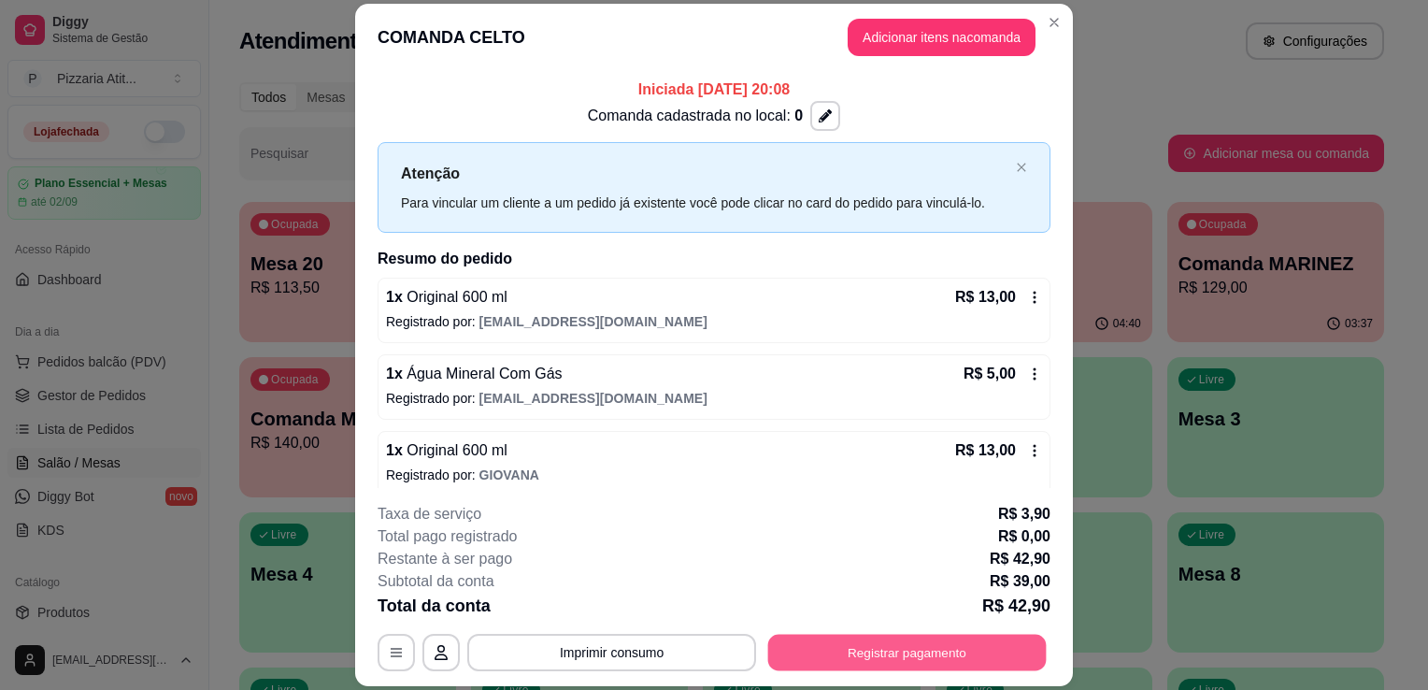
click at [948, 644] on button "Registrar pagamento" at bounding box center [907, 652] width 278 height 36
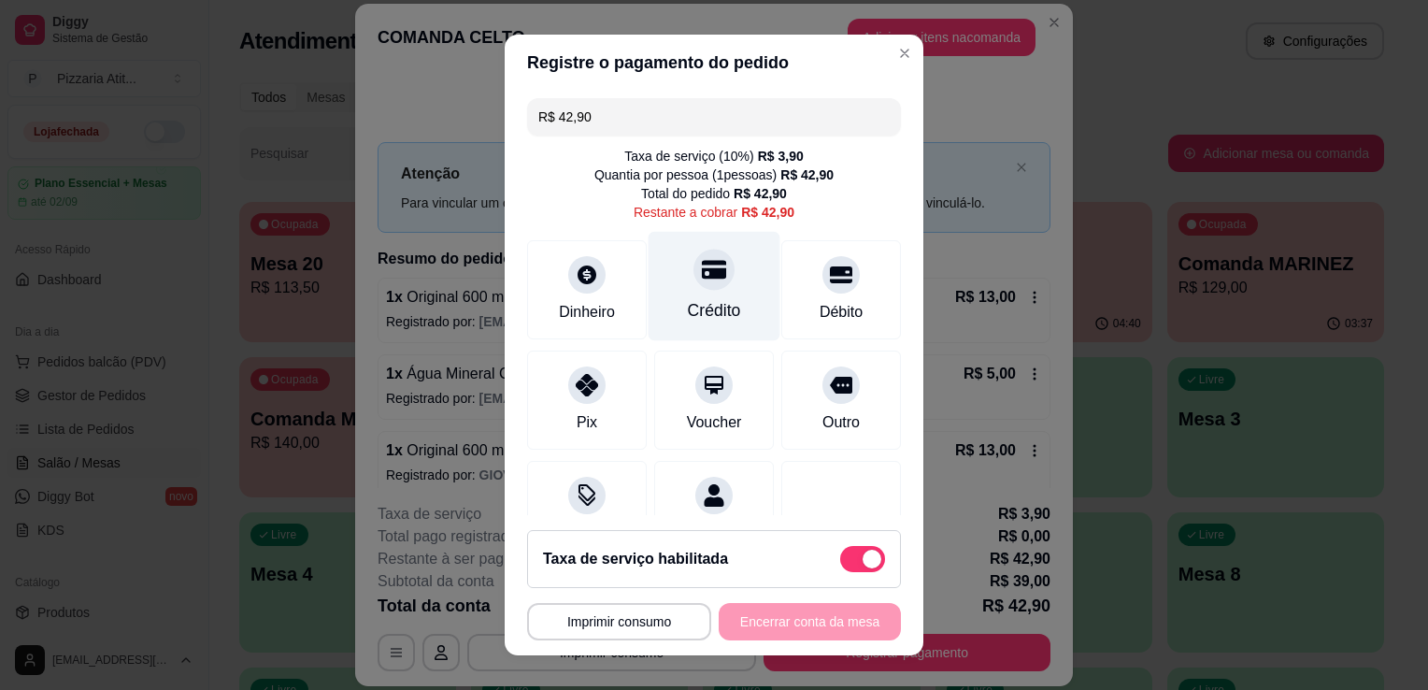
click at [701, 322] on div "Crédito" at bounding box center [715, 286] width 132 height 109
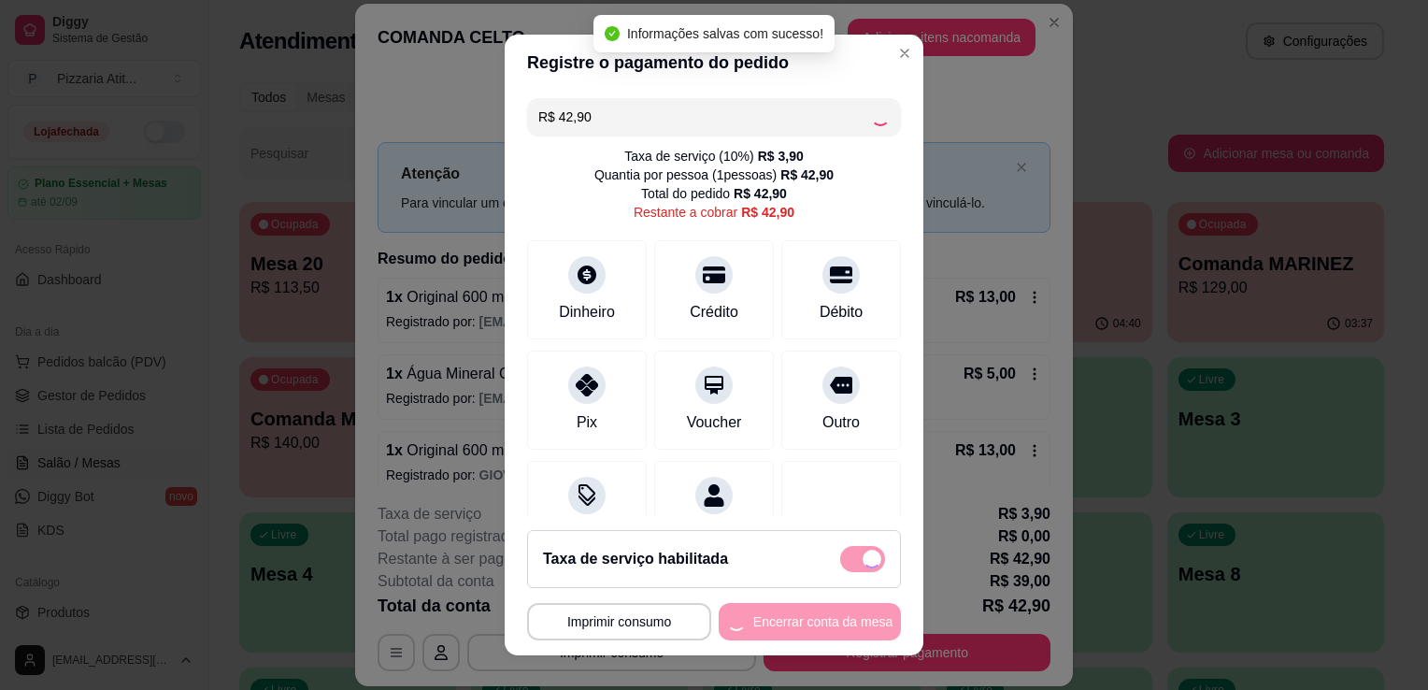
type input "R$ 0,00"
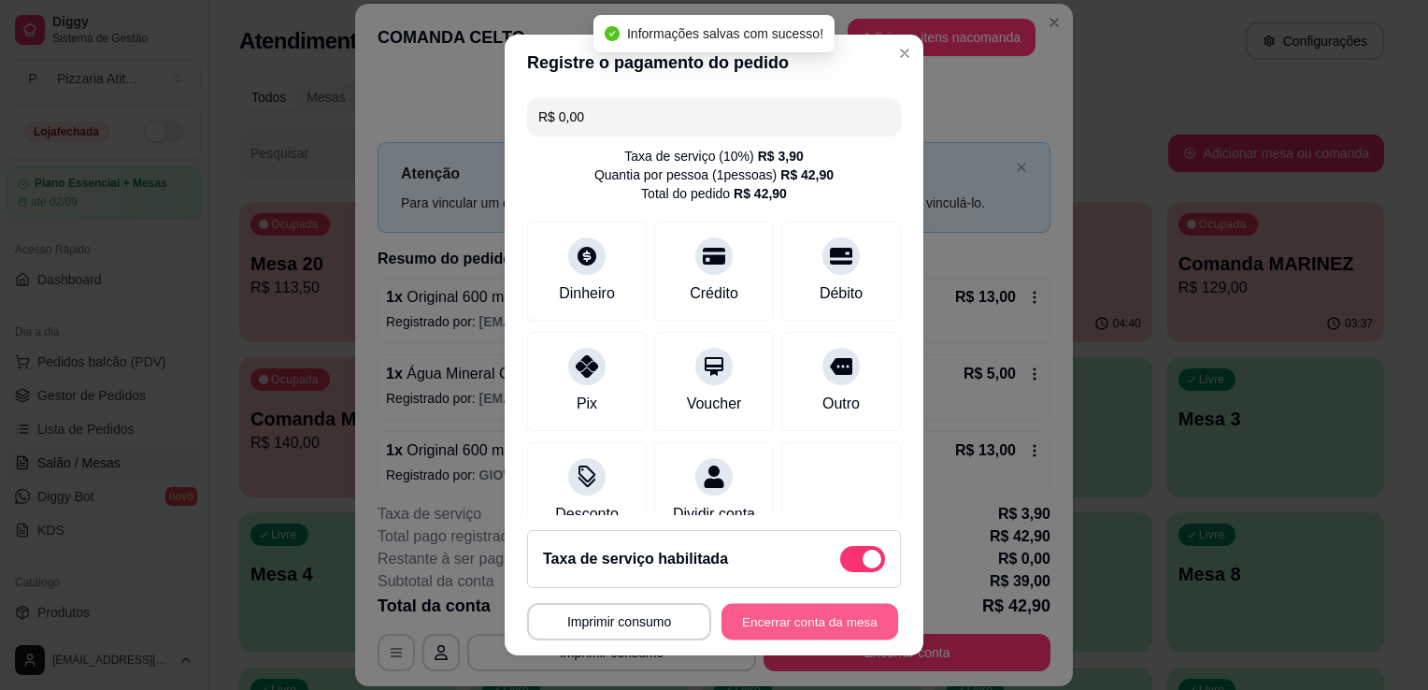
click at [796, 619] on button "Encerrar conta da mesa" at bounding box center [809, 622] width 177 height 36
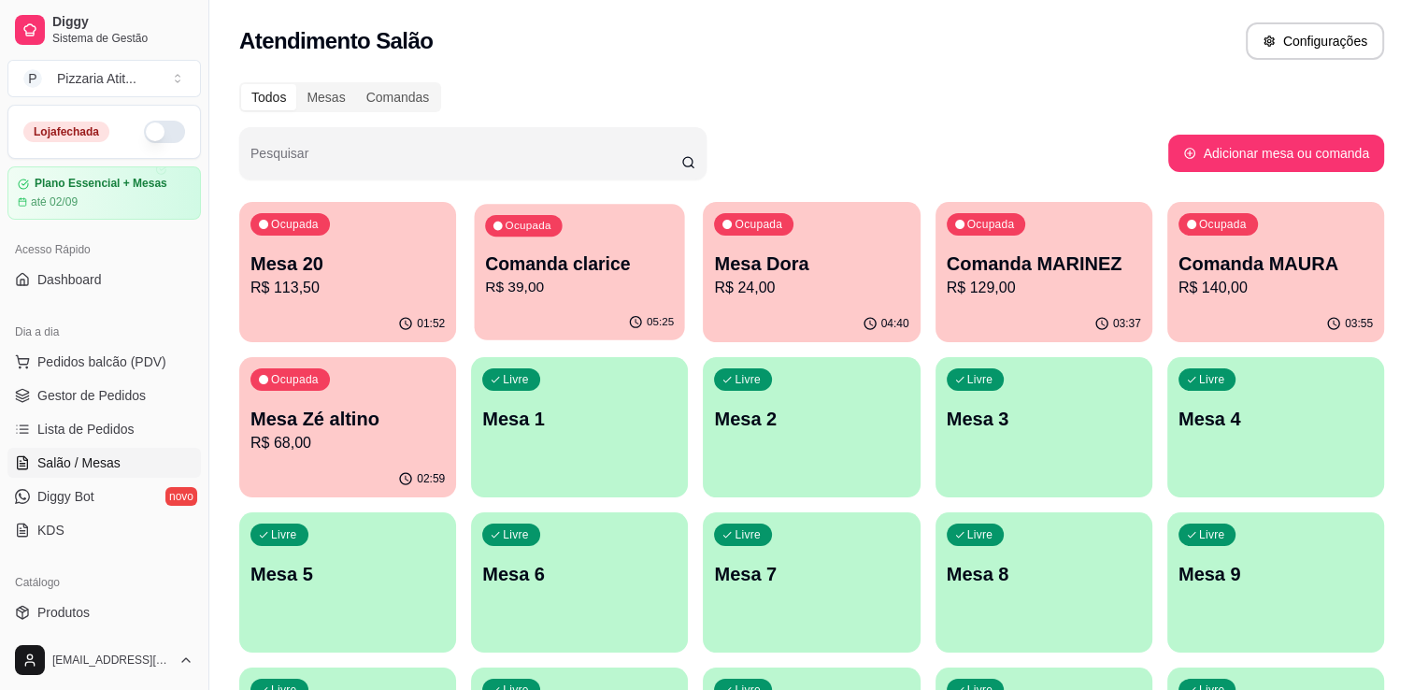
click at [591, 291] on p "R$ 39,00" at bounding box center [579, 287] width 189 height 21
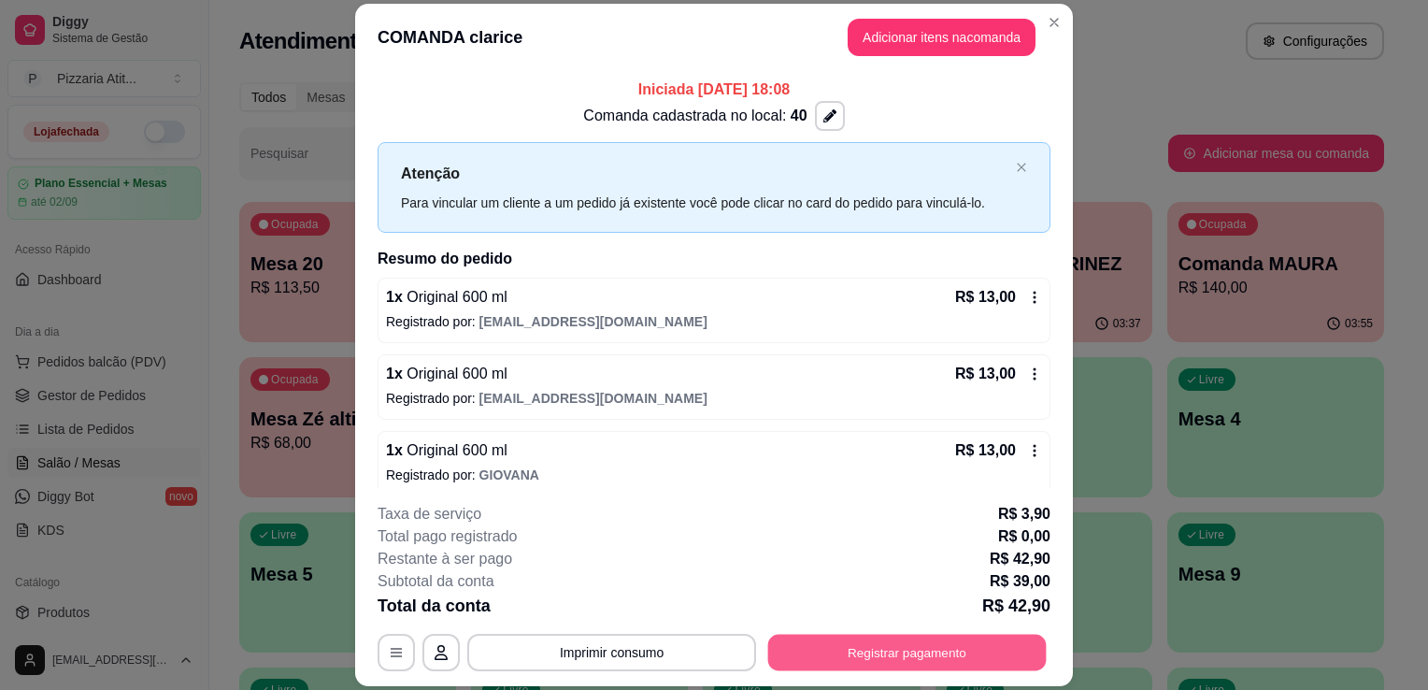
click at [900, 651] on button "Registrar pagamento" at bounding box center [907, 652] width 278 height 36
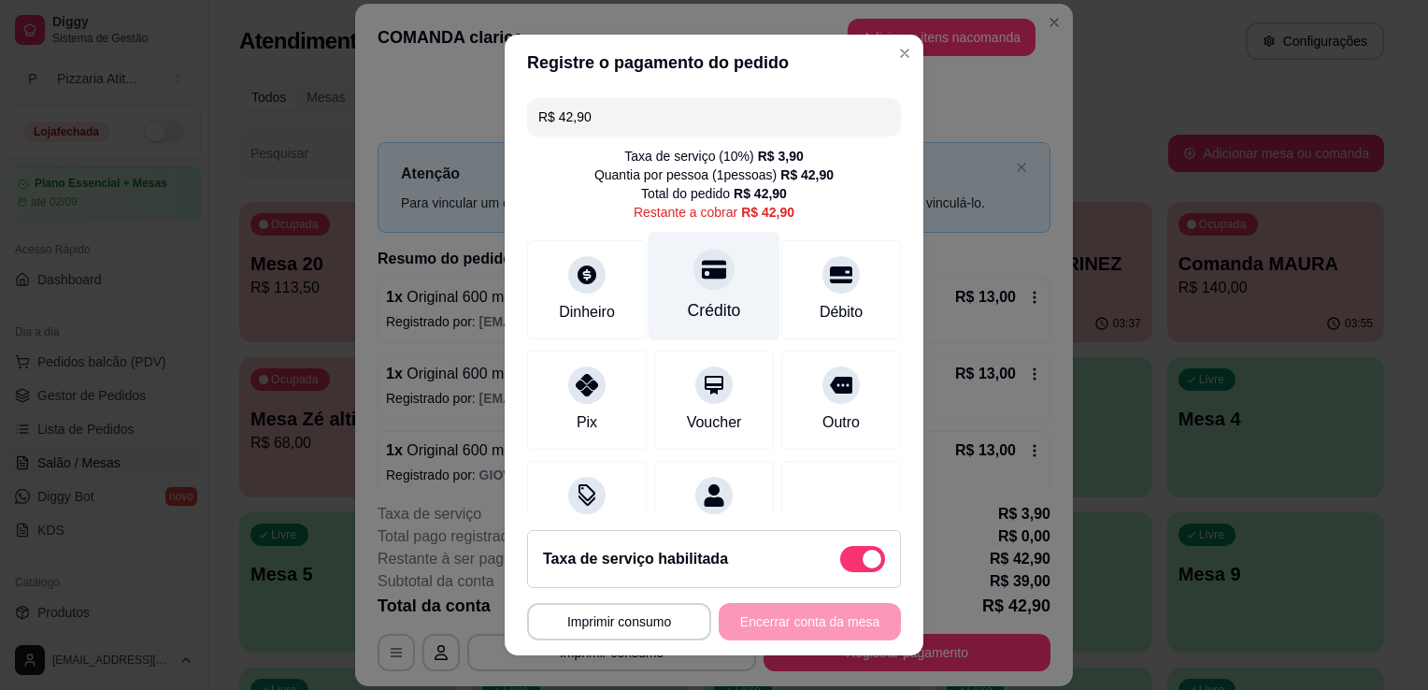
click at [689, 322] on div "Crédito" at bounding box center [715, 286] width 132 height 109
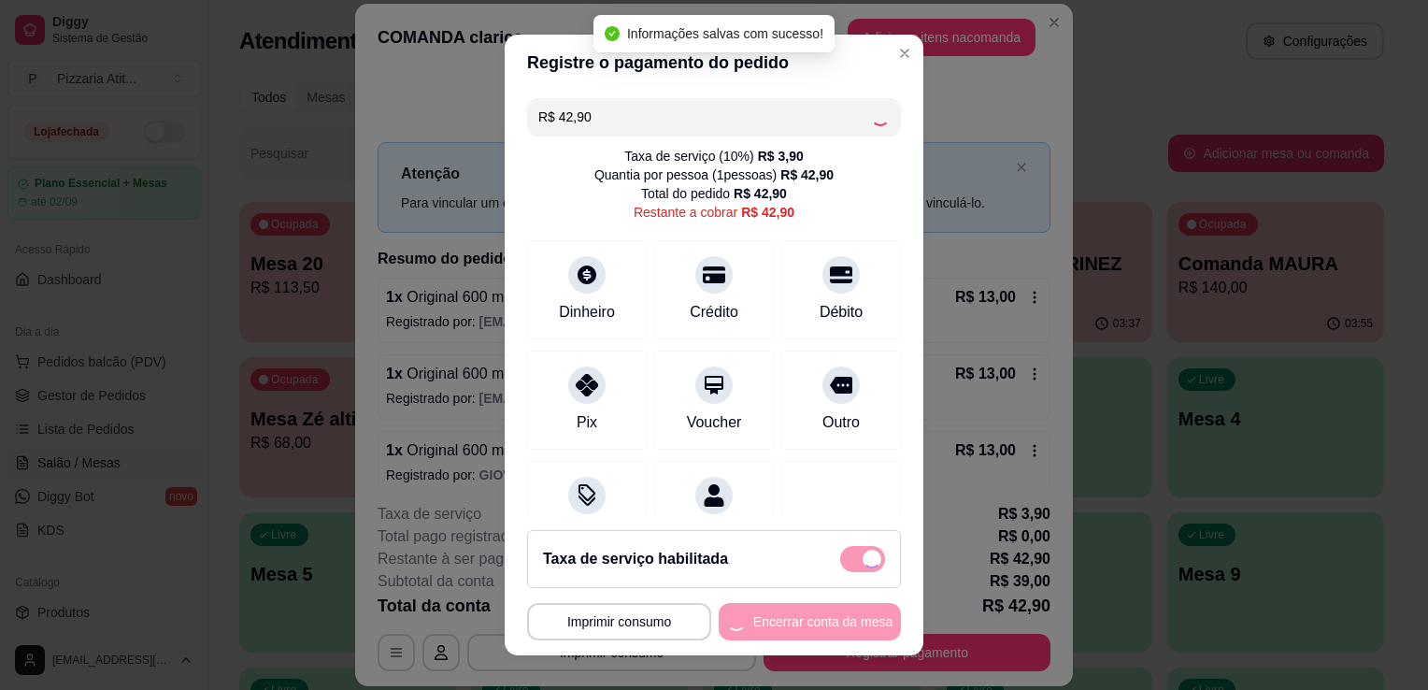
type input "R$ 0,00"
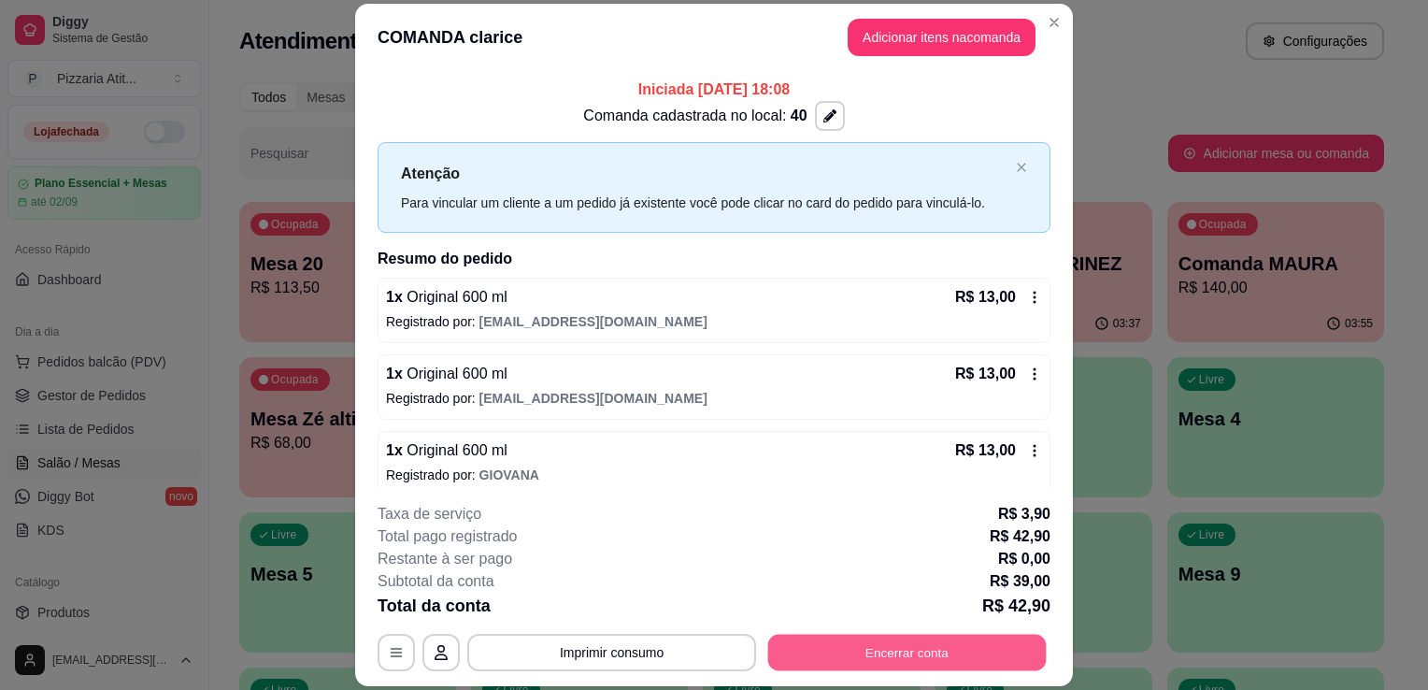
click at [949, 639] on button "Encerrar conta" at bounding box center [907, 652] width 278 height 36
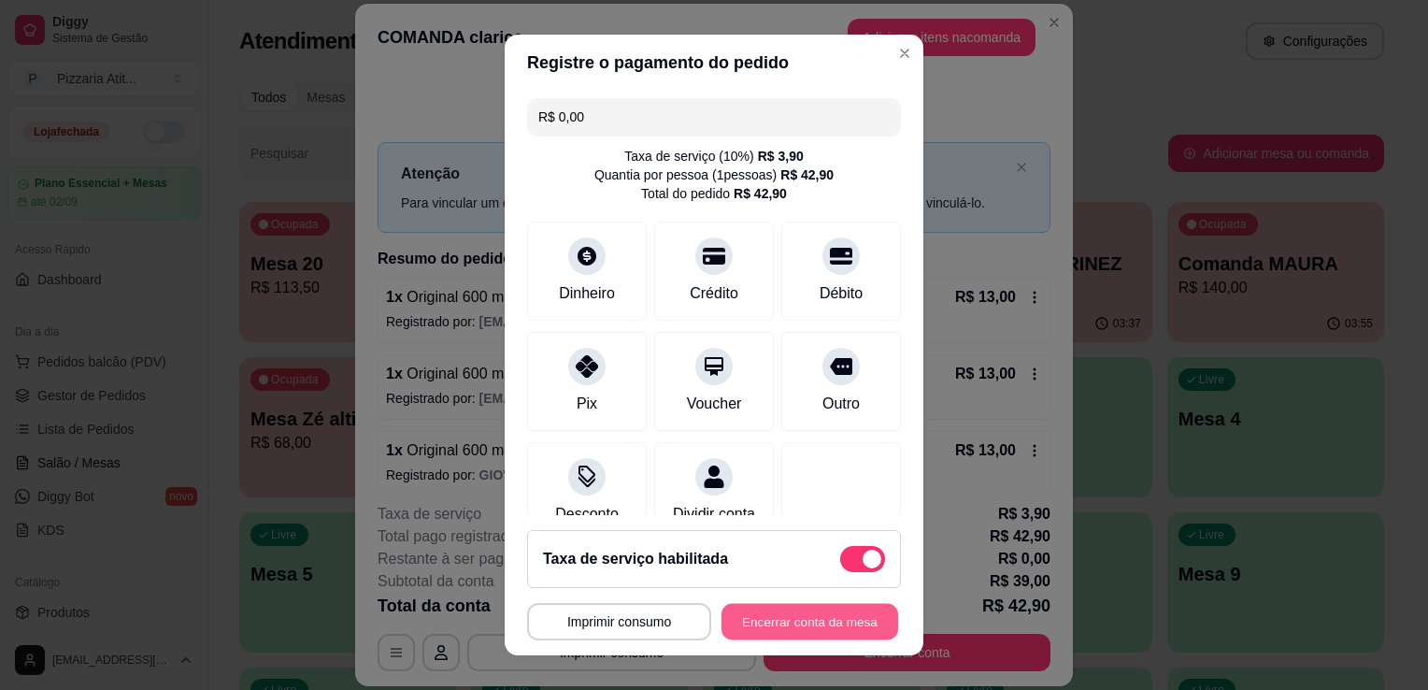
click at [838, 619] on button "Encerrar conta da mesa" at bounding box center [809, 622] width 177 height 36
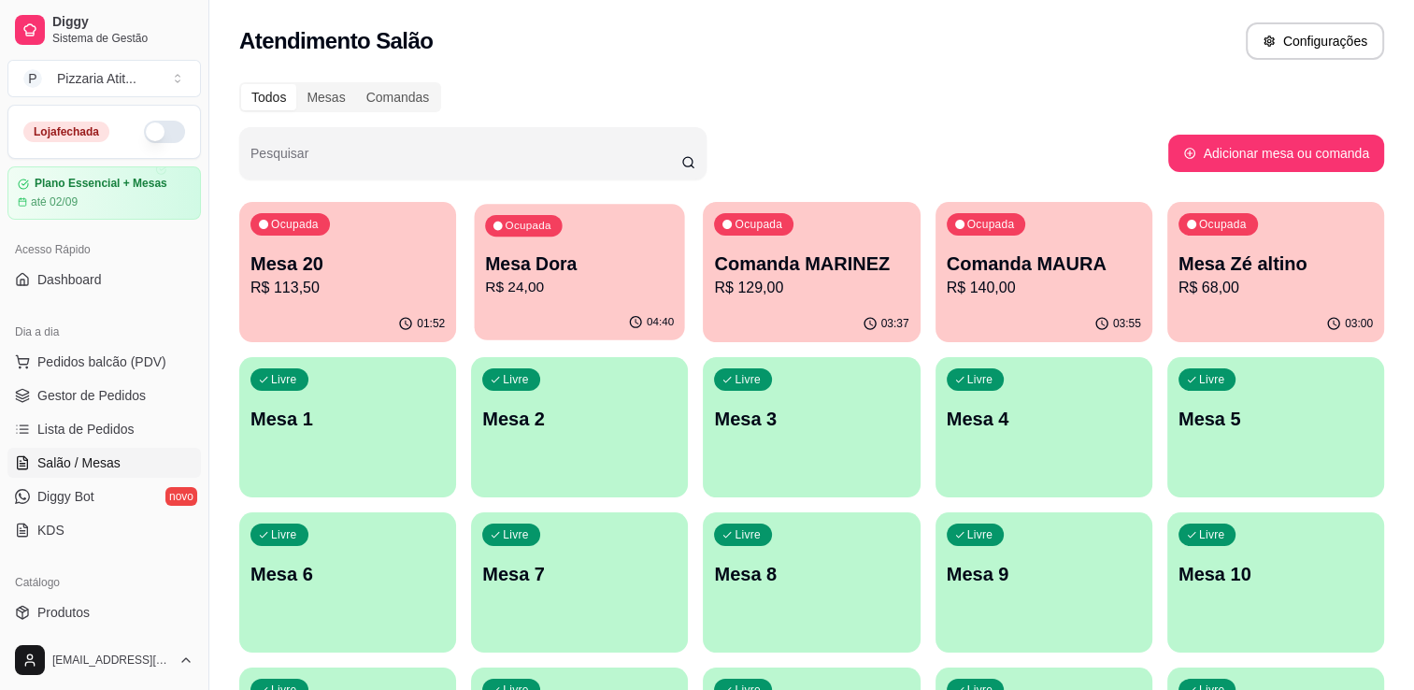
click at [536, 254] on p "Mesa Dora" at bounding box center [579, 263] width 189 height 25
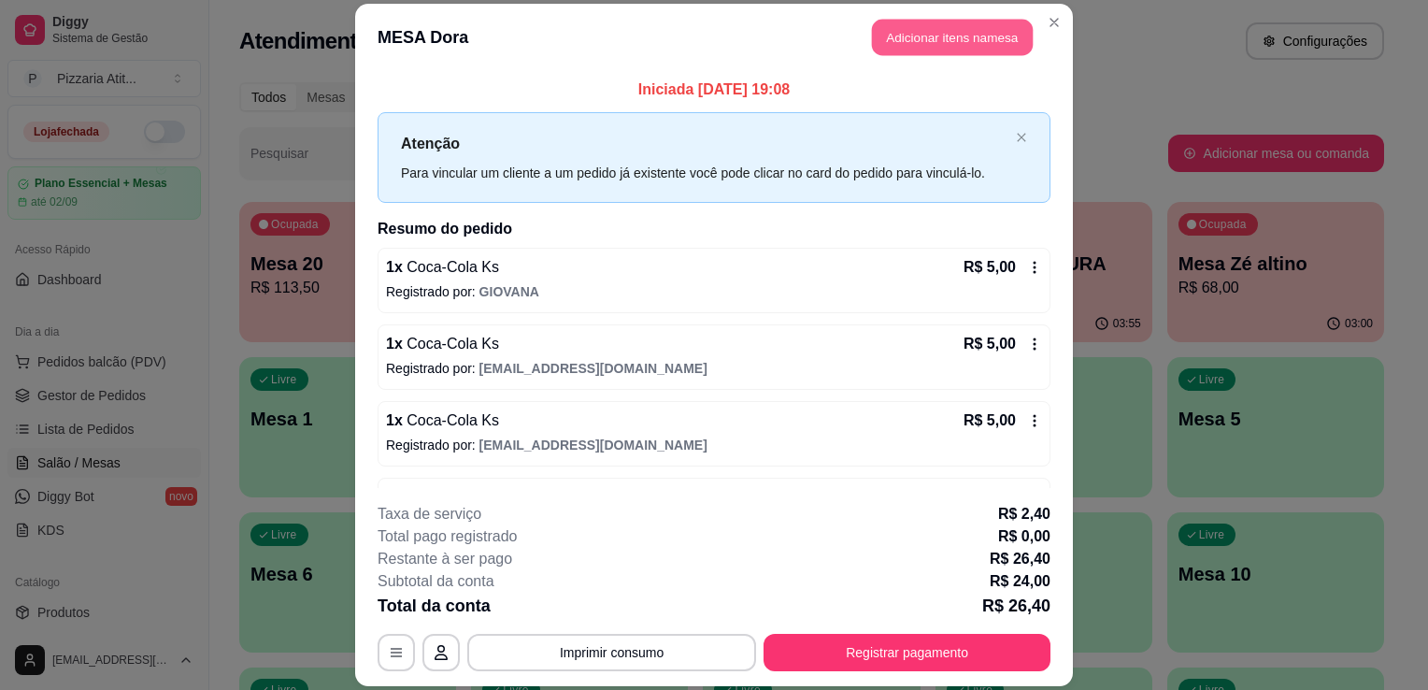
click at [966, 50] on button "Adicionar itens na mesa" at bounding box center [952, 37] width 161 height 36
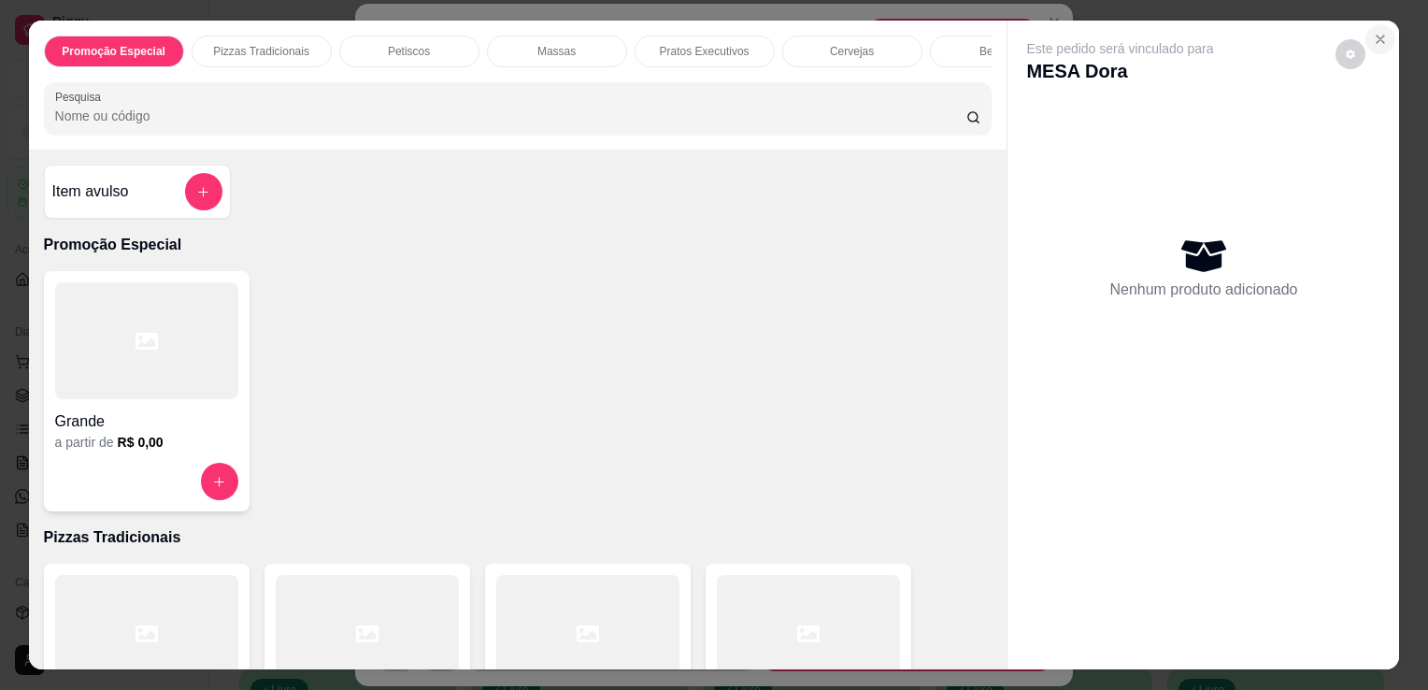
click at [1373, 32] on icon "Close" at bounding box center [1380, 39] width 15 height 15
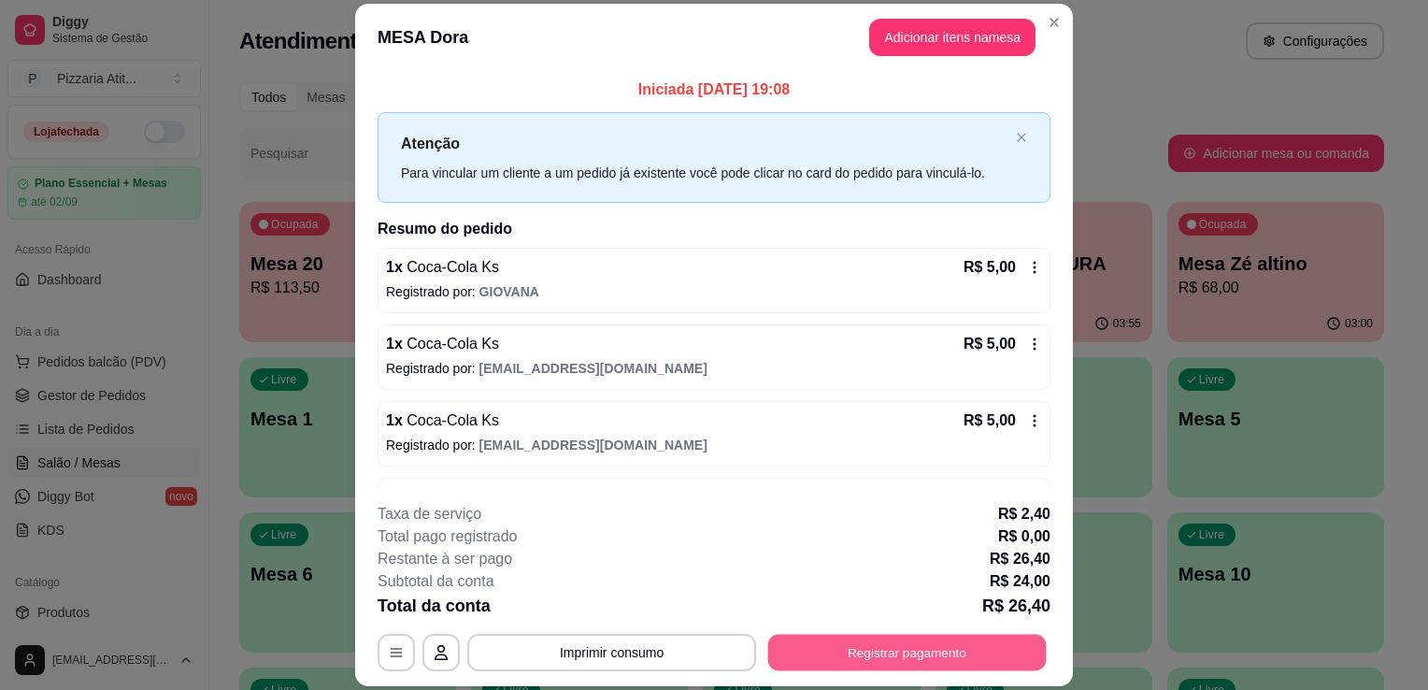
click at [797, 660] on button "Registrar pagamento" at bounding box center [907, 652] width 278 height 36
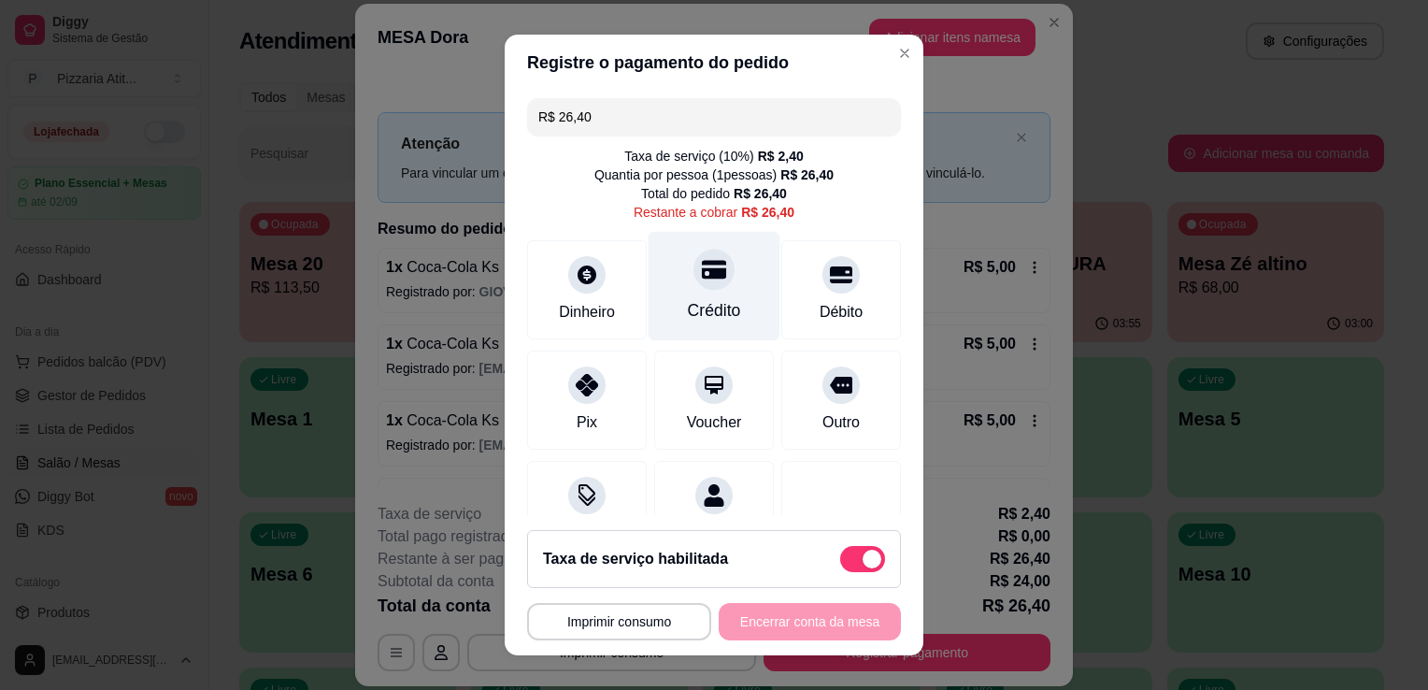
click at [697, 316] on div "Crédito" at bounding box center [714, 310] width 53 height 24
type input "R$ 0,00"
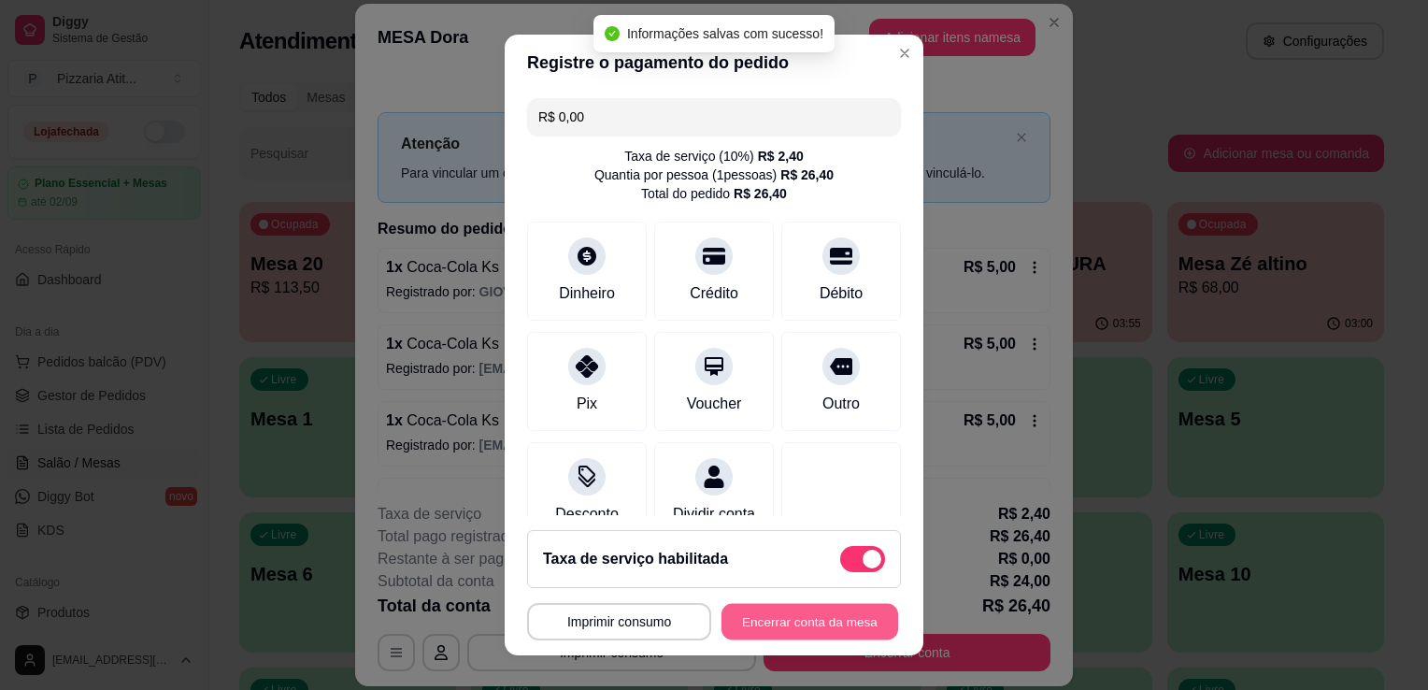
click at [789, 617] on button "Encerrar conta da mesa" at bounding box center [809, 622] width 177 height 36
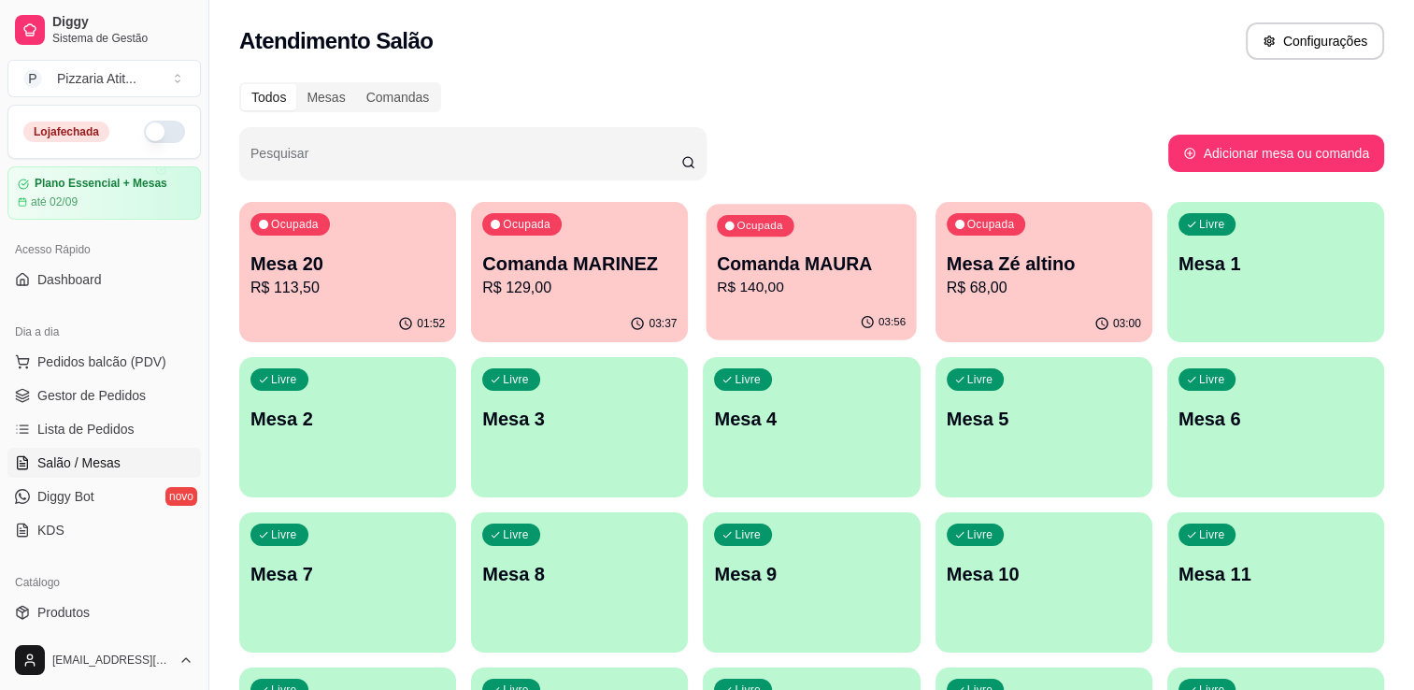
click at [859, 288] on p "R$ 140,00" at bounding box center [812, 287] width 189 height 21
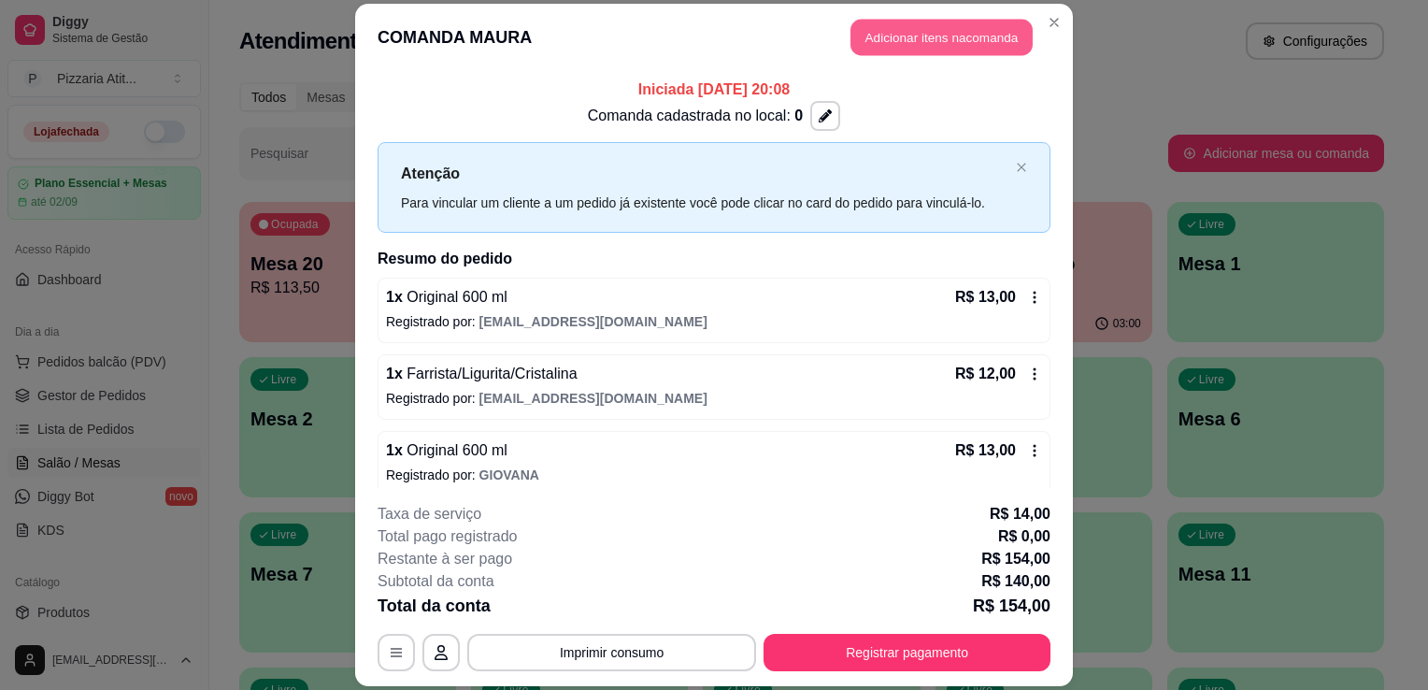
click at [938, 46] on button "Adicionar itens na comanda" at bounding box center [941, 37] width 182 height 36
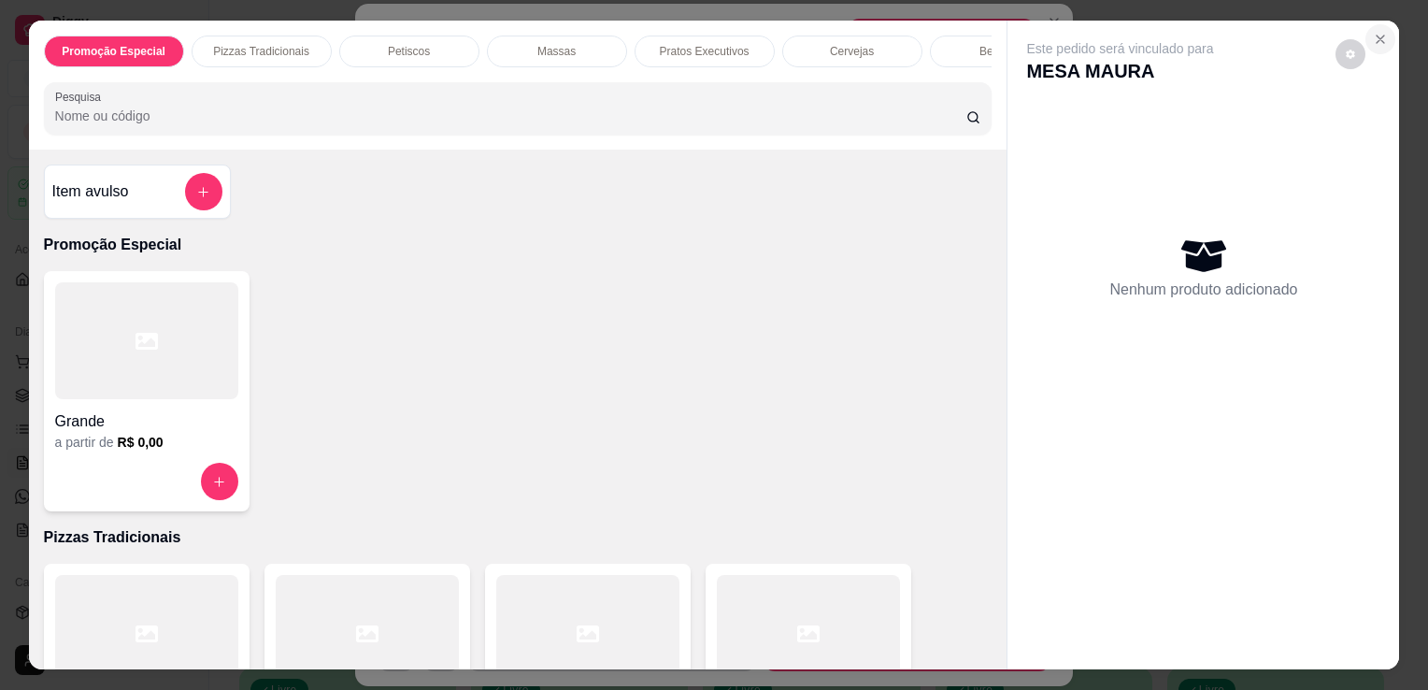
click at [1381, 24] on button "Close" at bounding box center [1380, 39] width 30 height 30
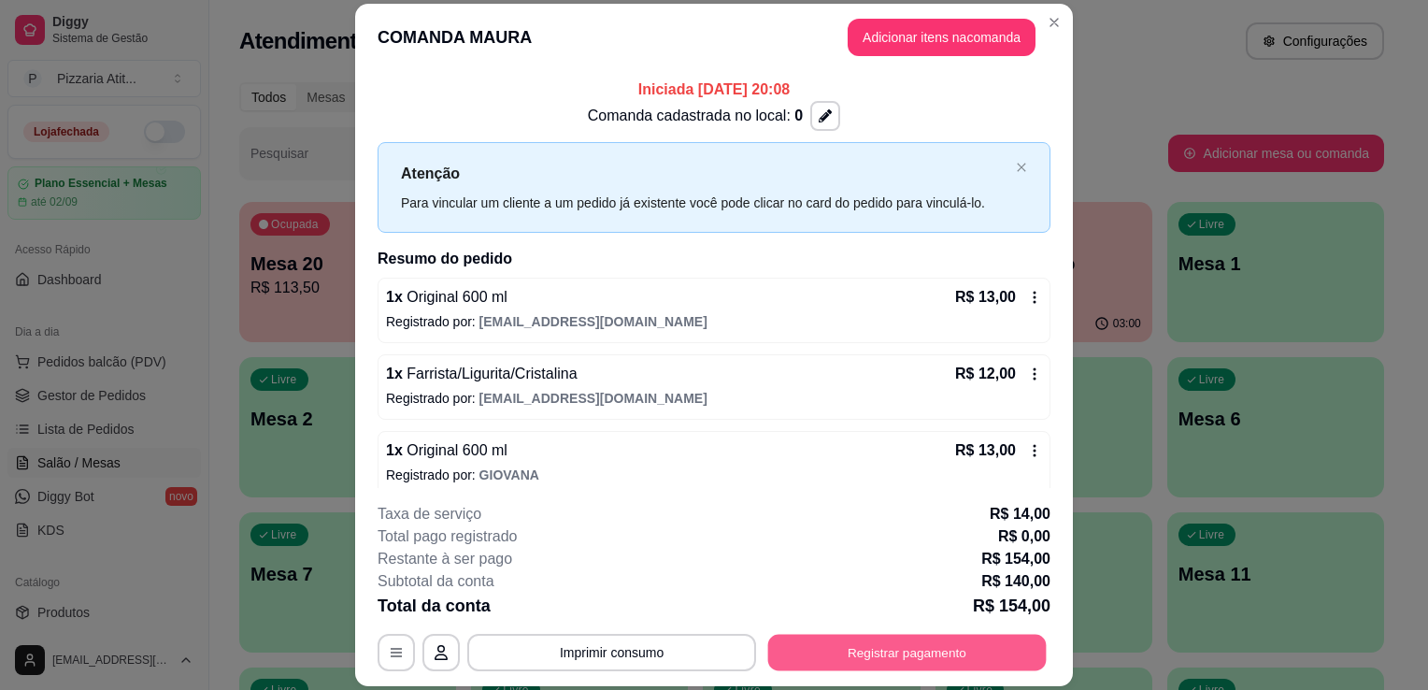
click at [902, 645] on button "Registrar pagamento" at bounding box center [907, 652] width 278 height 36
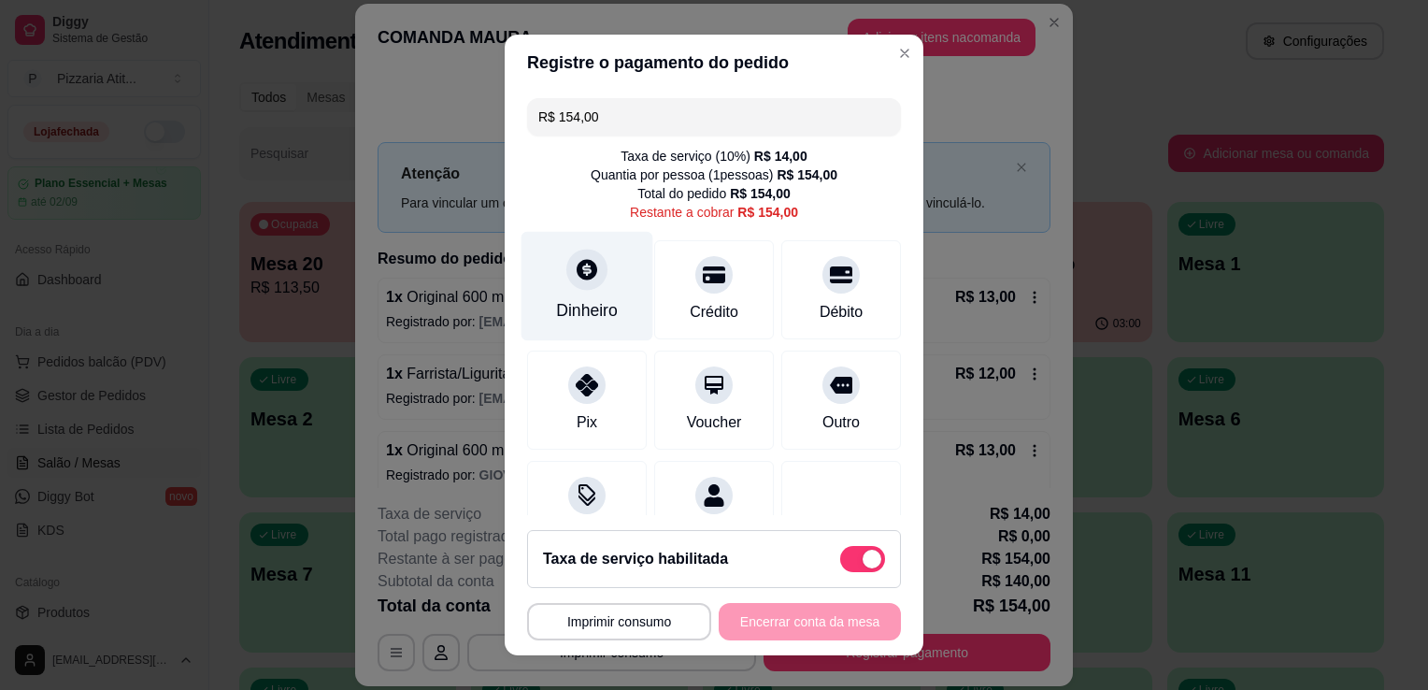
click at [563, 290] on div "Dinheiro" at bounding box center [587, 286] width 132 height 109
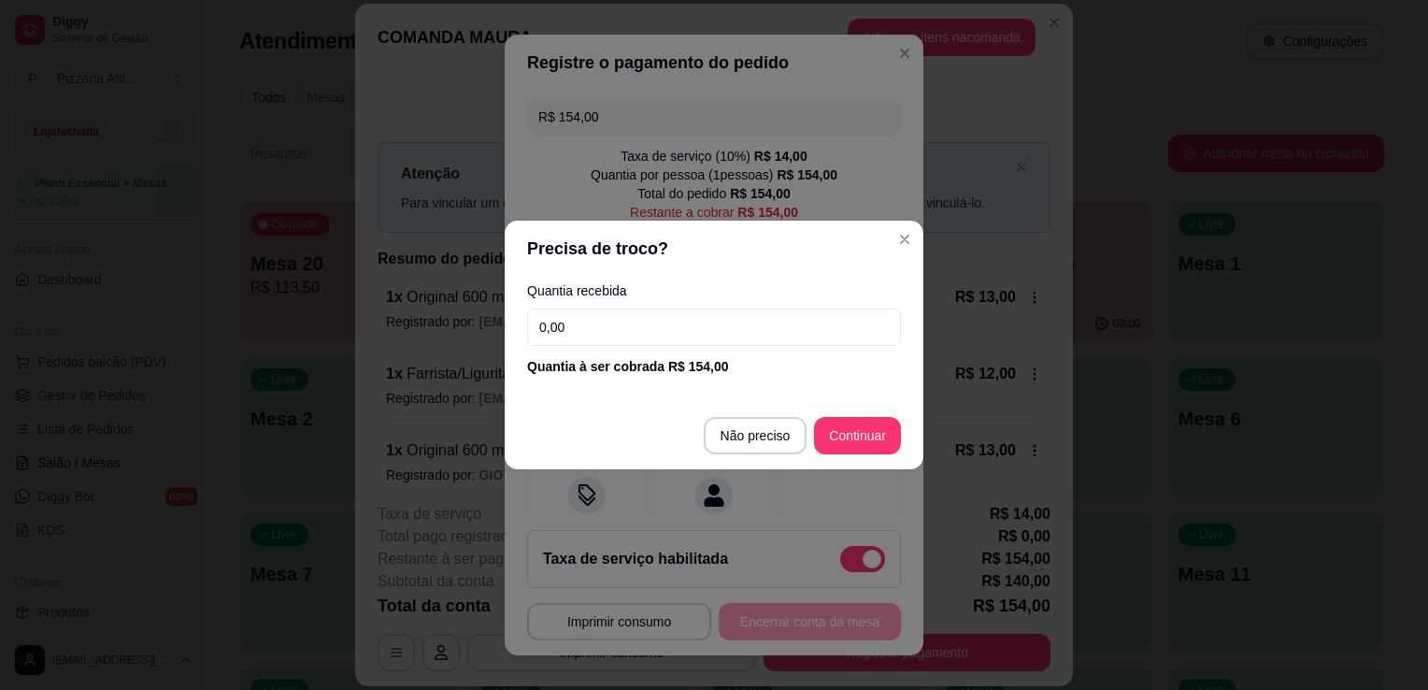
click at [655, 318] on input "0,00" at bounding box center [714, 326] width 374 height 37
type input "30,00"
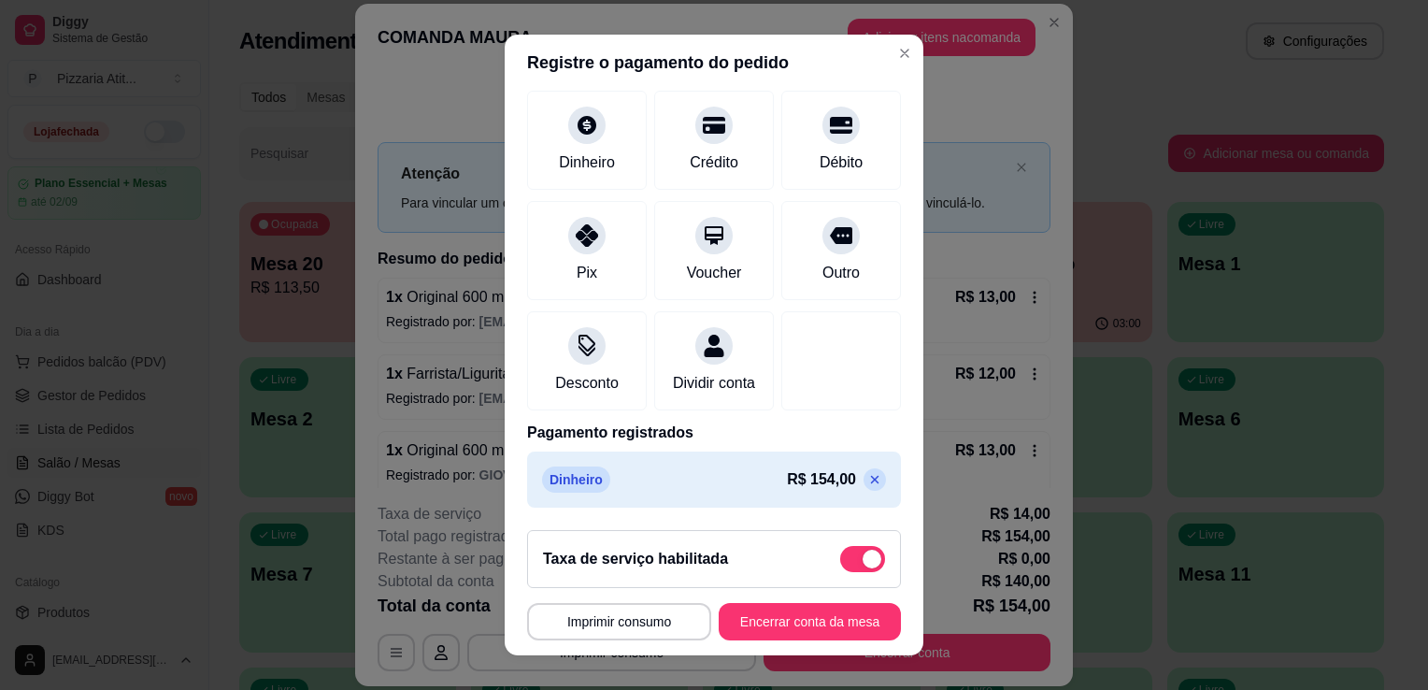
scroll to position [150, 0]
click at [867, 477] on icon at bounding box center [874, 479] width 15 height 15
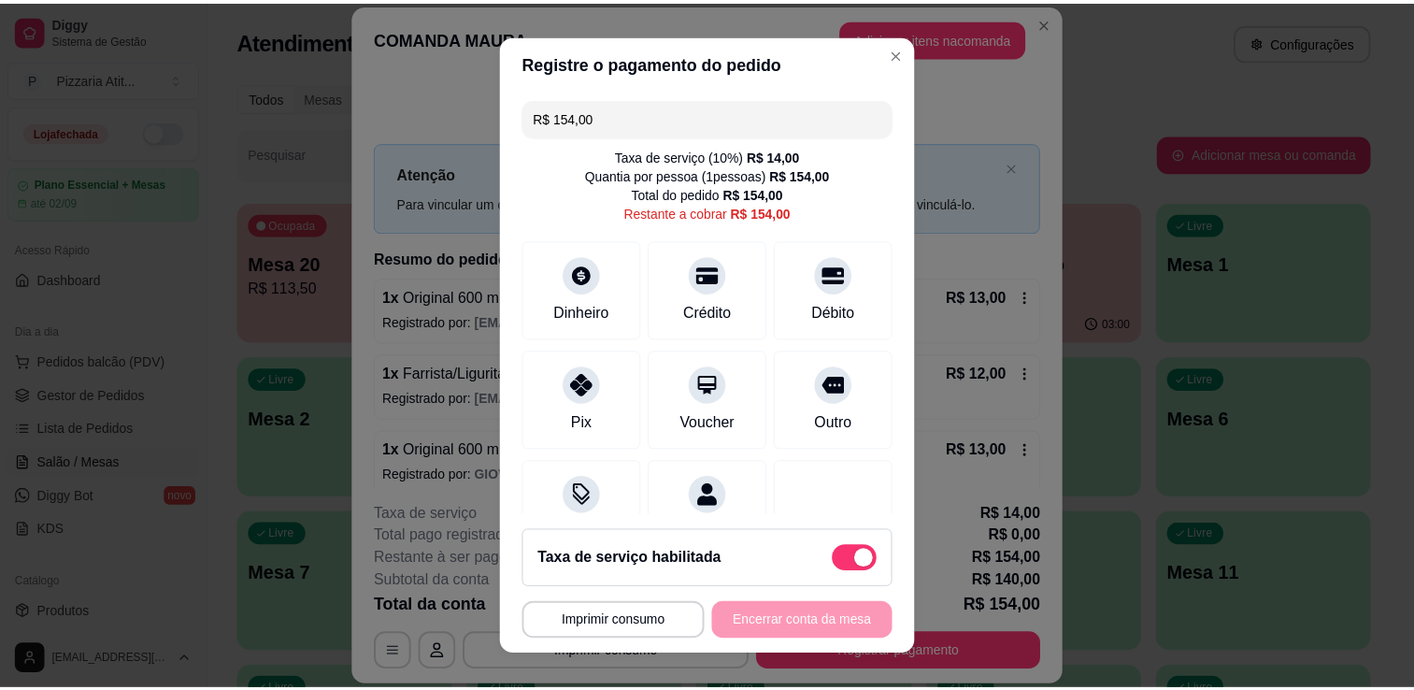
scroll to position [0, 0]
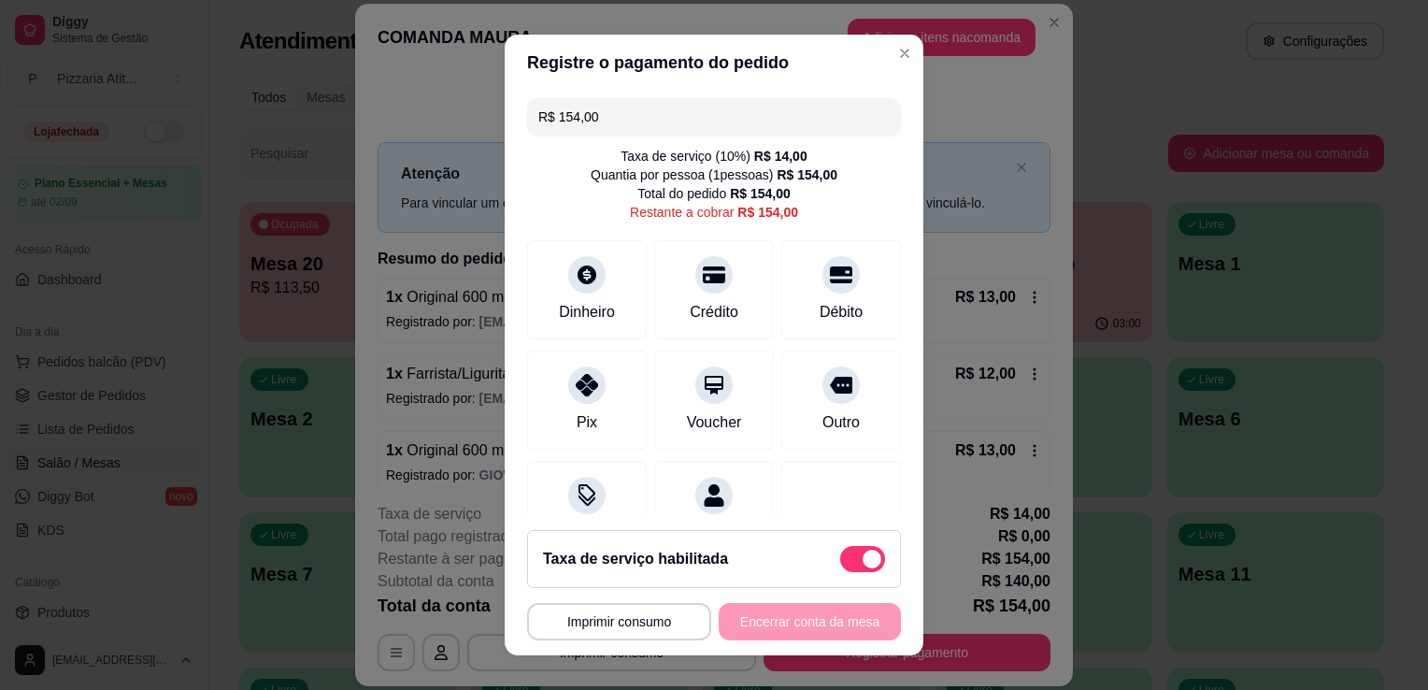
click at [842, 103] on input "R$ 154,00" at bounding box center [713, 116] width 351 height 37
click at [600, 292] on div "Dinheiro" at bounding box center [587, 286] width 132 height 109
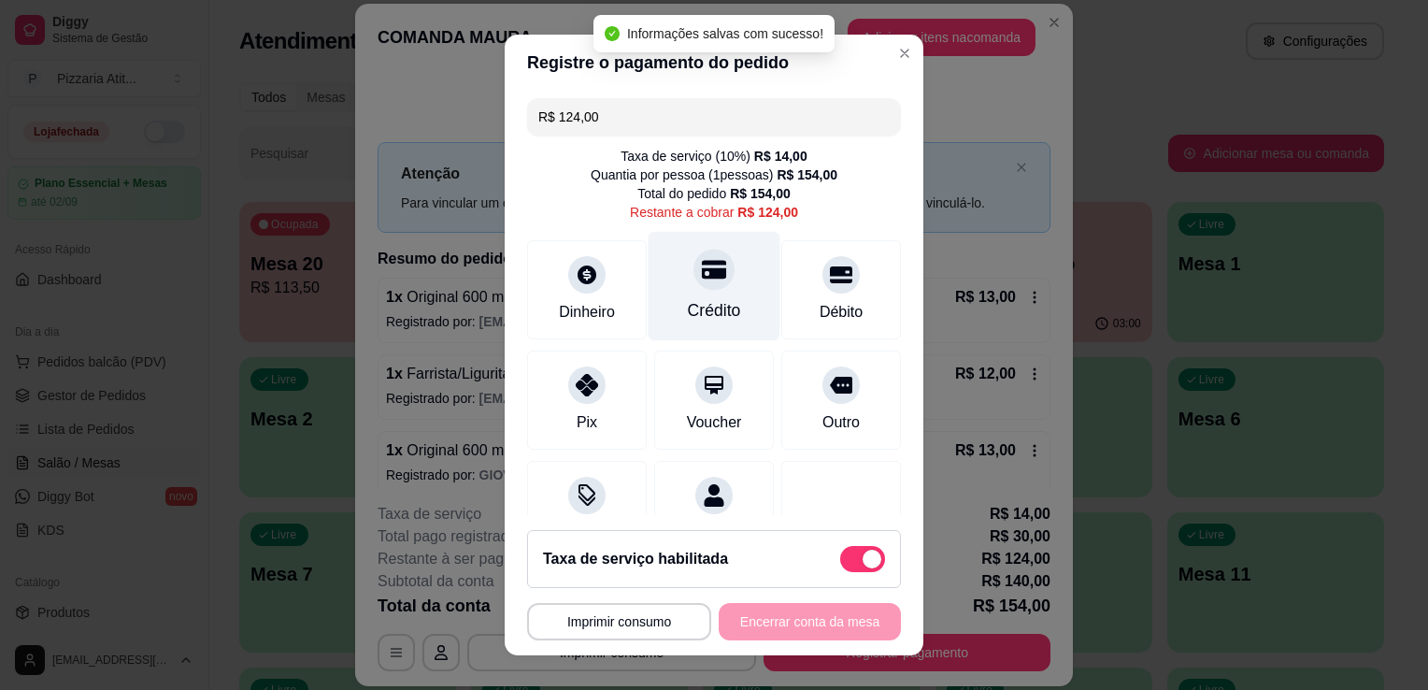
click at [702, 295] on div "Crédito" at bounding box center [715, 286] width 132 height 109
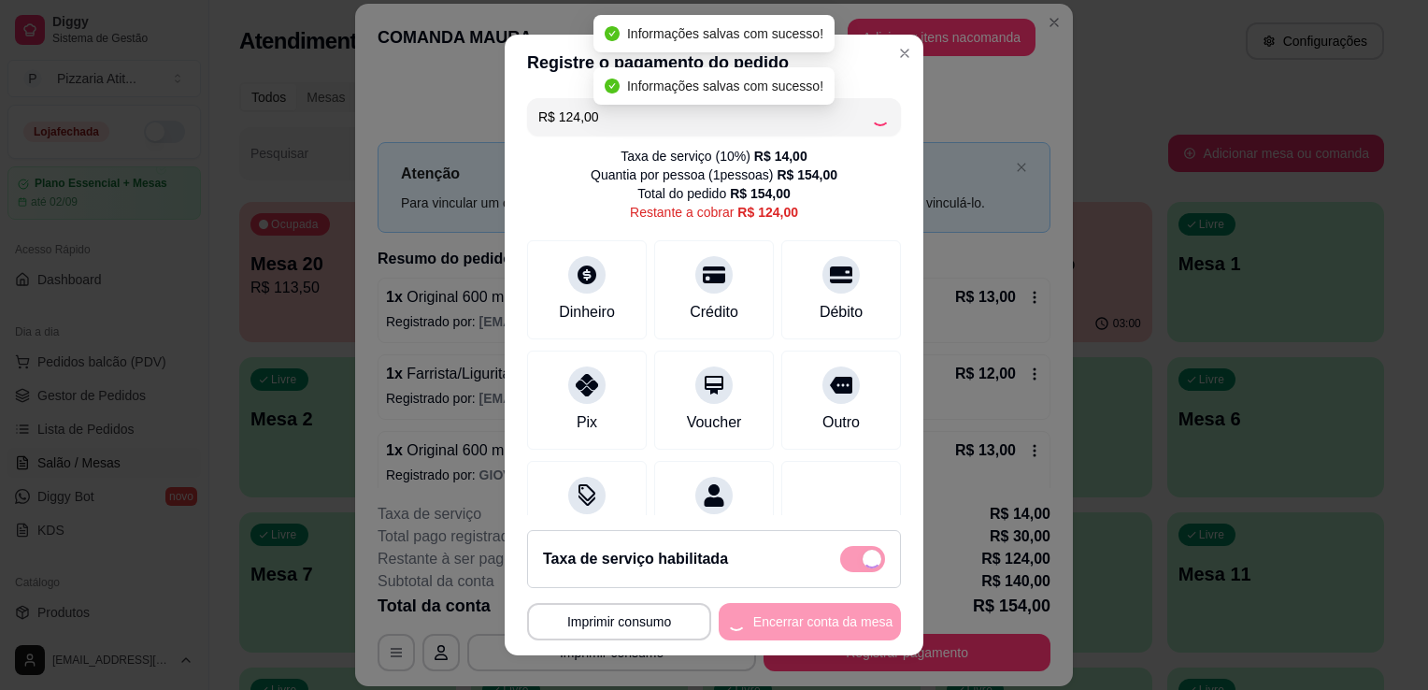
type input "R$ 0,00"
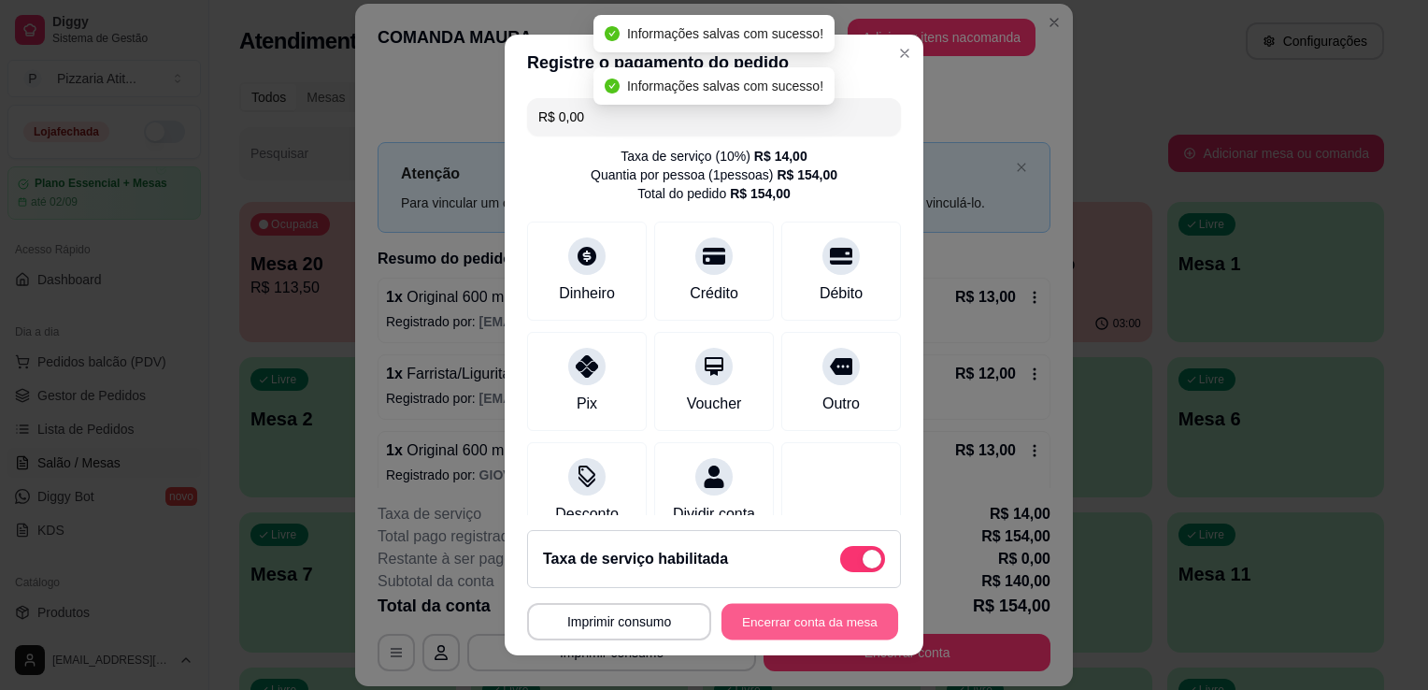
click at [821, 615] on button "Encerrar conta da mesa" at bounding box center [809, 622] width 177 height 36
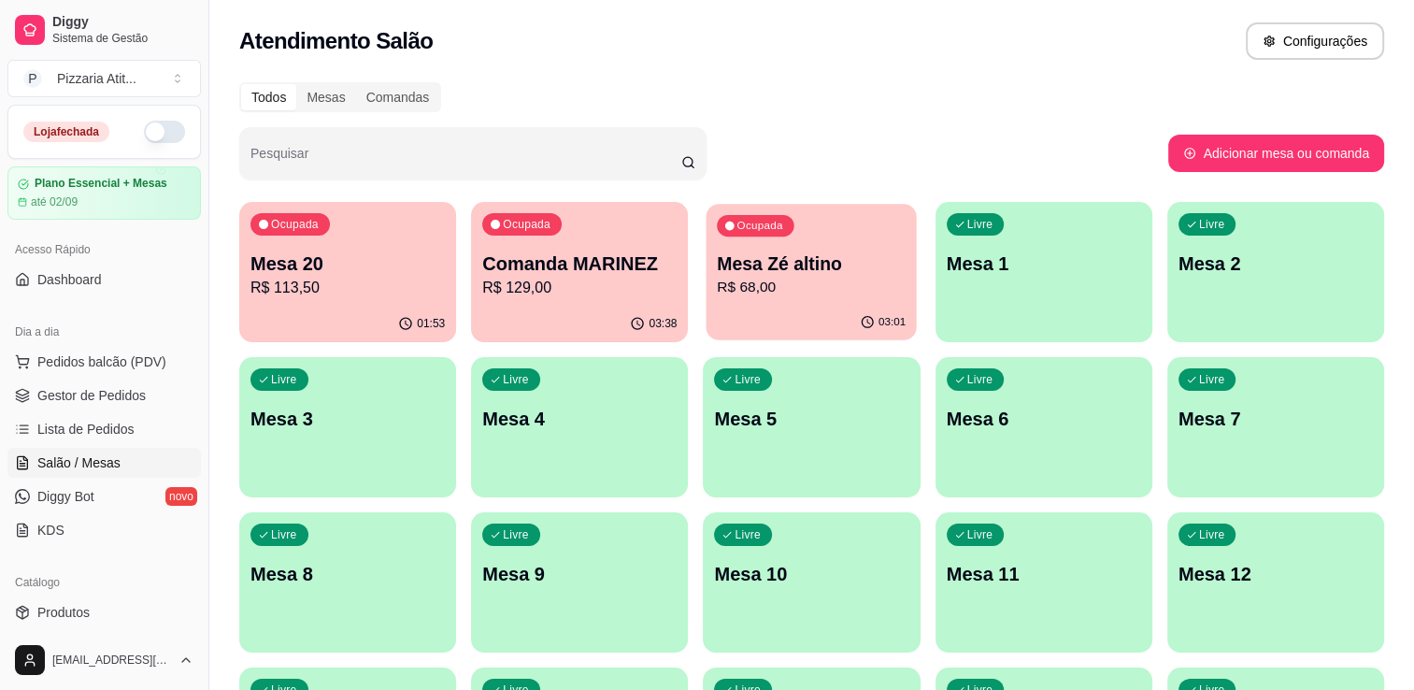
click at [834, 267] on p "Mesa Zé altino" at bounding box center [812, 263] width 189 height 25
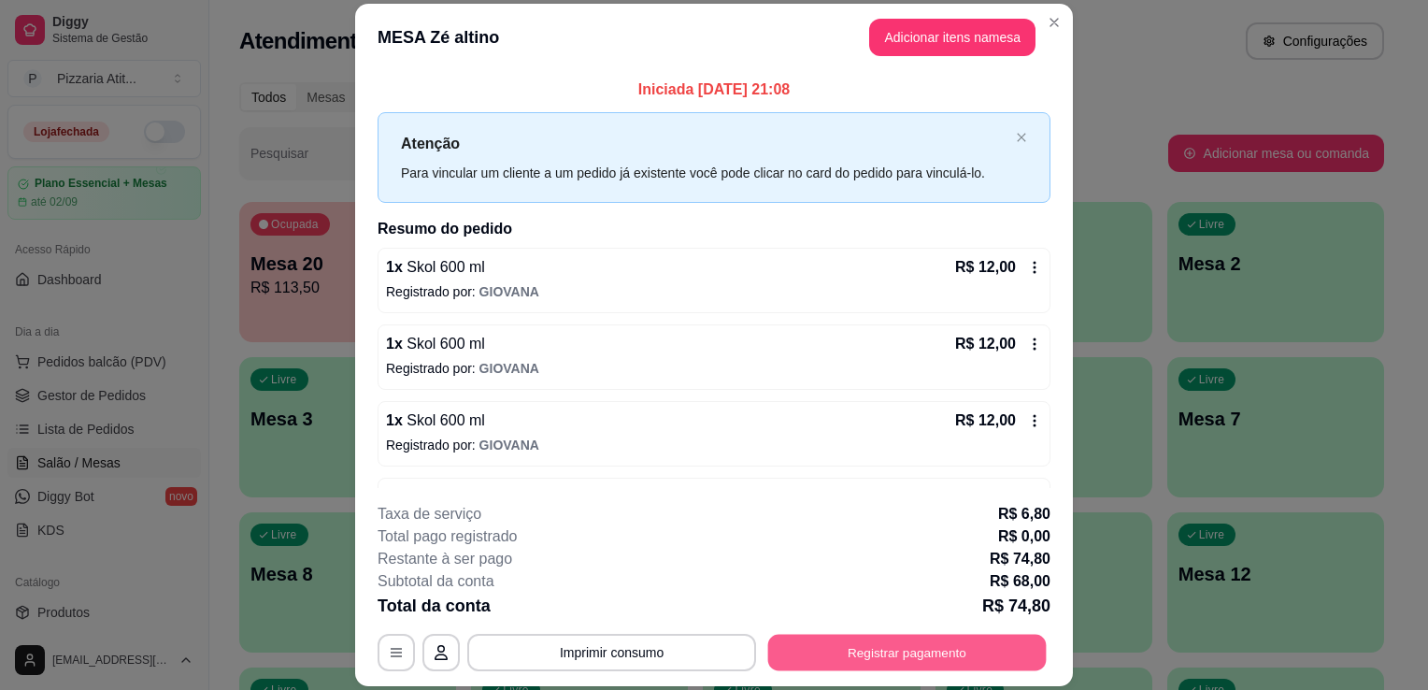
click at [799, 661] on button "Registrar pagamento" at bounding box center [907, 652] width 278 height 36
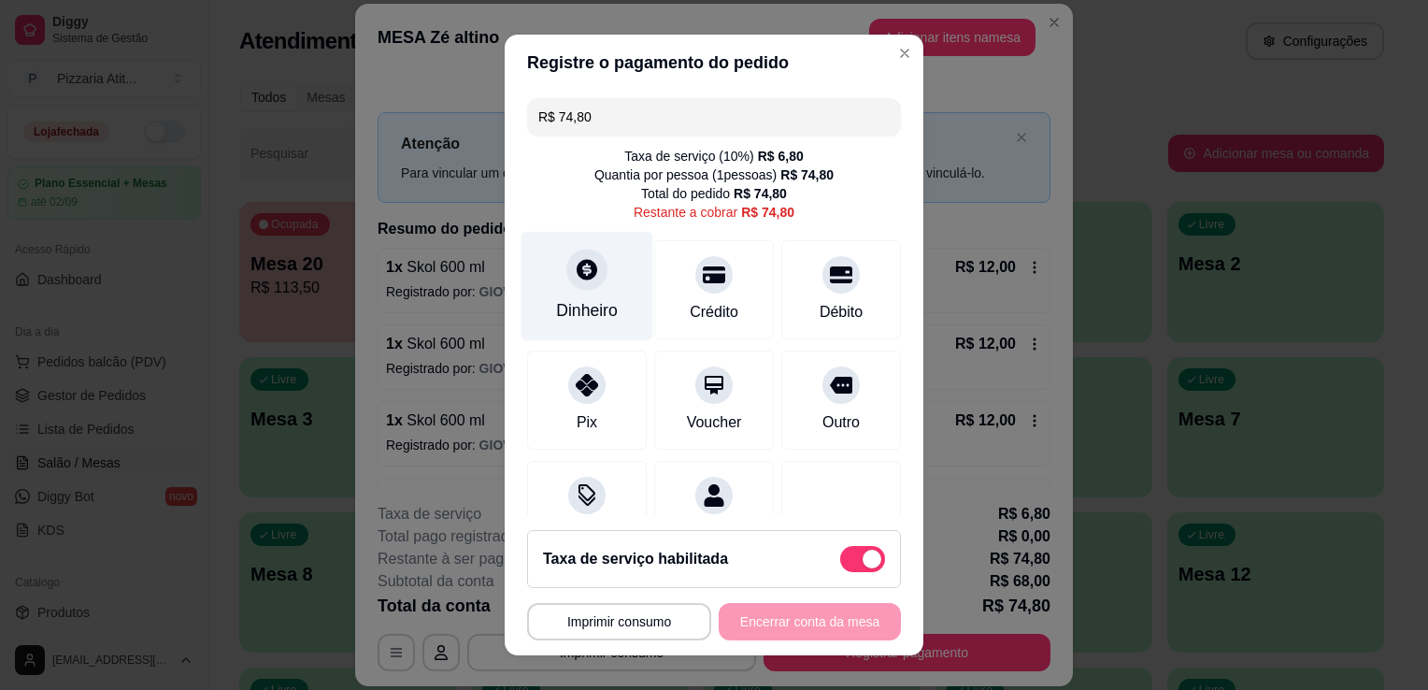
click at [567, 312] on div "Dinheiro" at bounding box center [587, 310] width 62 height 24
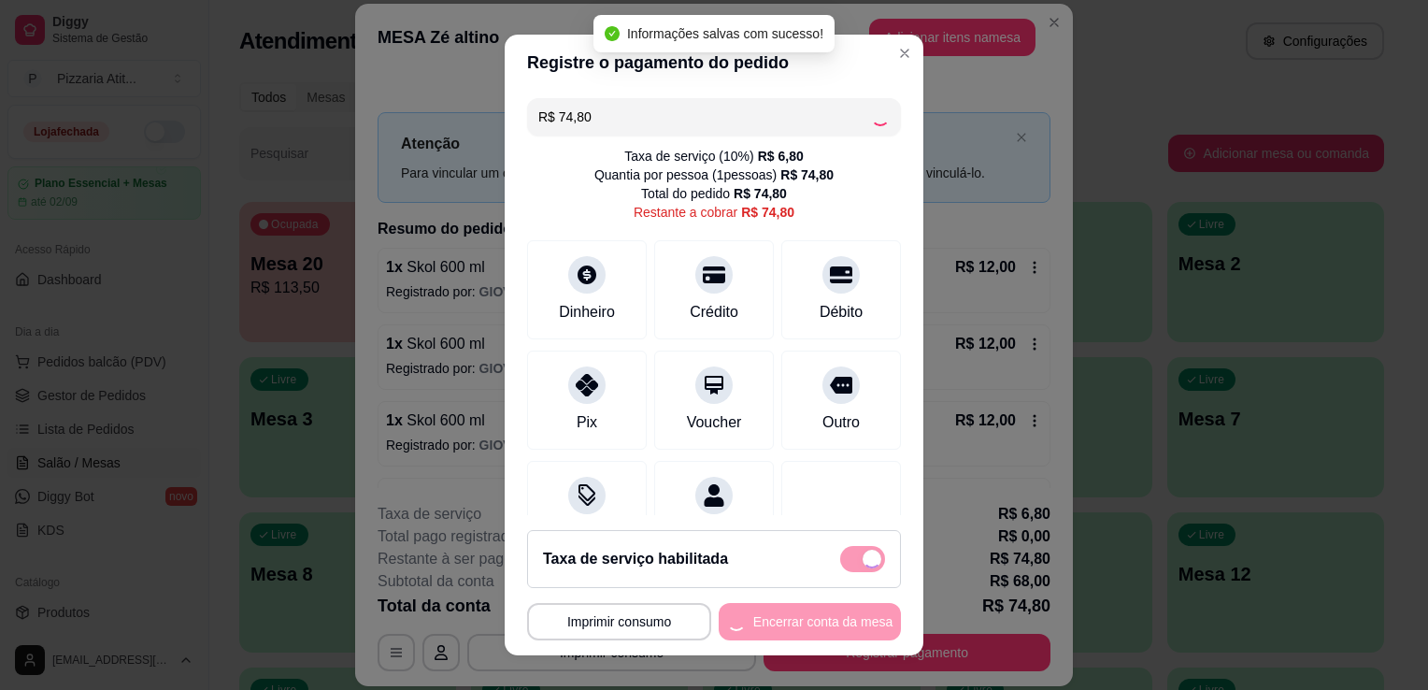
type input "R$ 0,00"
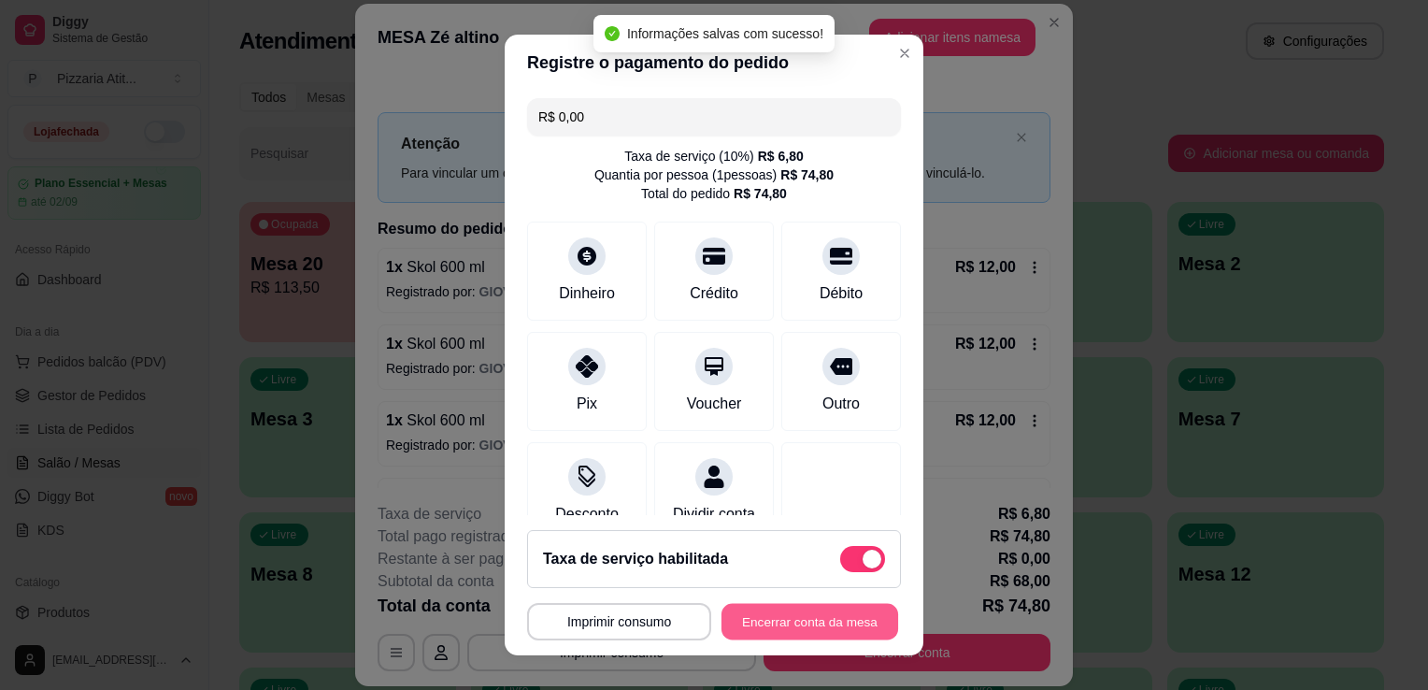
click at [835, 619] on button "Encerrar conta da mesa" at bounding box center [809, 622] width 177 height 36
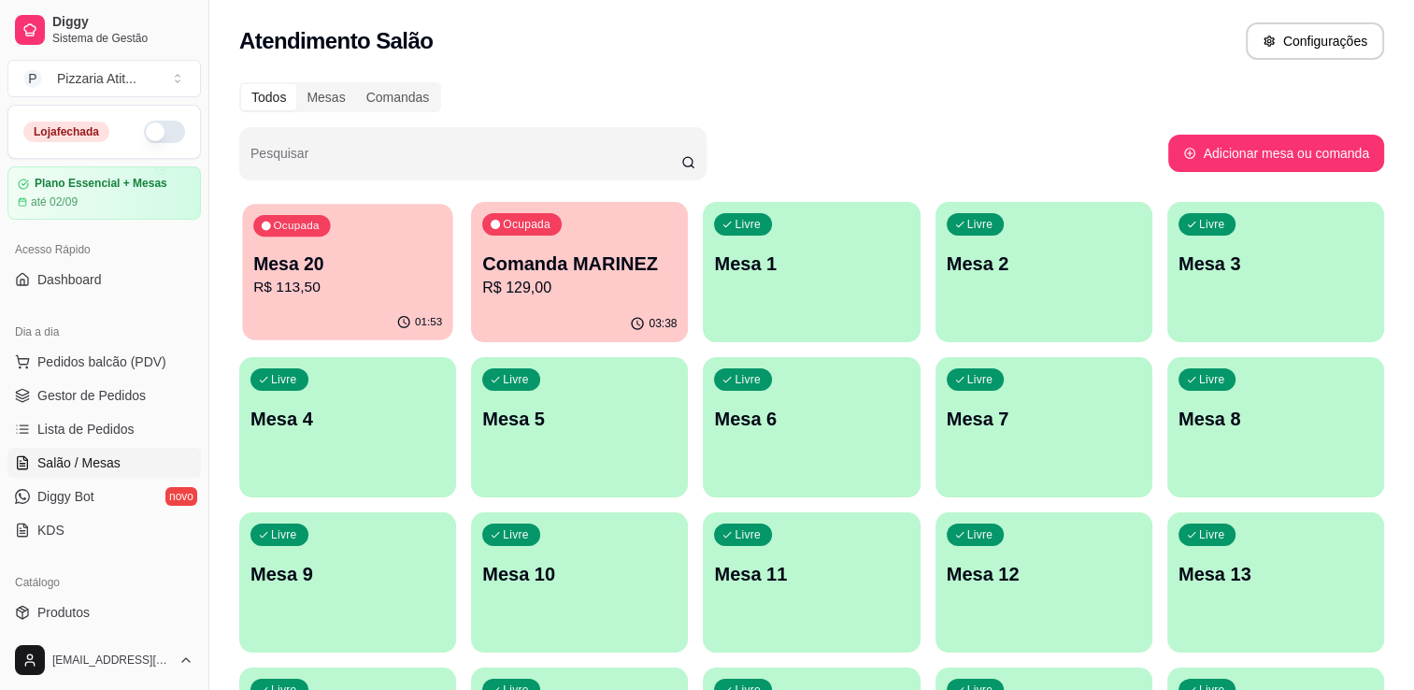
click at [421, 265] on p "Mesa 20" at bounding box center [347, 263] width 189 height 25
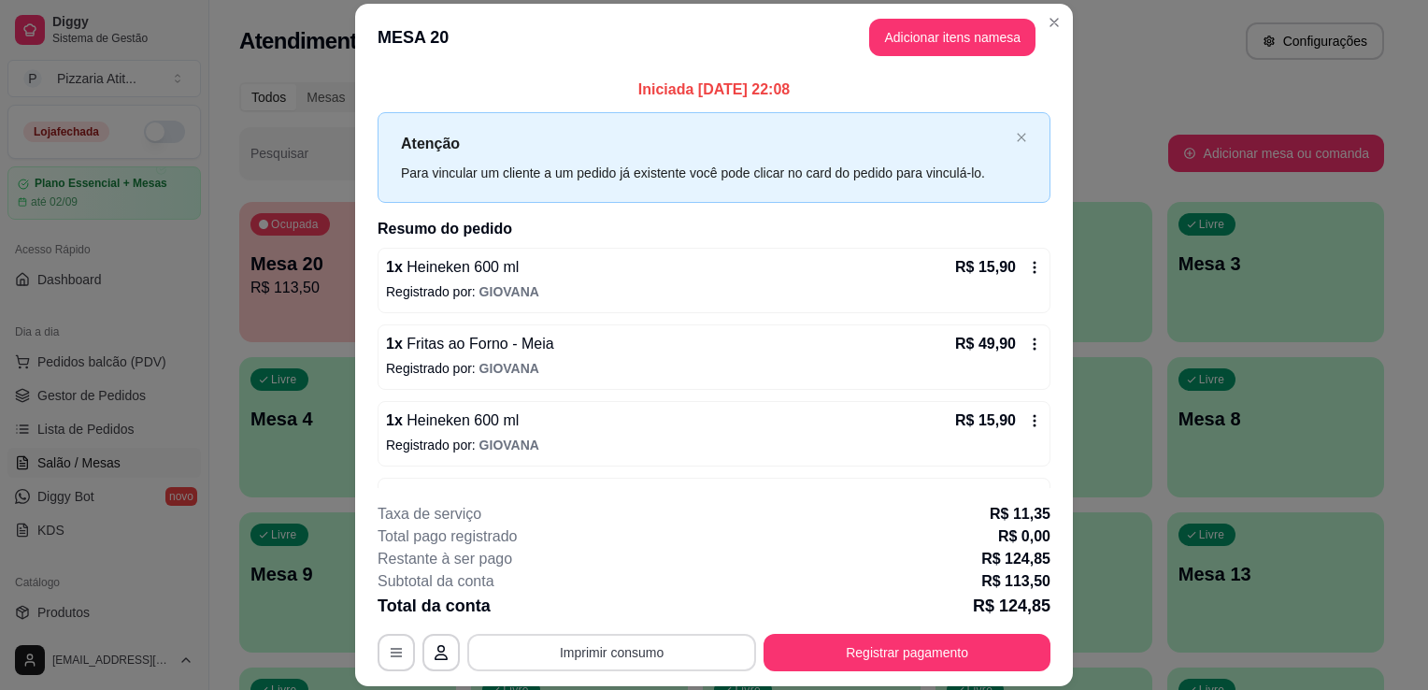
click at [589, 667] on button "Imprimir consumo" at bounding box center [611, 652] width 289 height 37
click at [615, 606] on button "IMPRESSORA" at bounding box center [610, 609] width 131 height 29
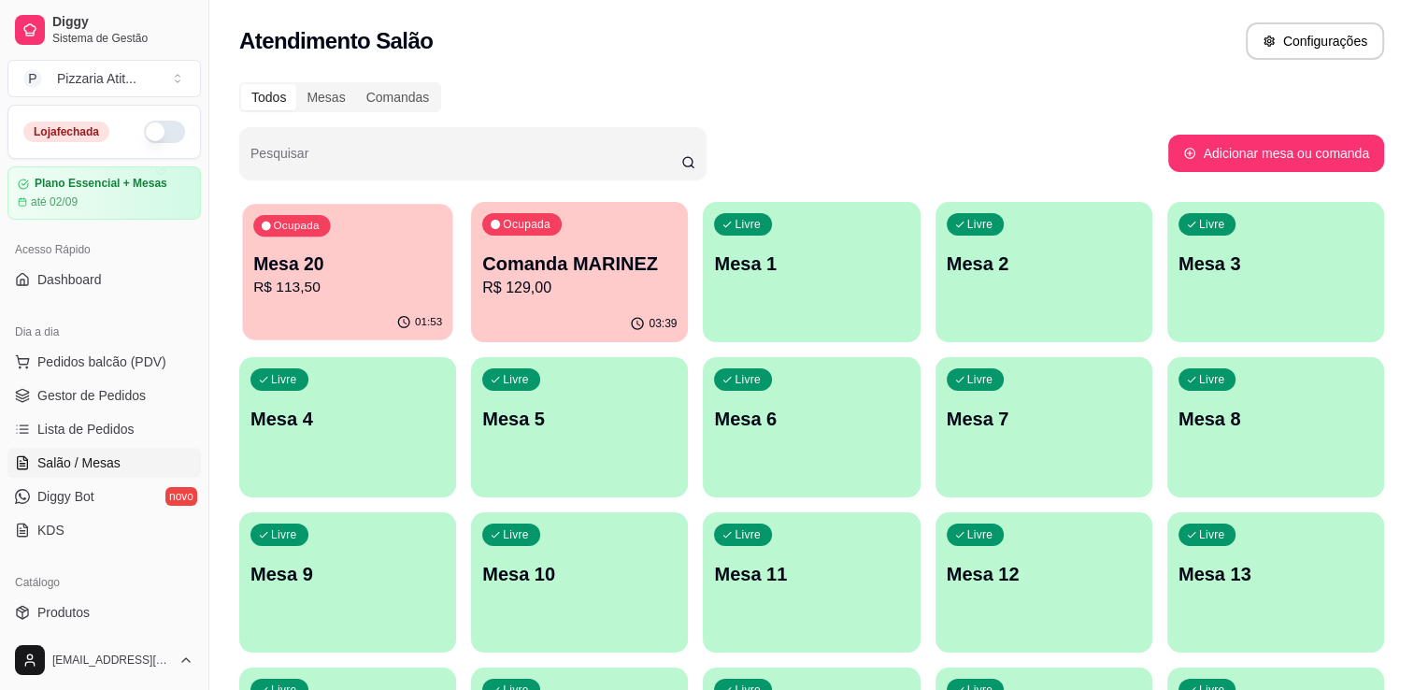
click at [359, 260] on p "Mesa 20" at bounding box center [347, 263] width 189 height 25
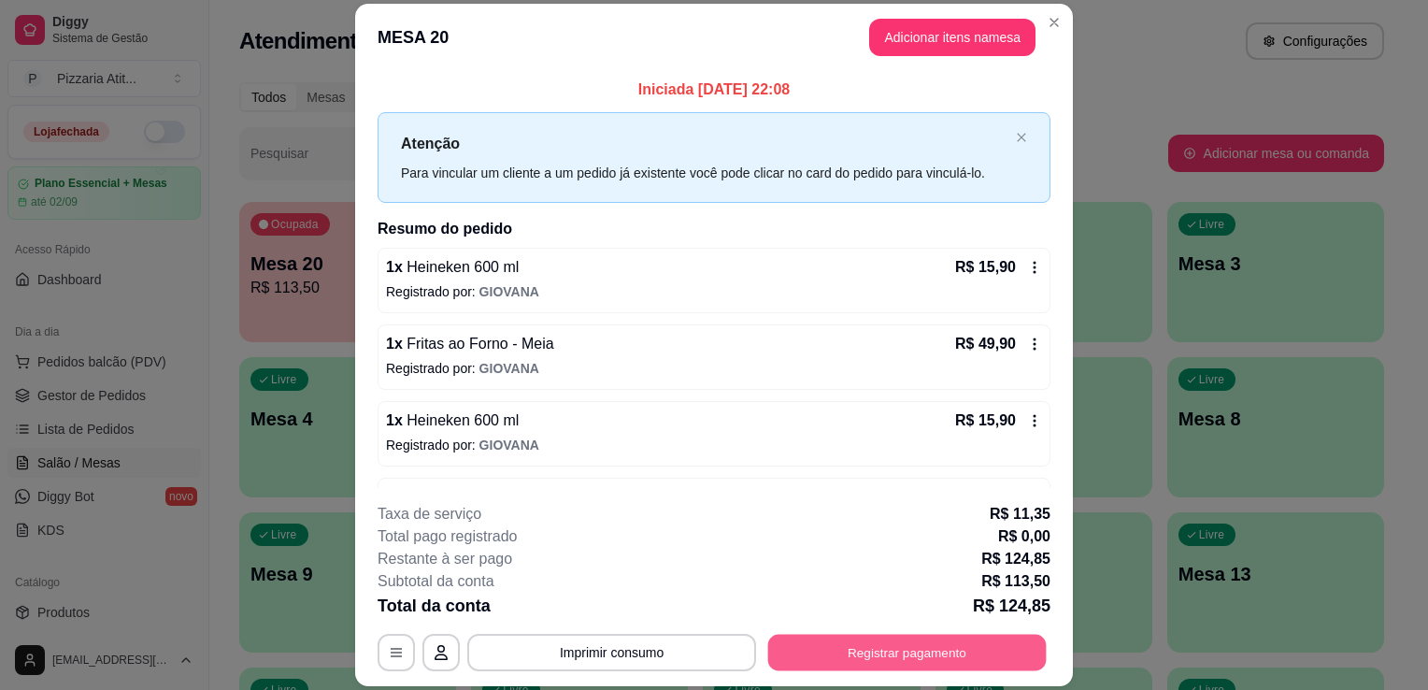
click at [822, 662] on button "Registrar pagamento" at bounding box center [907, 652] width 278 height 36
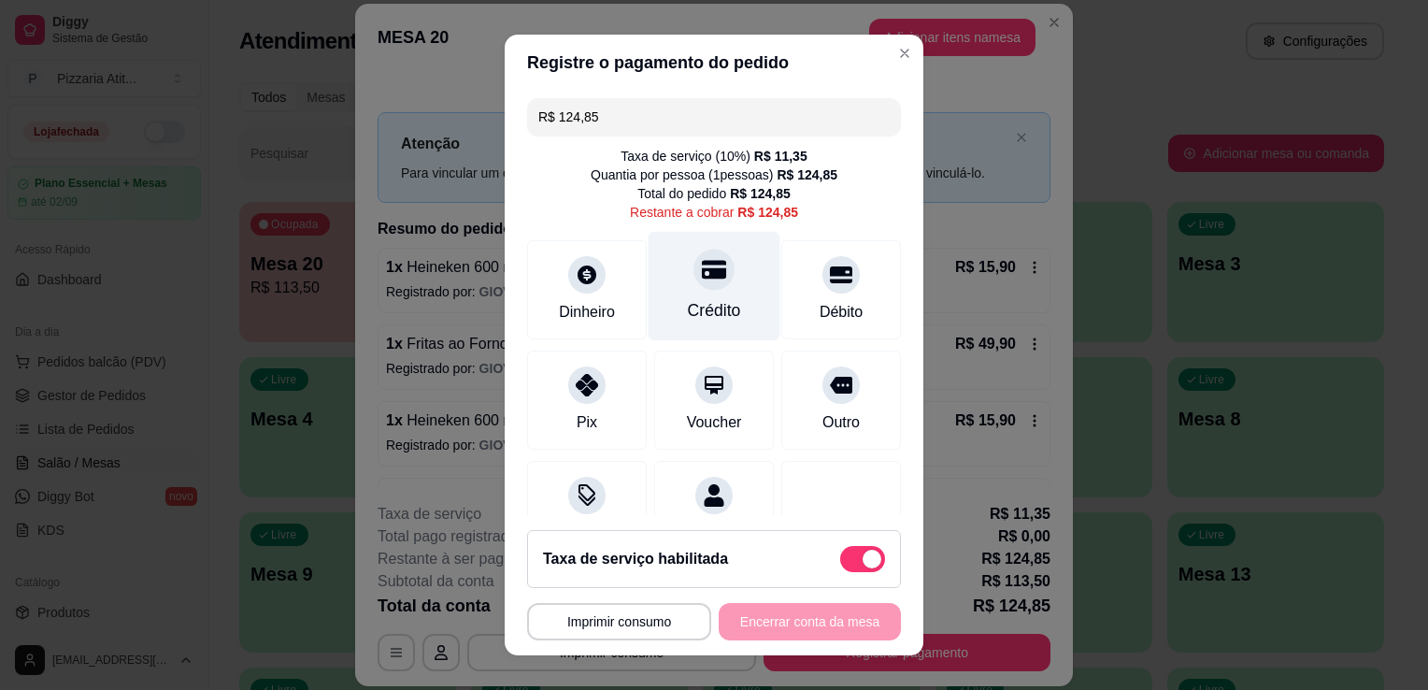
click at [654, 305] on div "Crédito" at bounding box center [715, 286] width 132 height 109
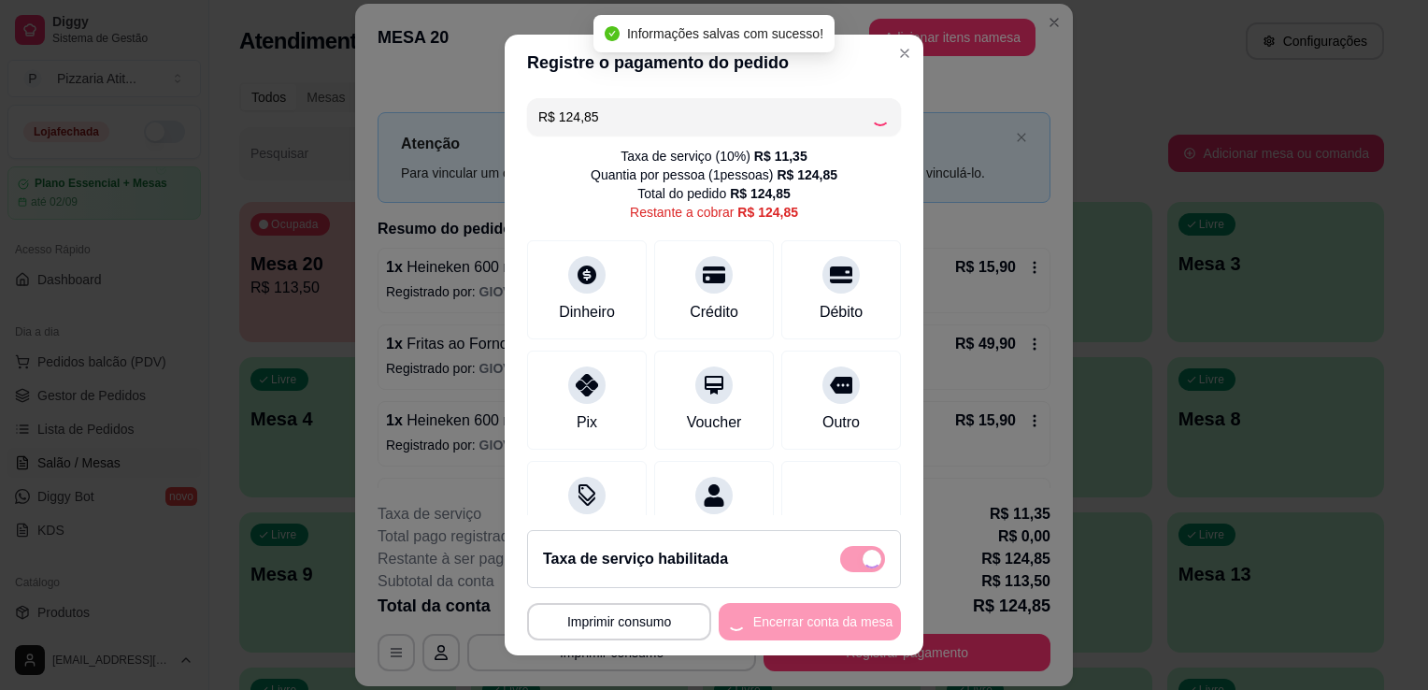
type input "R$ 0,00"
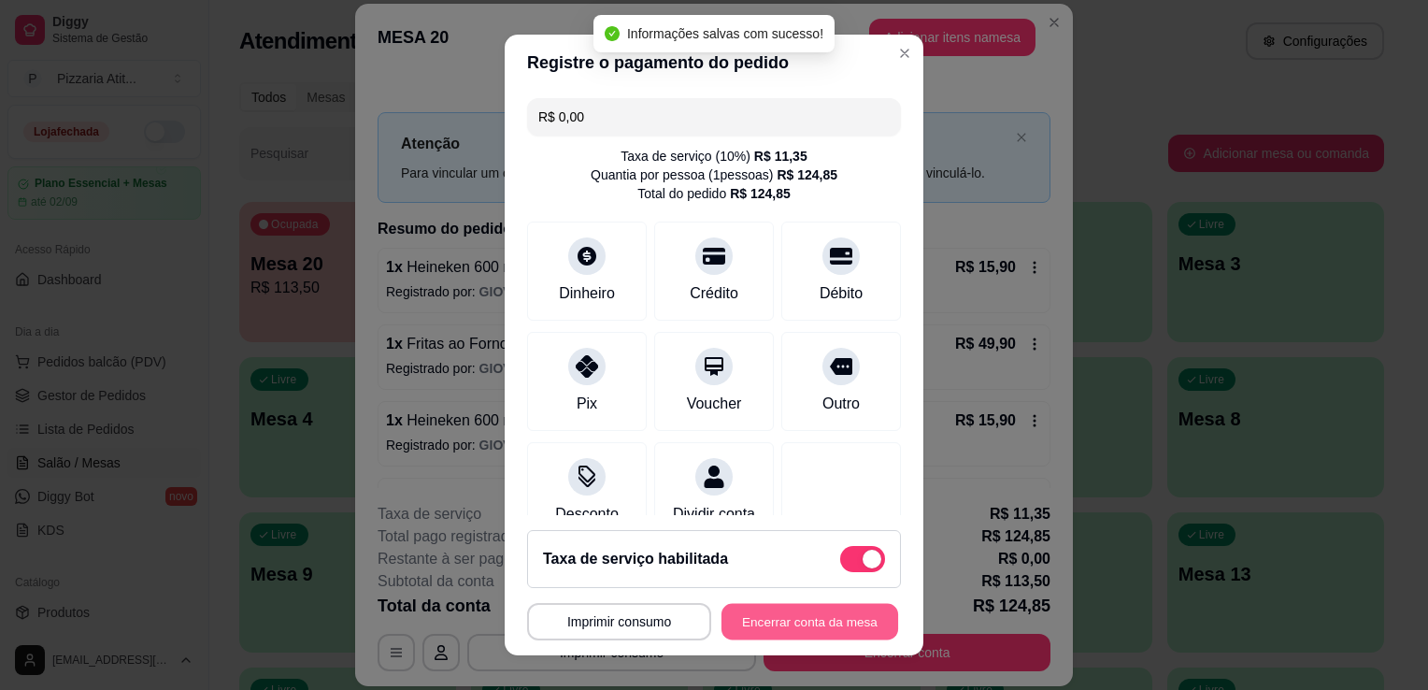
click at [804, 620] on button "Encerrar conta da mesa" at bounding box center [809, 622] width 177 height 36
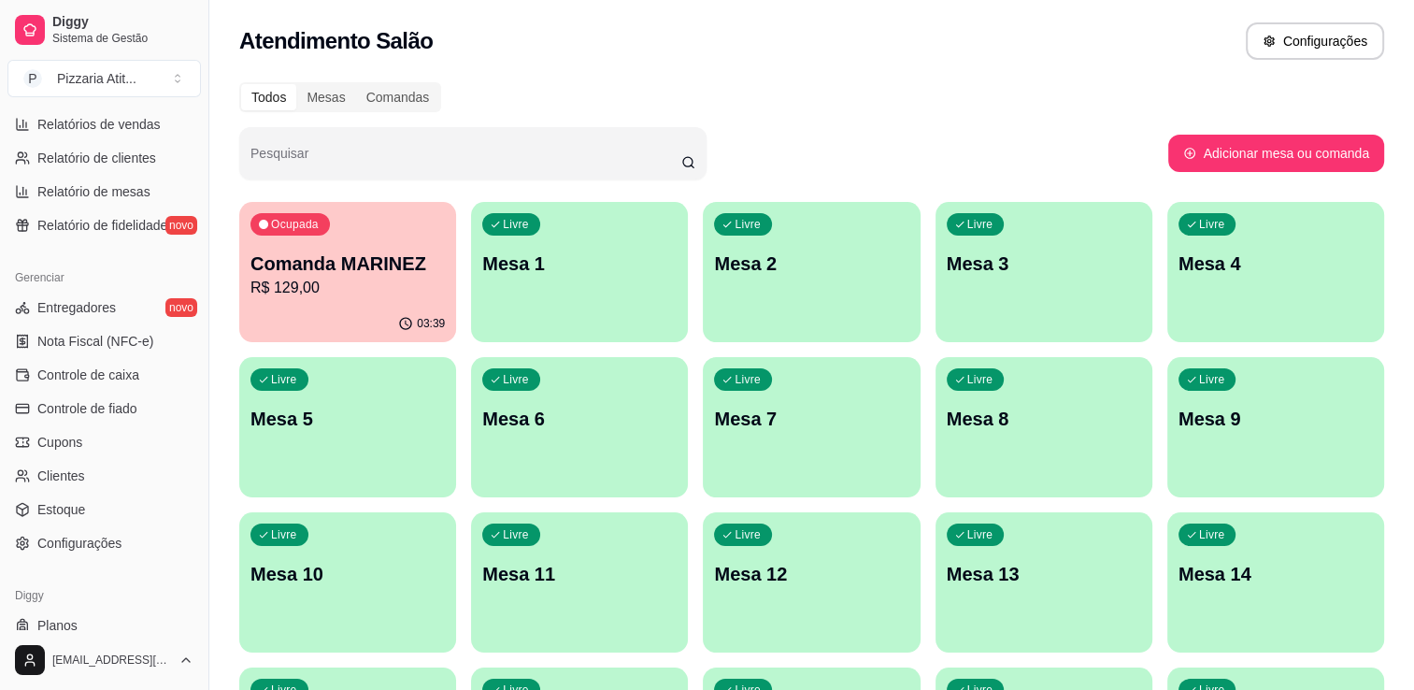
scroll to position [654, 0]
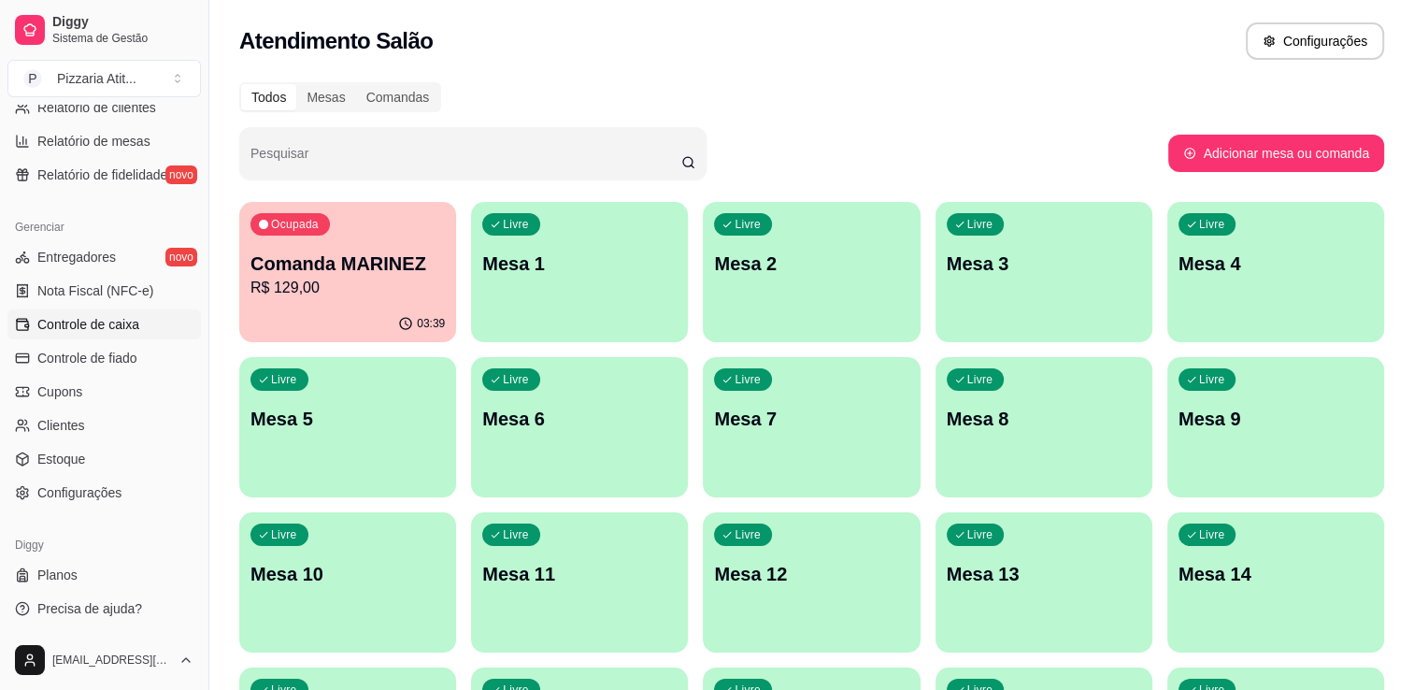
click at [146, 327] on link "Controle de caixa" at bounding box center [103, 324] width 193 height 30
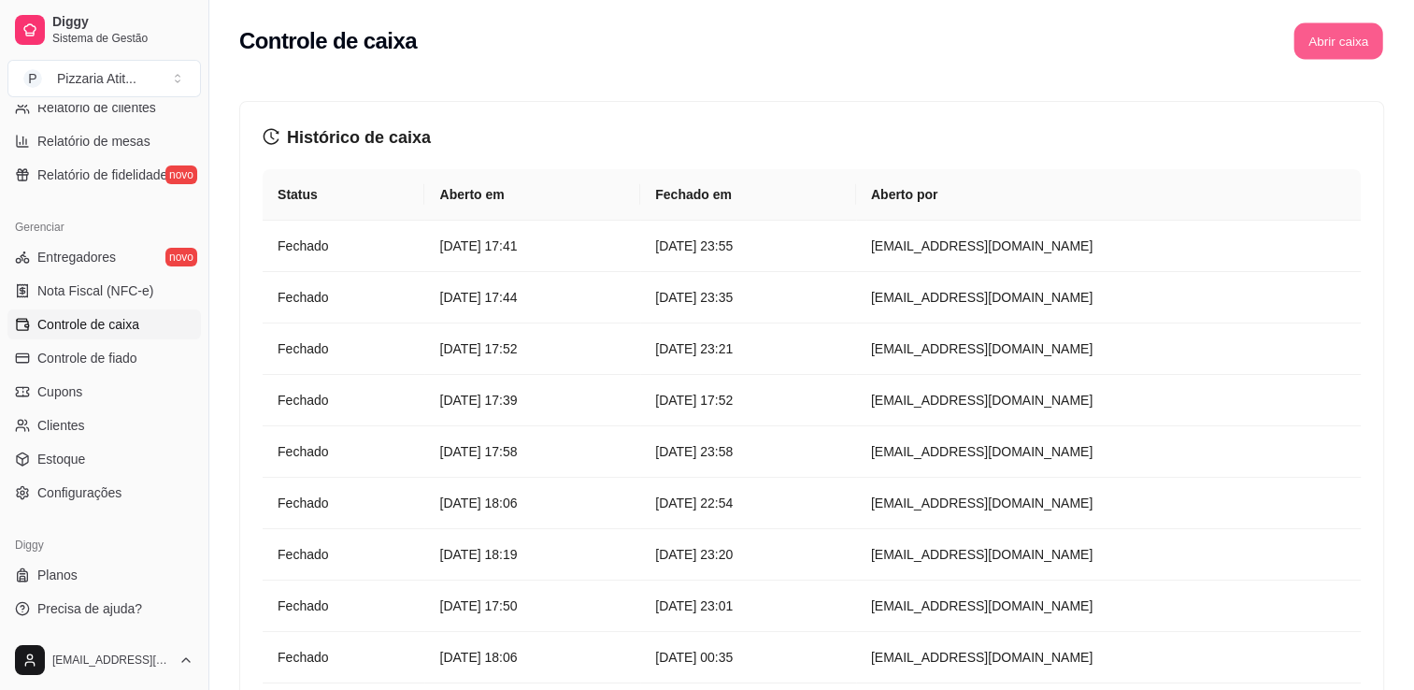
click at [1355, 50] on button "Abrir caixa" at bounding box center [1337, 41] width 89 height 36
drag, startPoint x: 207, startPoint y: 424, endPoint x: 197, endPoint y: 409, distance: 18.1
click at [197, 409] on div "Diggy Sistema de Gestão P Pizzaria Atit ... Loja fechada Plano Essencial + Mesa…" at bounding box center [104, 345] width 208 height 690
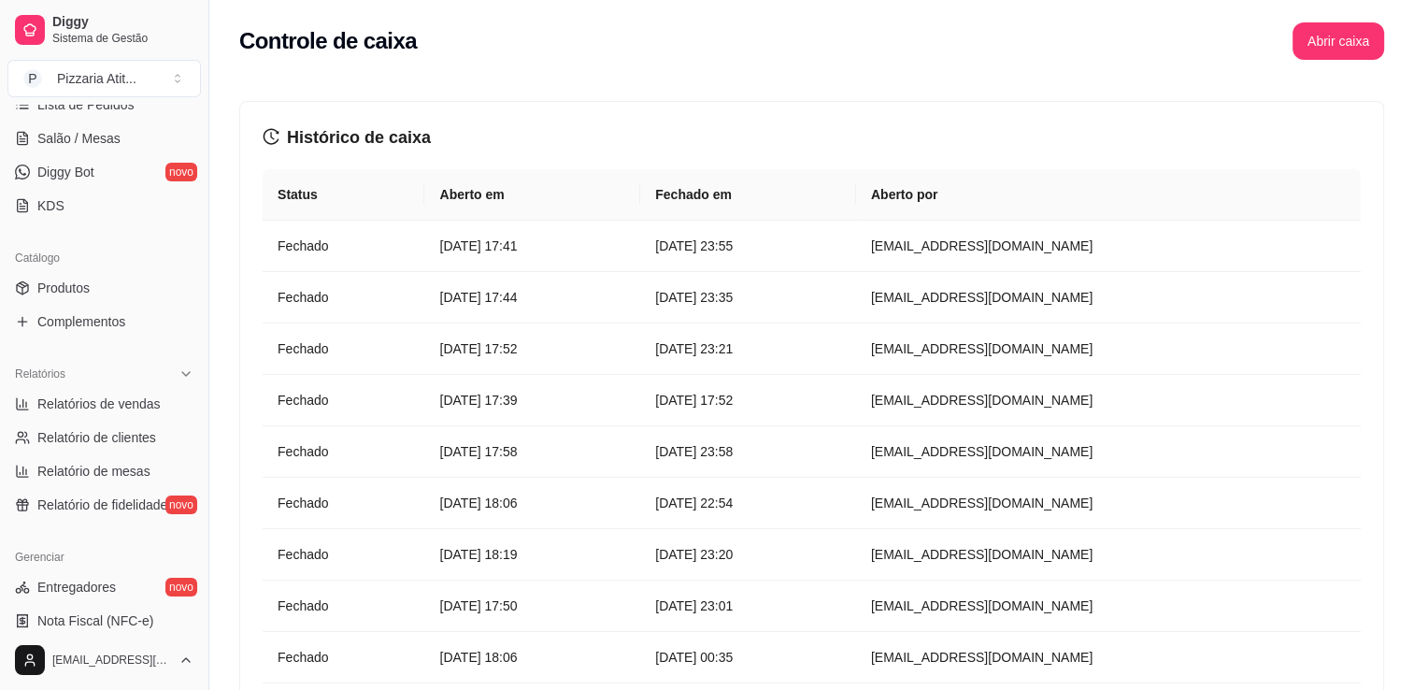
scroll to position [296, 0]
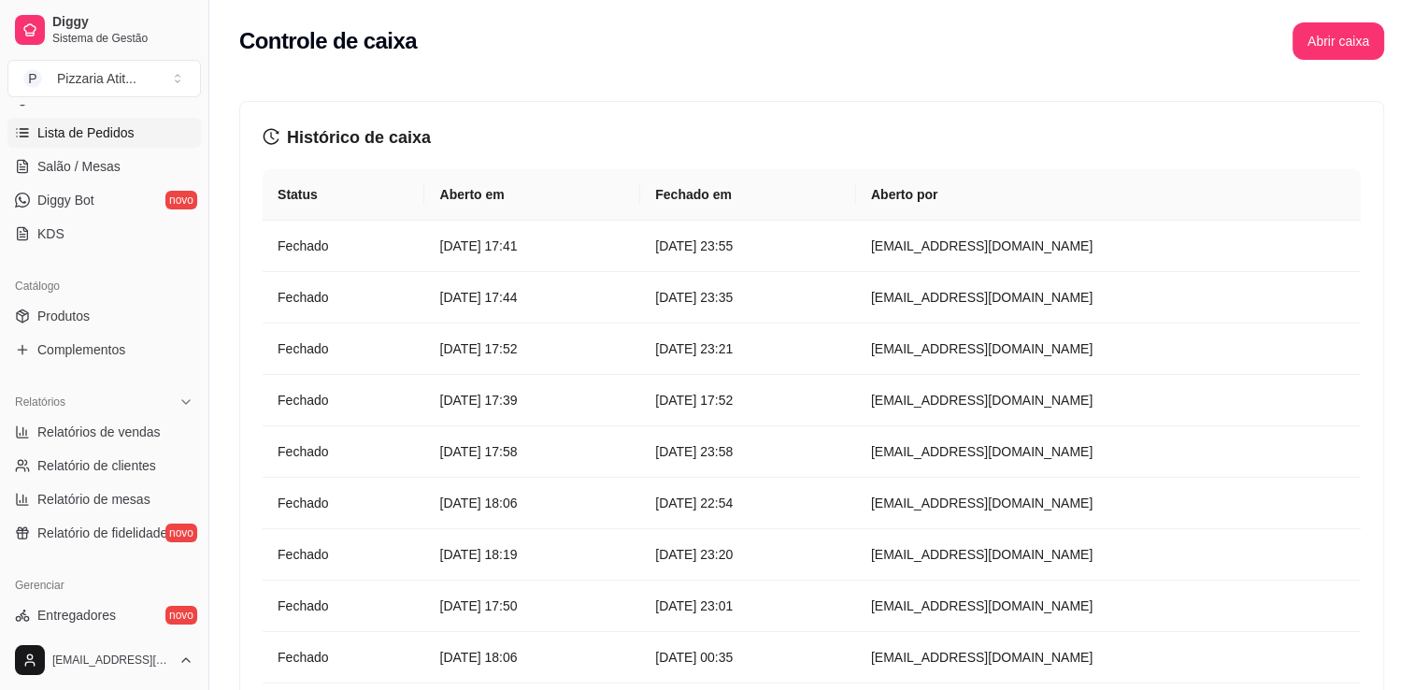
click at [135, 137] on link "Lista de Pedidos" at bounding box center [103, 133] width 193 height 30
